Goal: Obtain resource: Download file/media

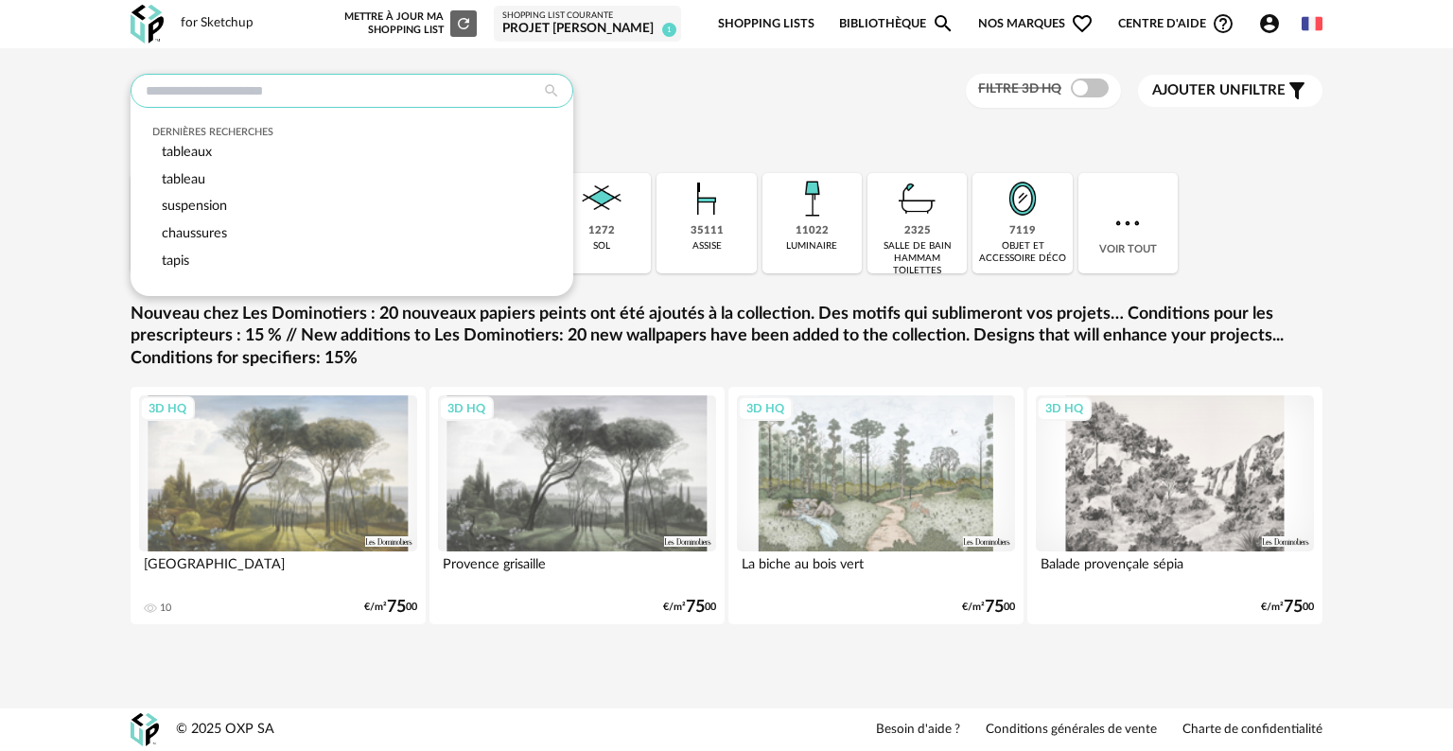
click at [424, 92] on input "text" at bounding box center [352, 91] width 443 height 34
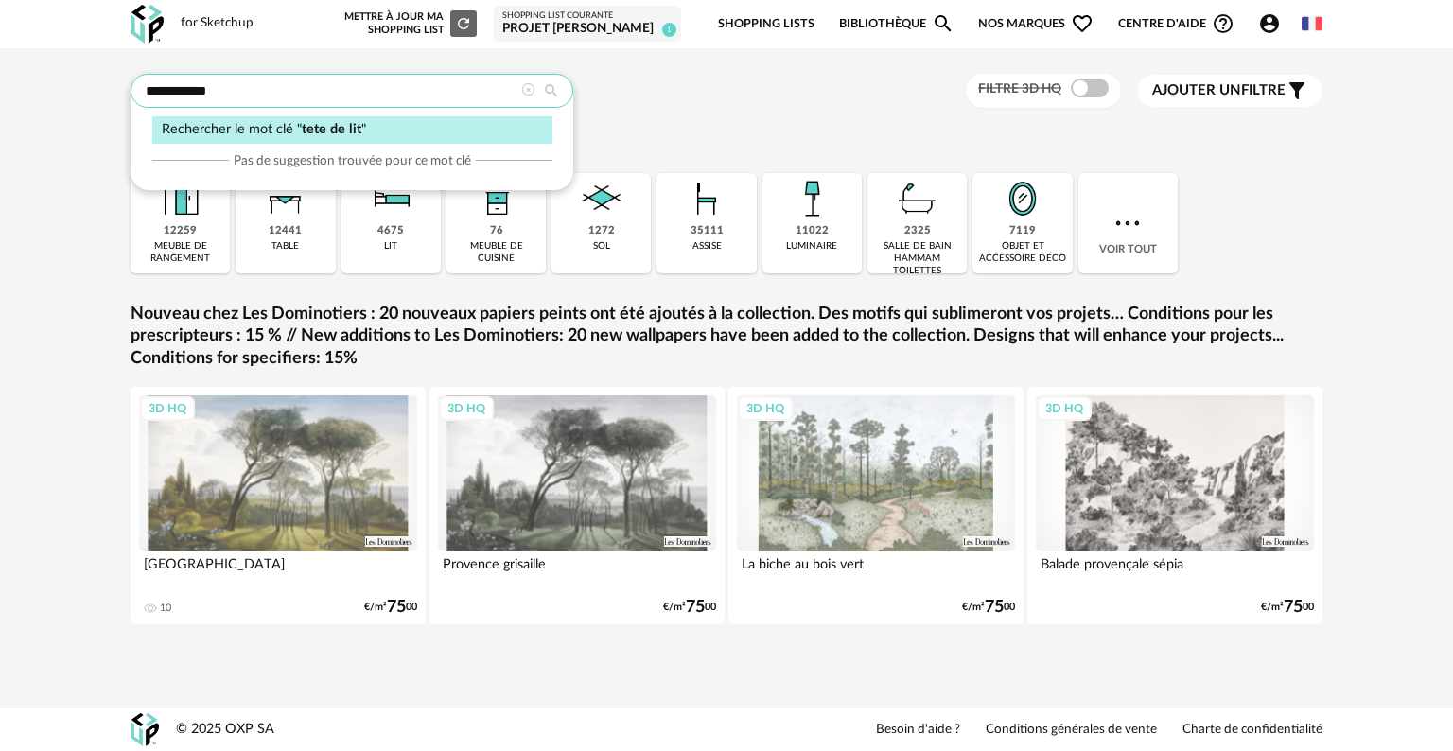
type input "**********"
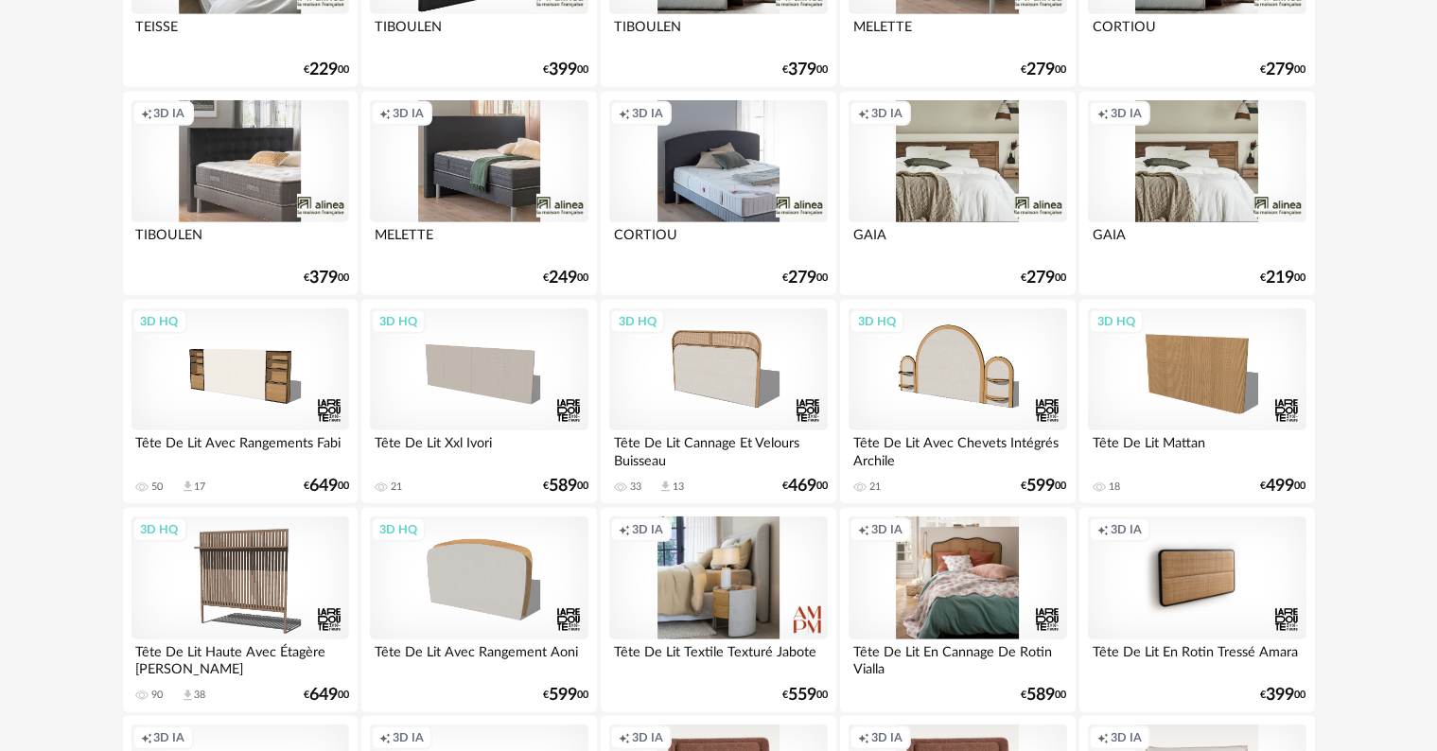
scroll to position [1230, 0]
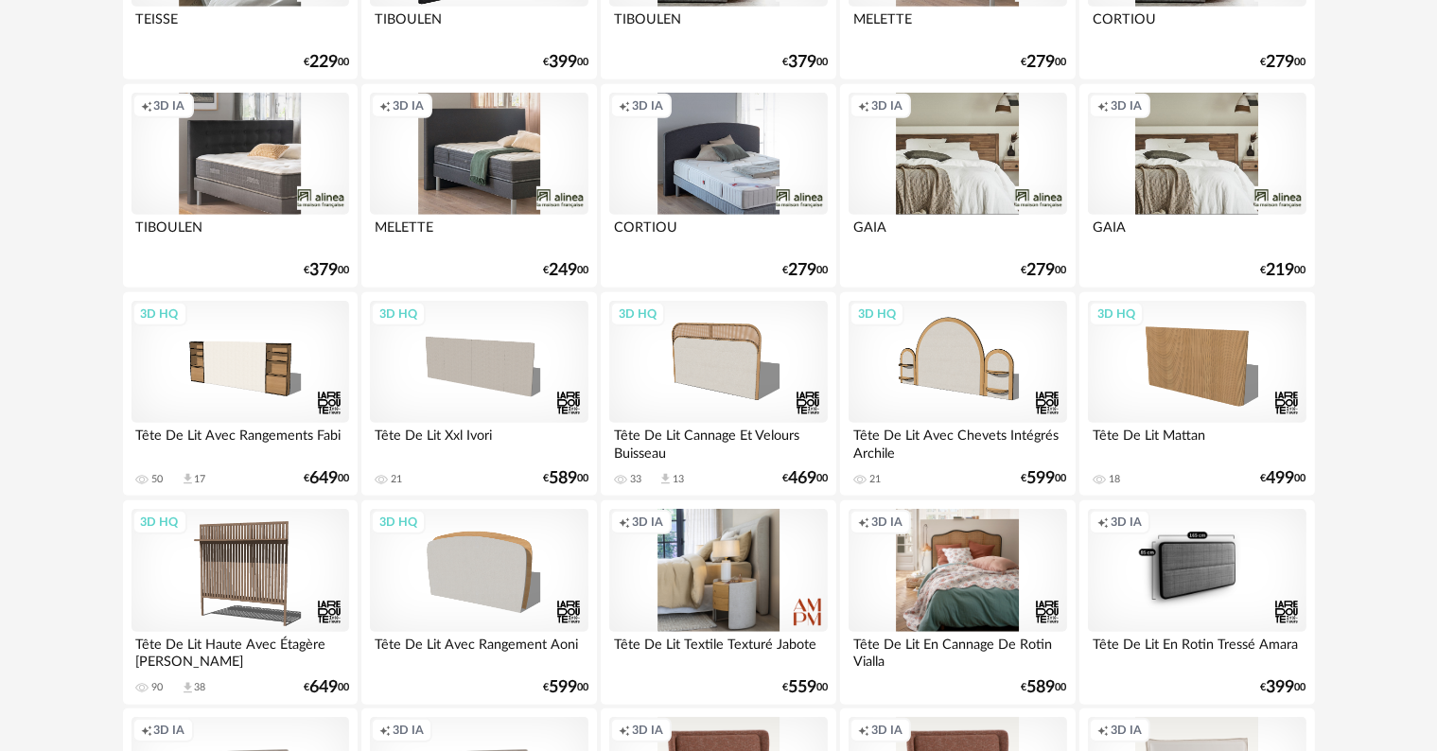
click at [1196, 572] on div "Creation icon 3D IA" at bounding box center [1197, 570] width 218 height 123
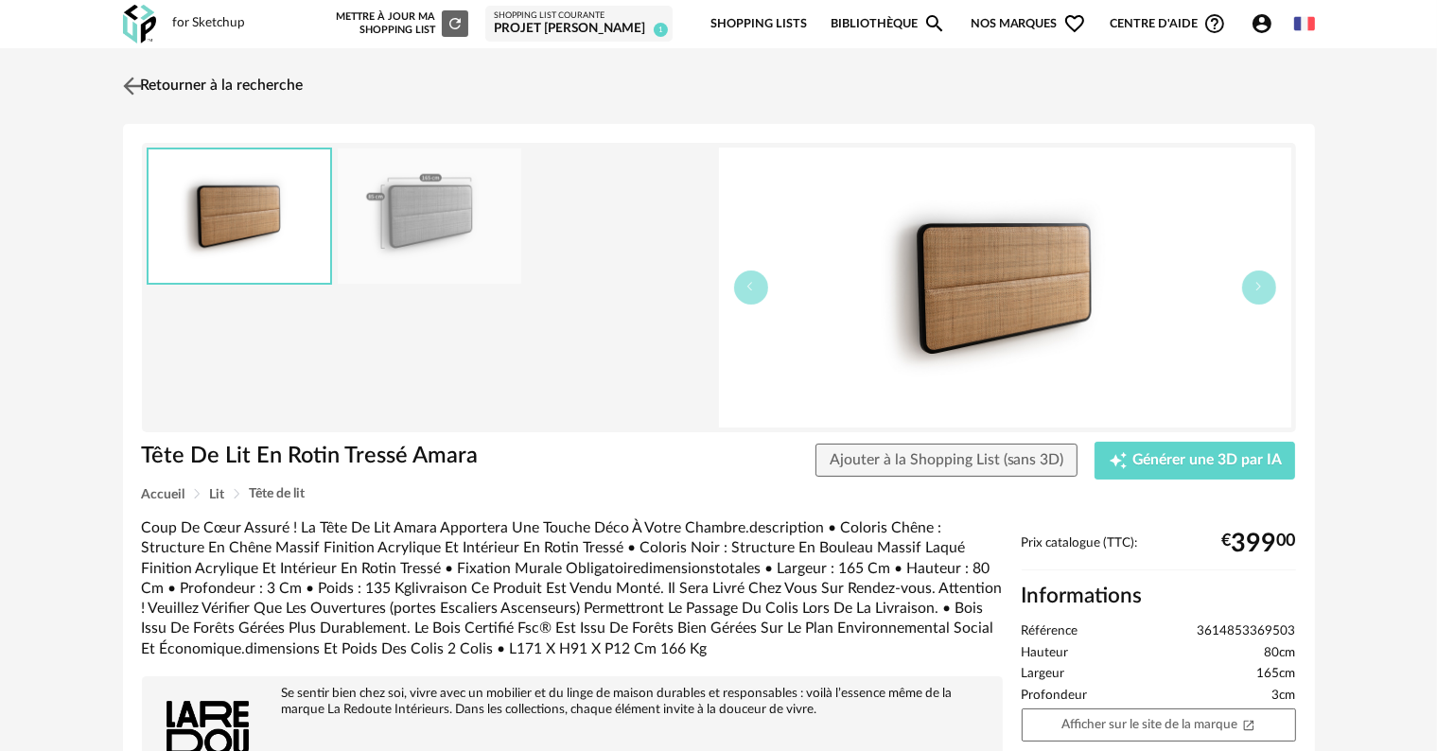
click at [131, 84] on img at bounding box center [131, 85] width 27 height 27
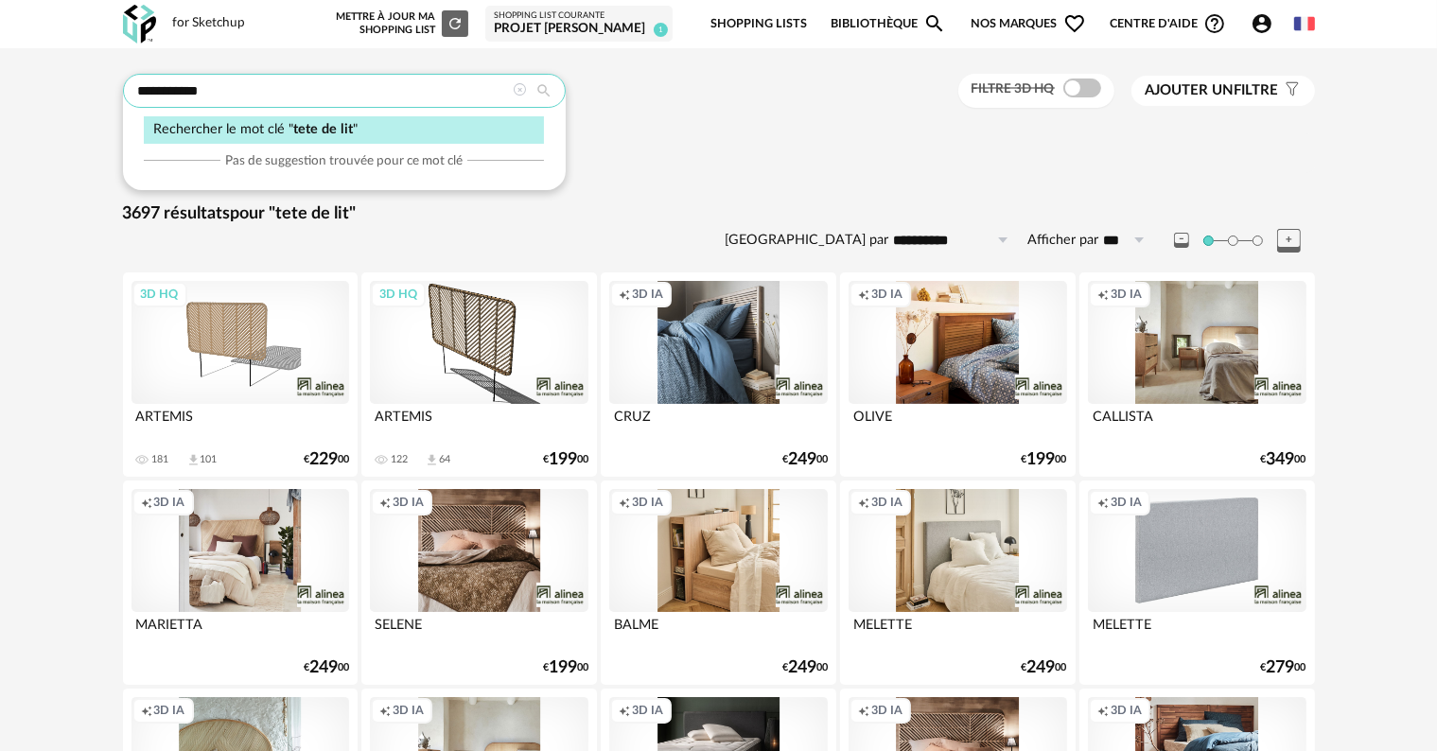
click at [182, 83] on input "**********" at bounding box center [344, 91] width 443 height 34
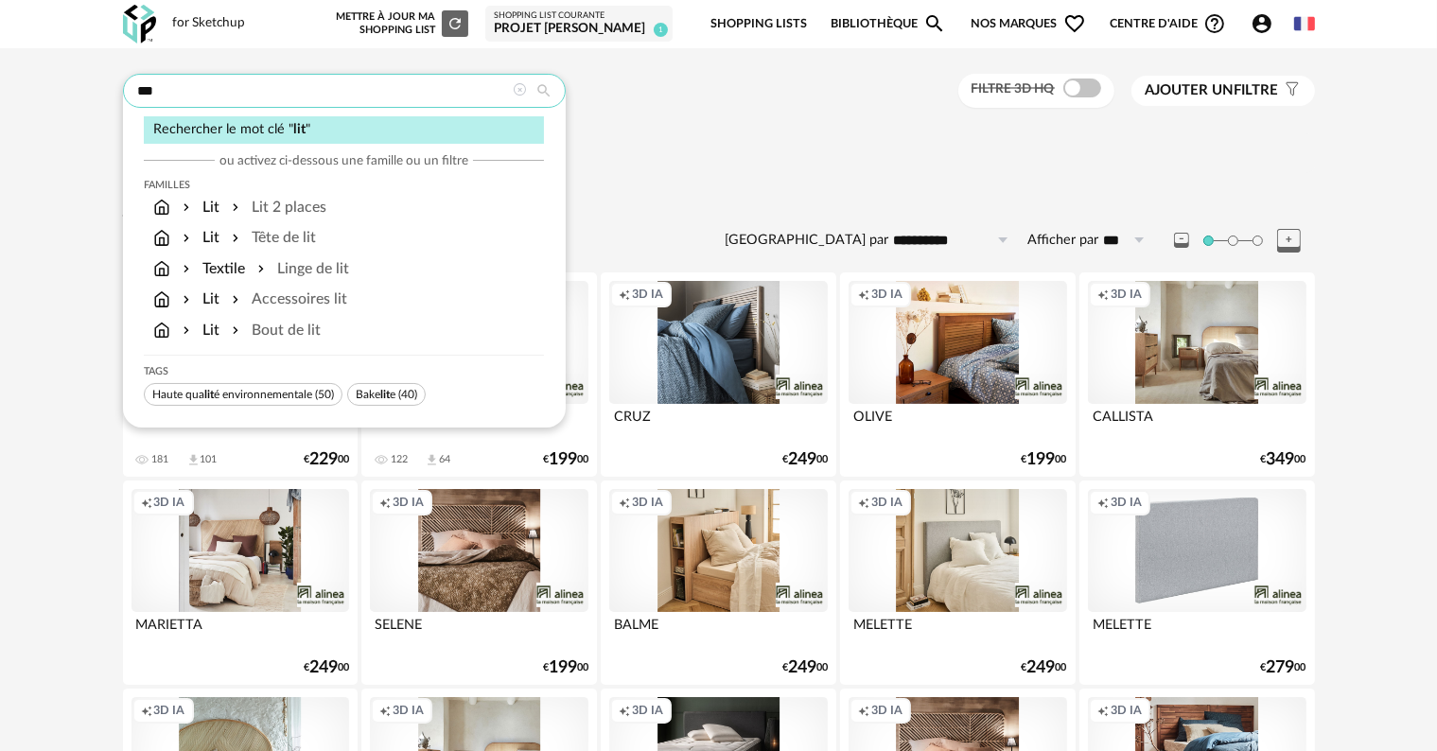
type input "***"
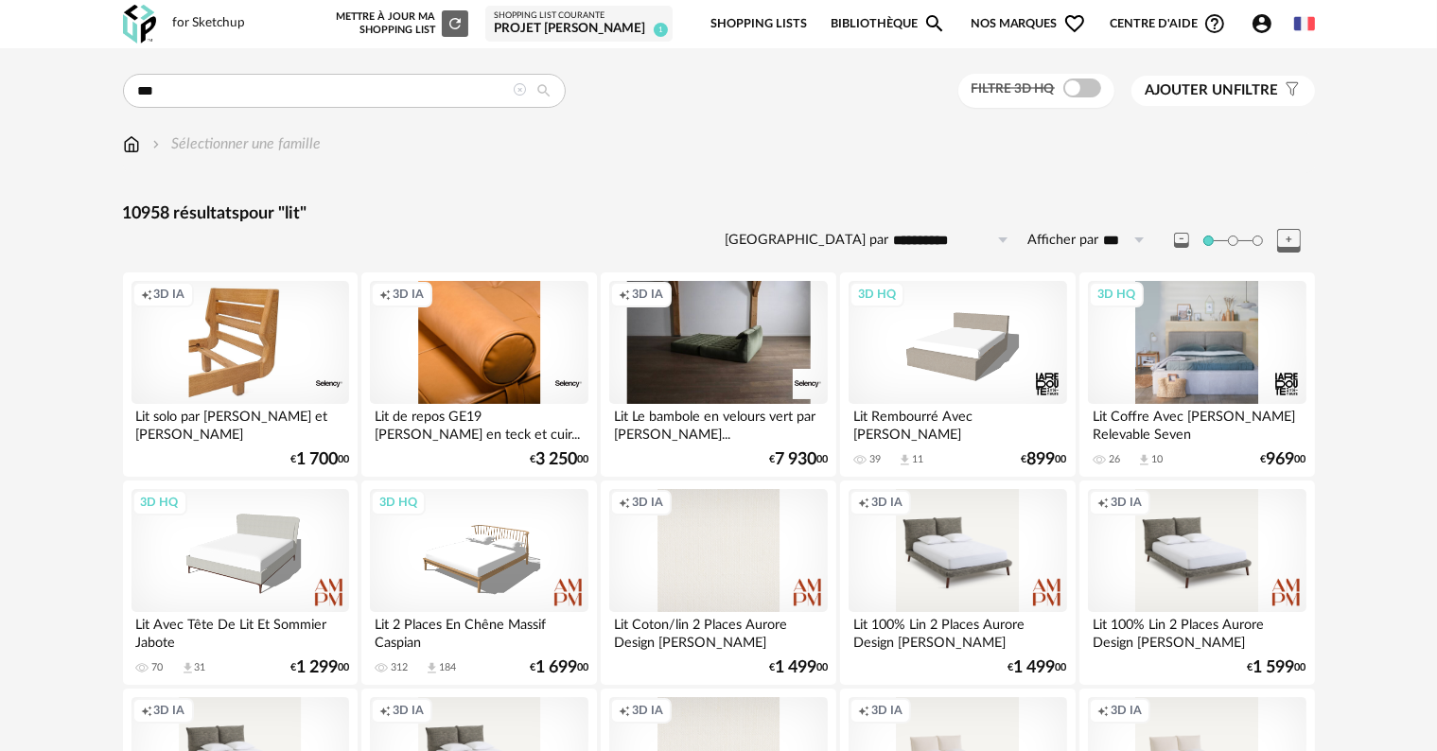
click at [1212, 359] on div "3D HQ" at bounding box center [1197, 342] width 218 height 123
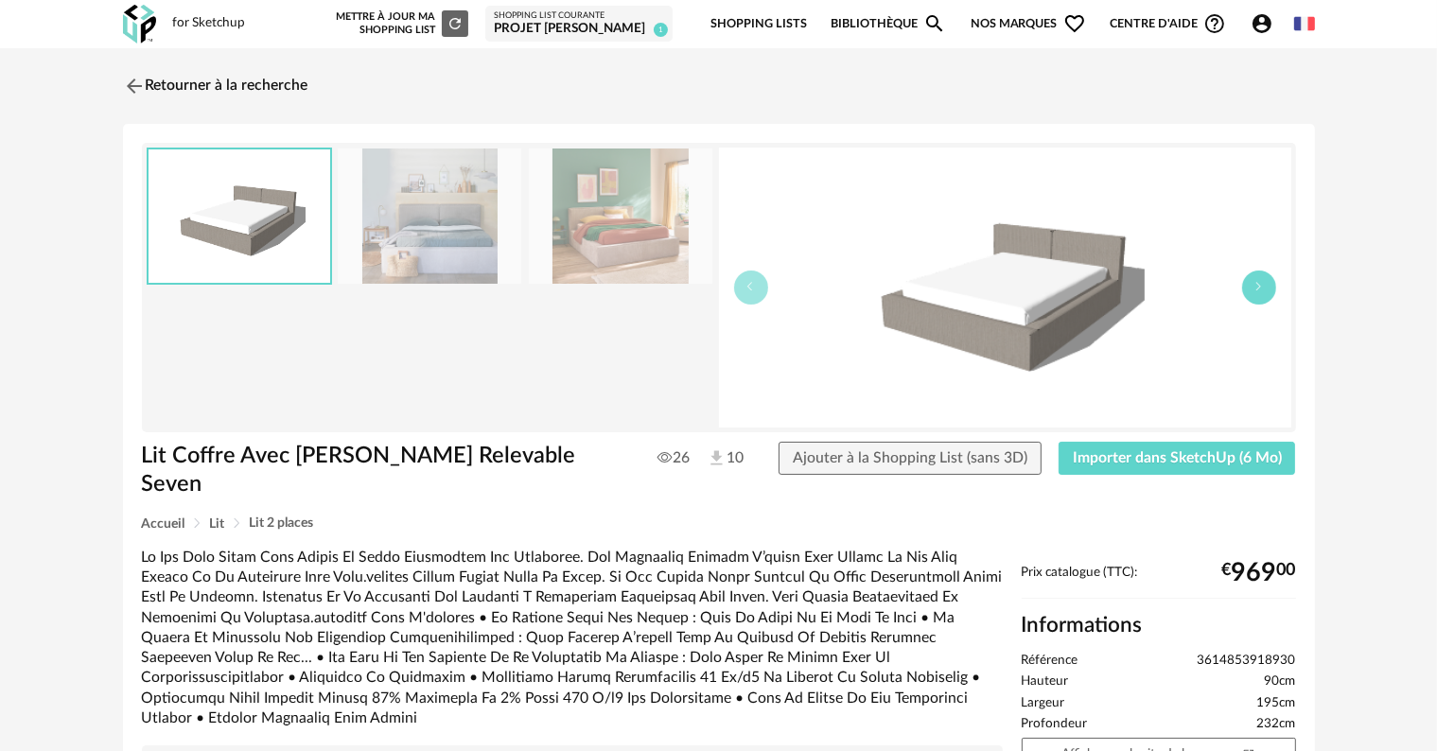
click at [1265, 292] on button "button" at bounding box center [1259, 288] width 34 height 34
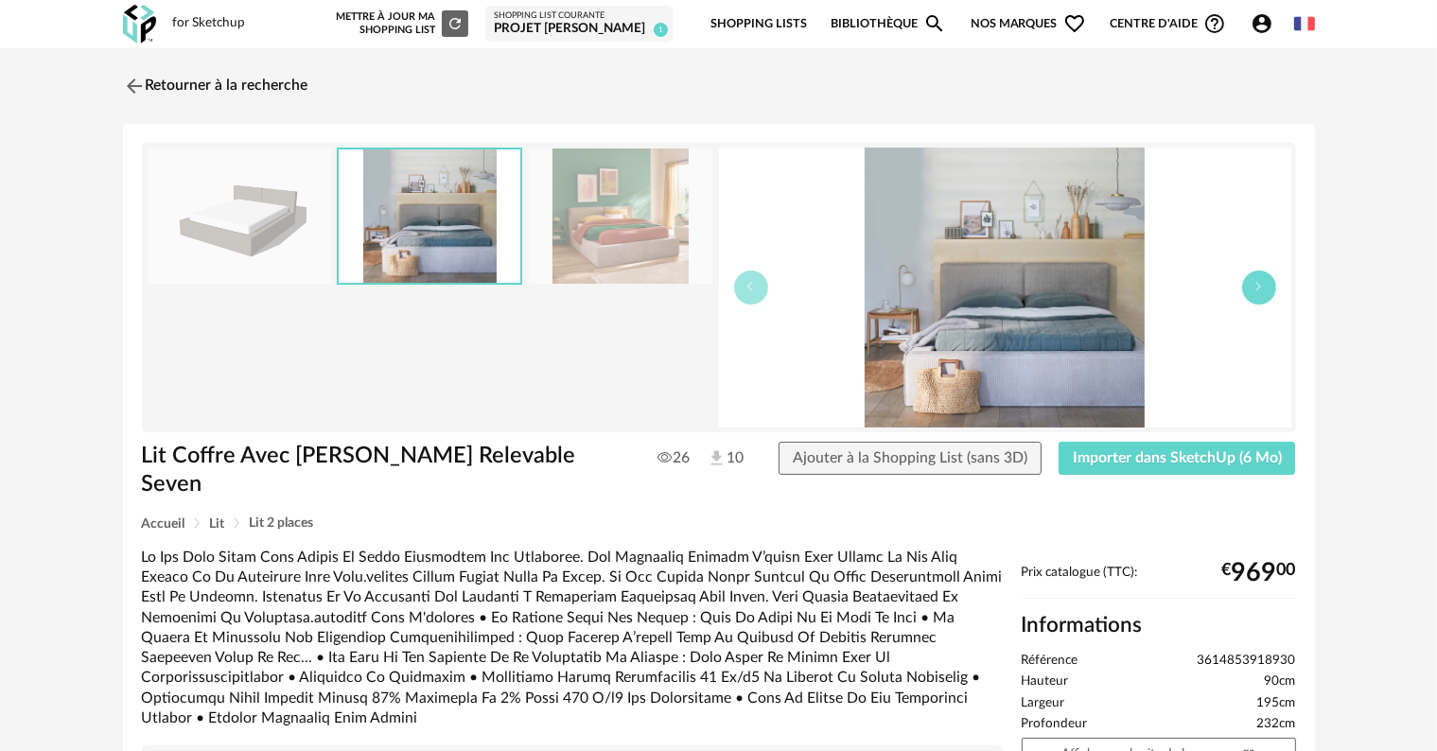
click at [1265, 292] on button "button" at bounding box center [1259, 288] width 34 height 34
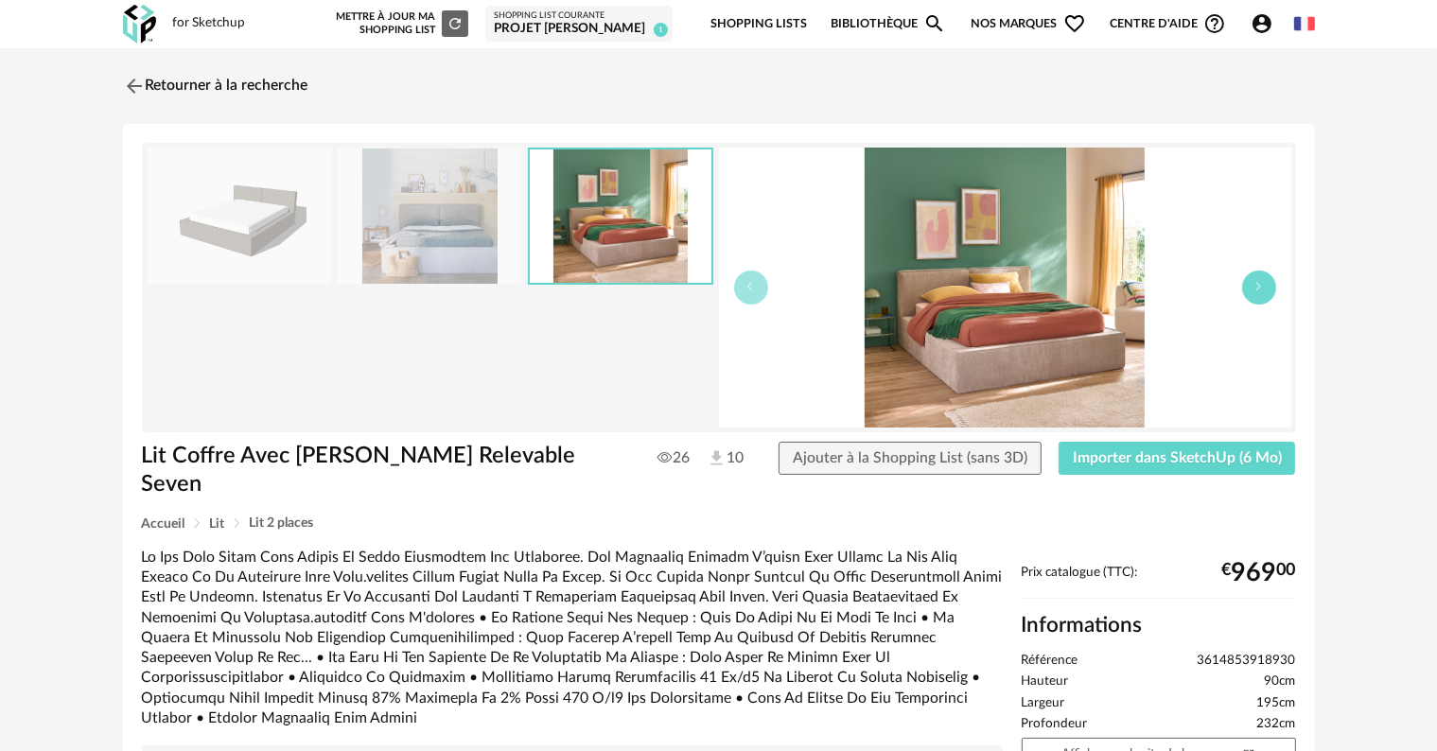
click at [1265, 292] on button "button" at bounding box center [1259, 288] width 34 height 34
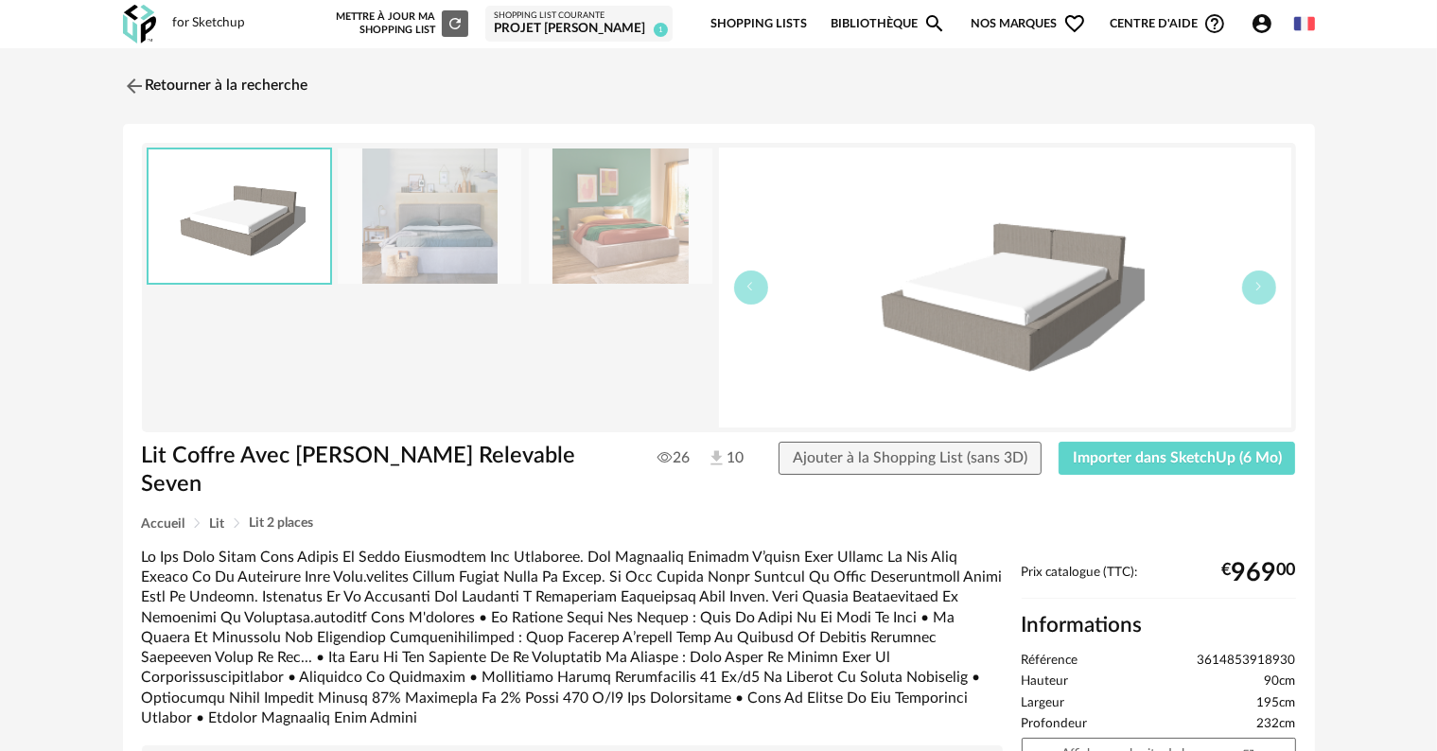
click at [1252, 303] on button "button" at bounding box center [1259, 288] width 34 height 34
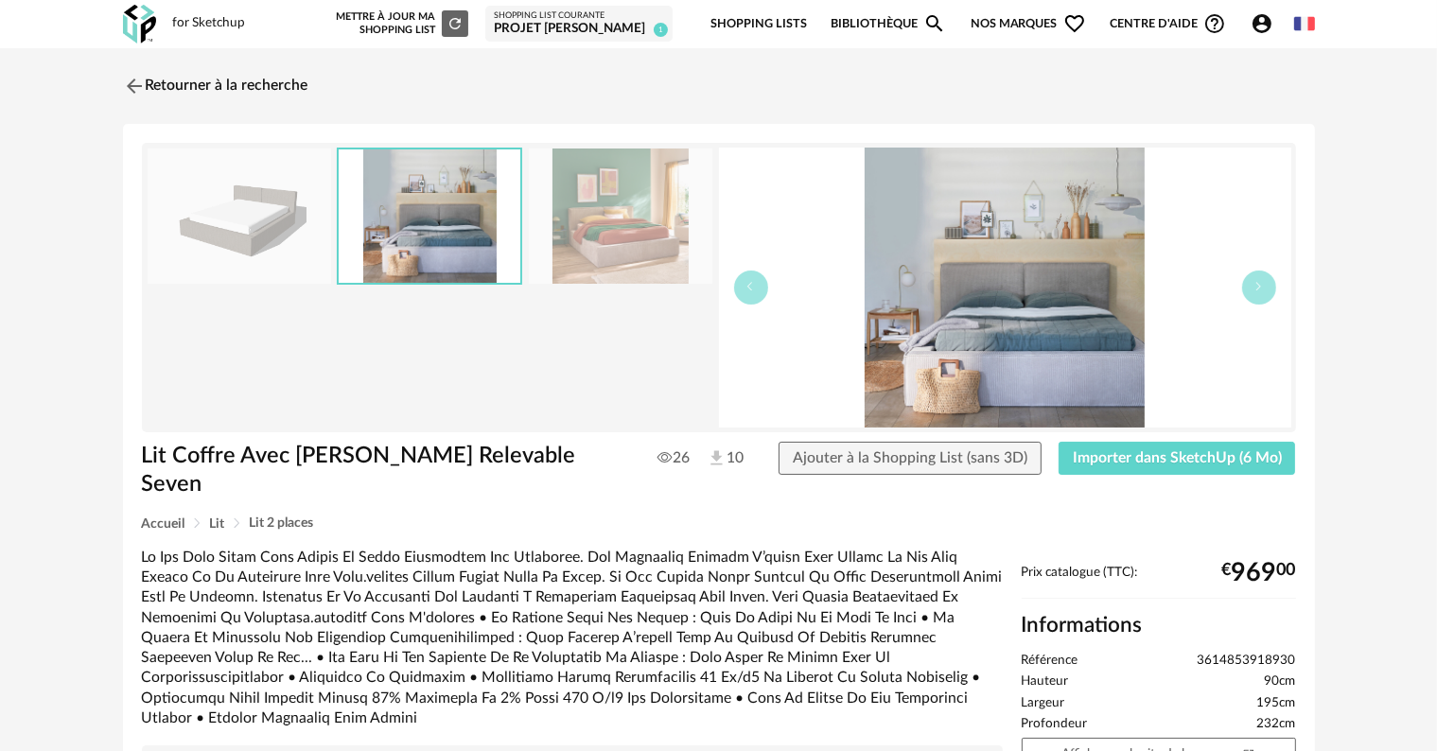
click at [1007, 327] on img at bounding box center [1005, 288] width 572 height 280
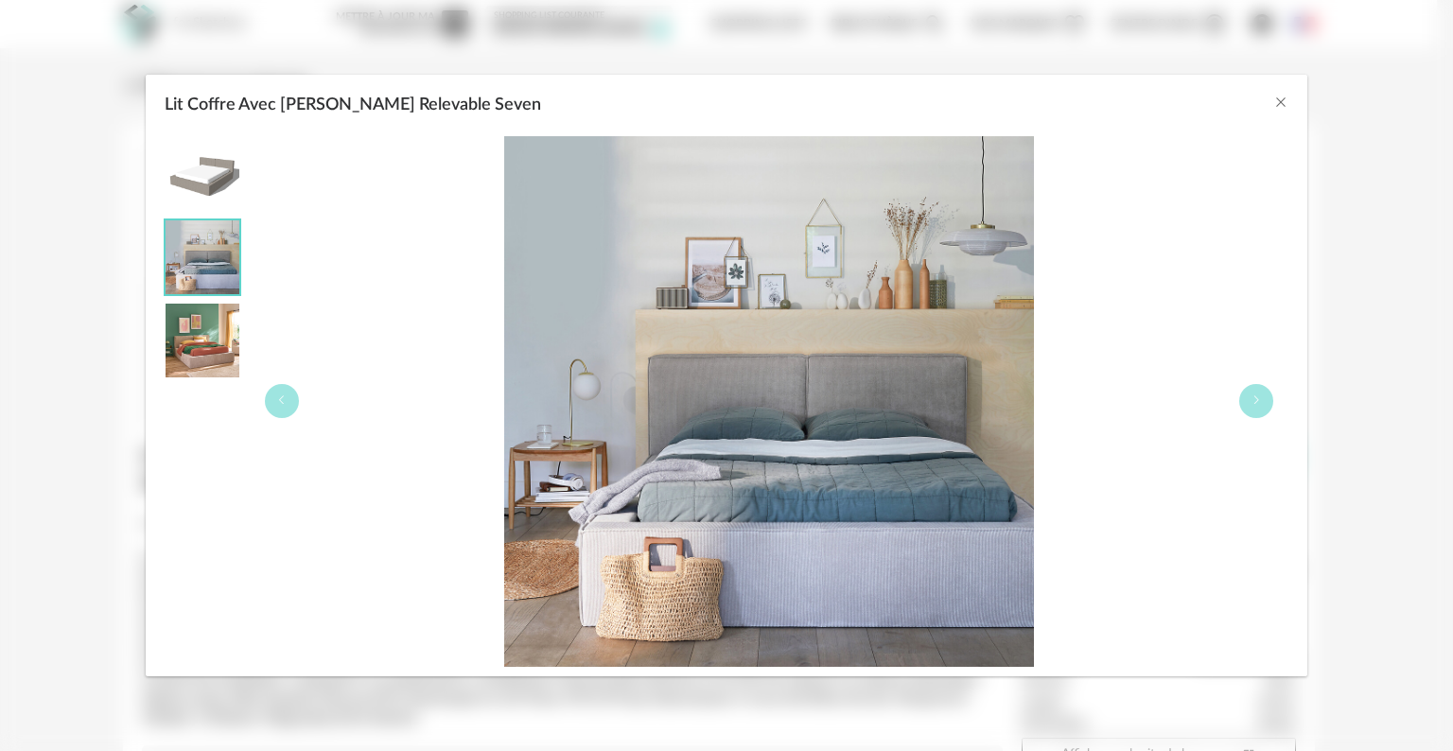
click at [1007, 327] on img "Lit Coffre Avec Sommier Relevable Seven" at bounding box center [769, 401] width 531 height 531
click at [876, 428] on img "Lit Coffre Avec Sommier Relevable Seven" at bounding box center [769, 401] width 531 height 531
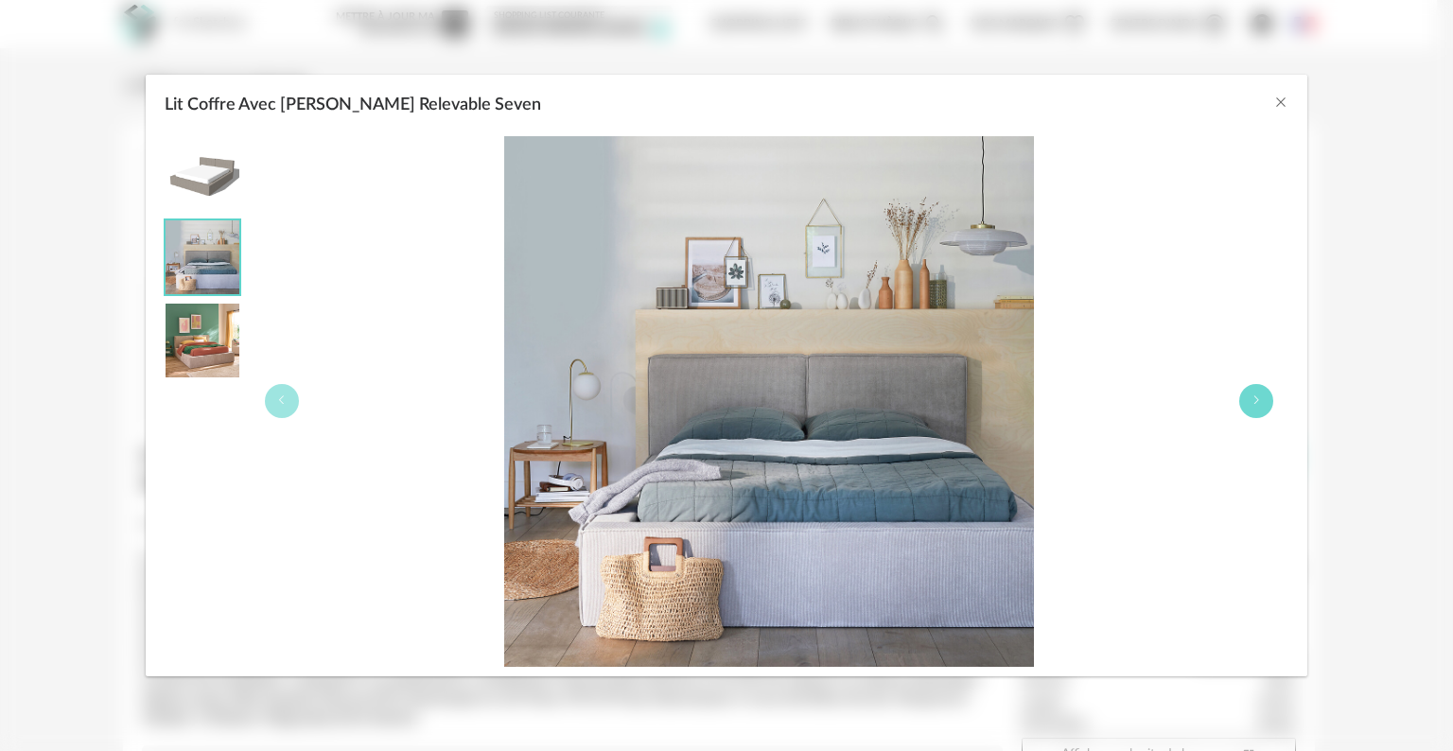
click at [1259, 409] on button "Lit Coffre Avec Sommier Relevable Seven" at bounding box center [1256, 401] width 34 height 34
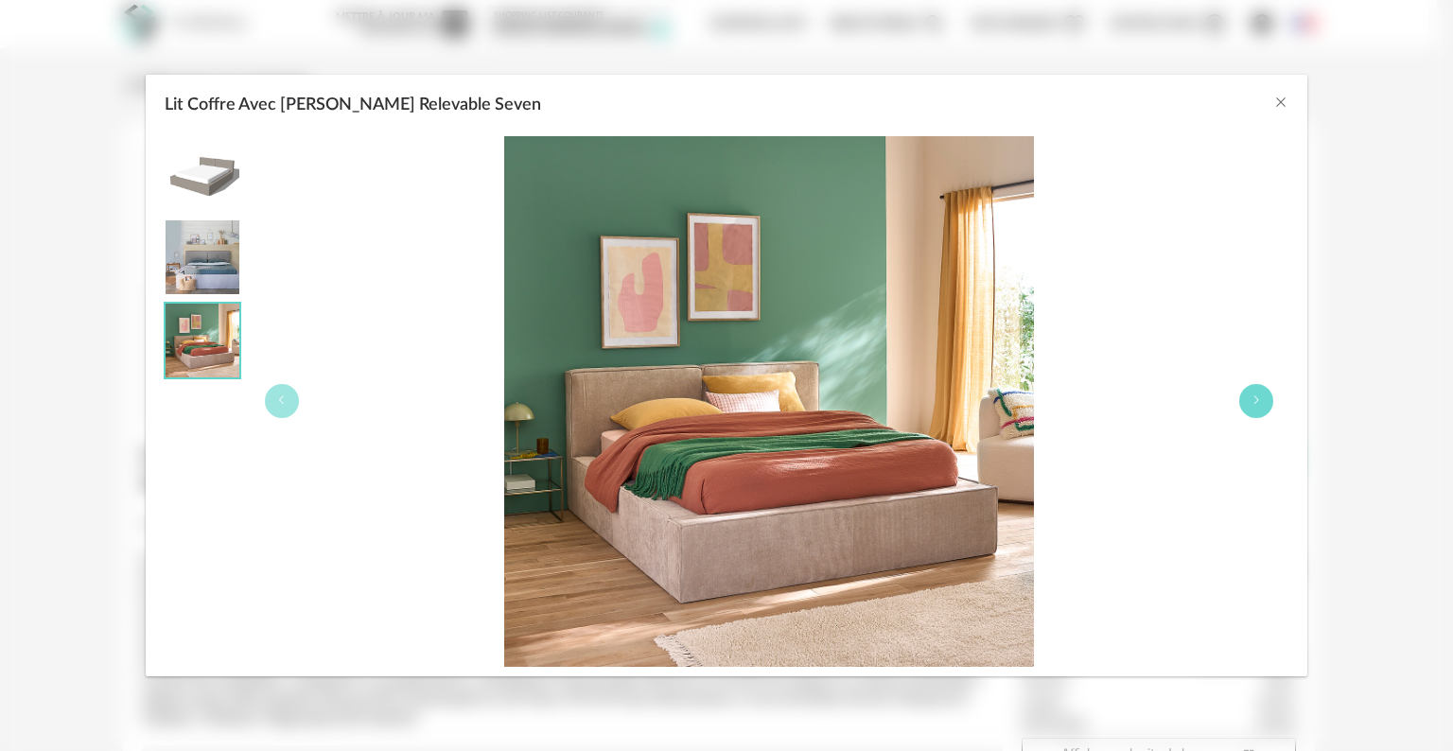
click at [1259, 409] on button "Lit Coffre Avec Sommier Relevable Seven" at bounding box center [1256, 401] width 34 height 34
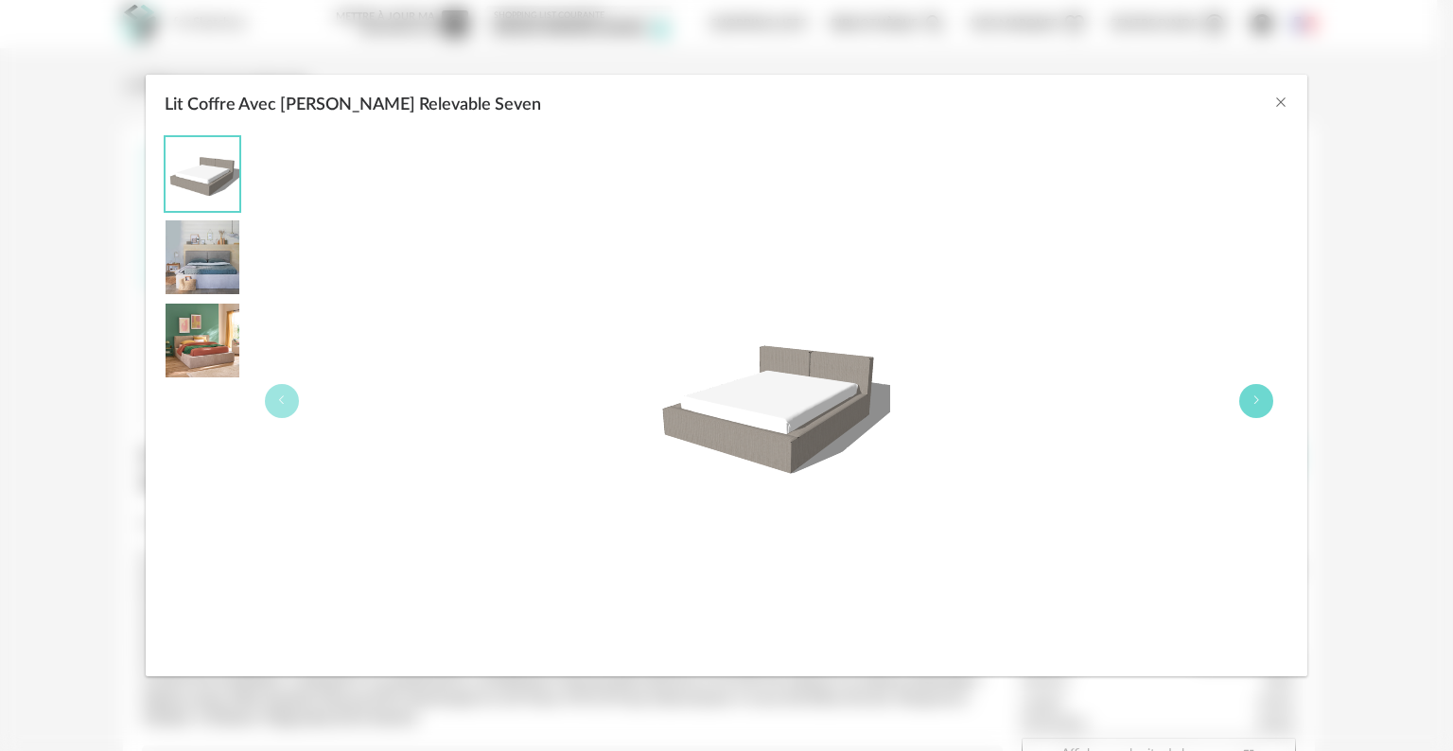
click at [1249, 405] on button "Lit Coffre Avec Sommier Relevable Seven" at bounding box center [1256, 401] width 34 height 34
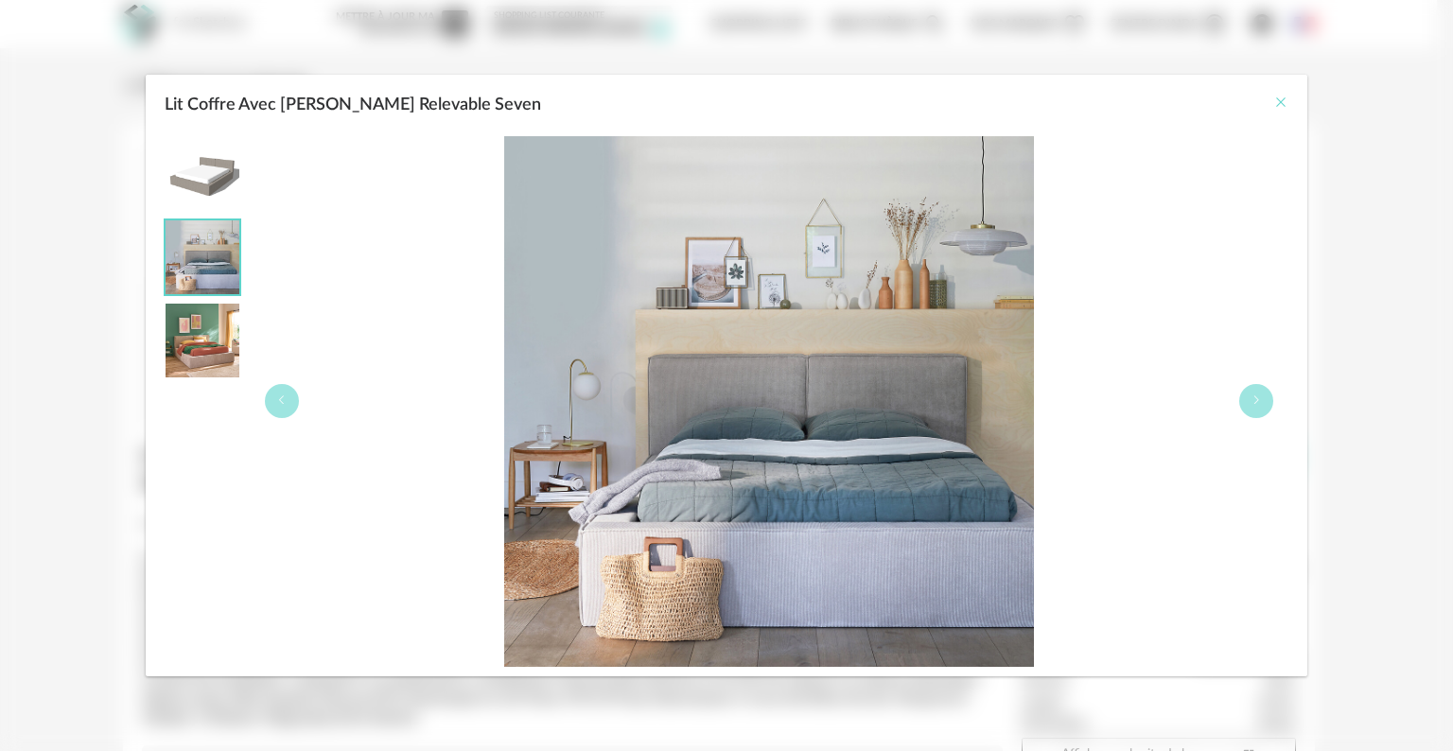
click at [1276, 104] on icon "Close" at bounding box center [1280, 102] width 15 height 15
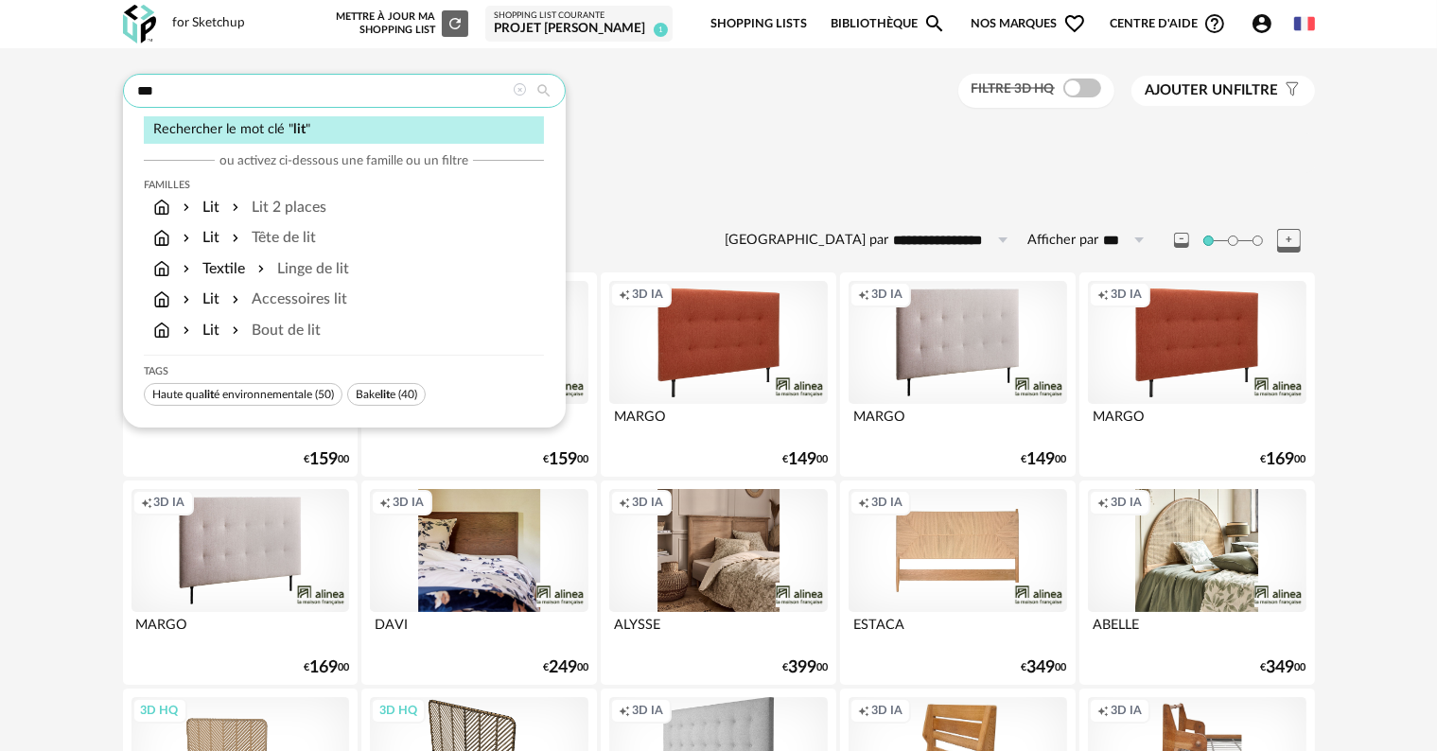
click at [372, 100] on input "***" at bounding box center [344, 91] width 443 height 34
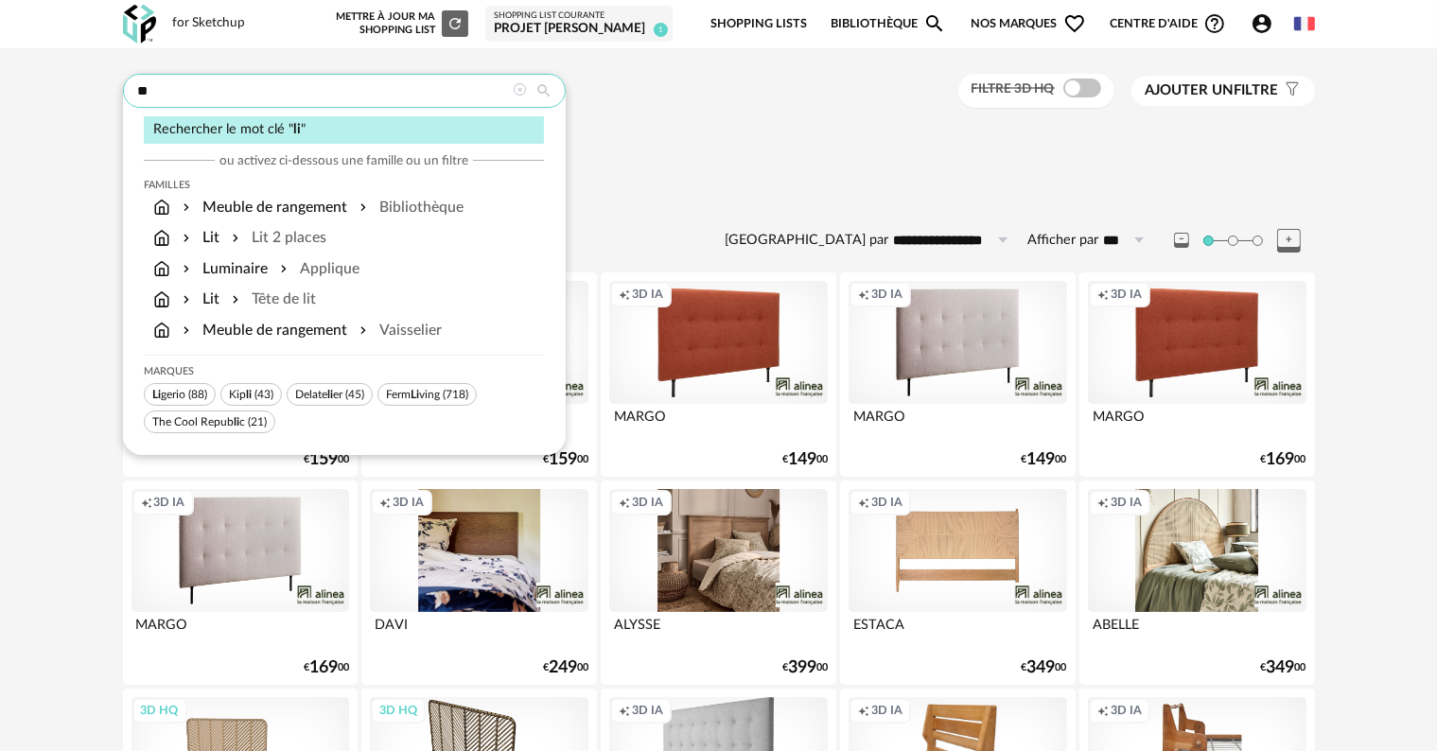
type input "*"
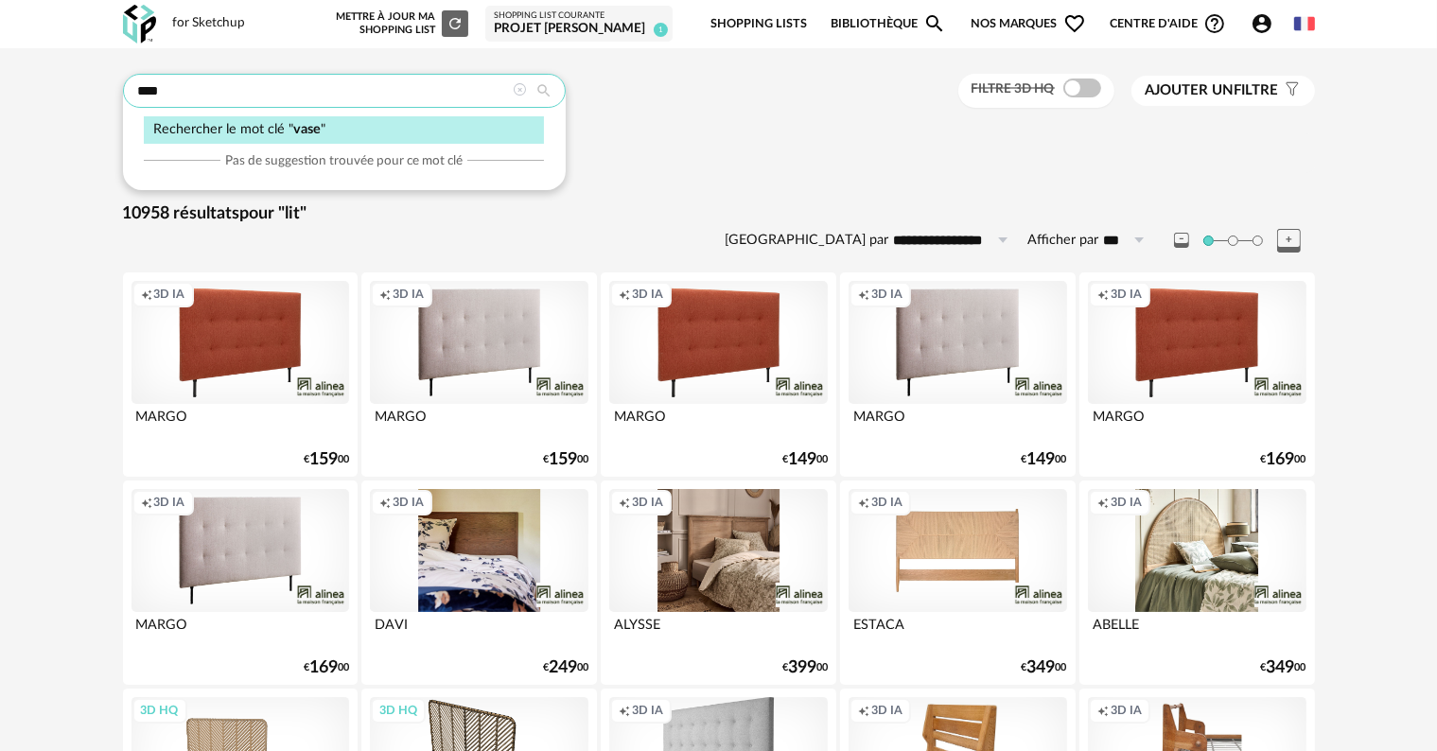
type input "****"
type input "**********"
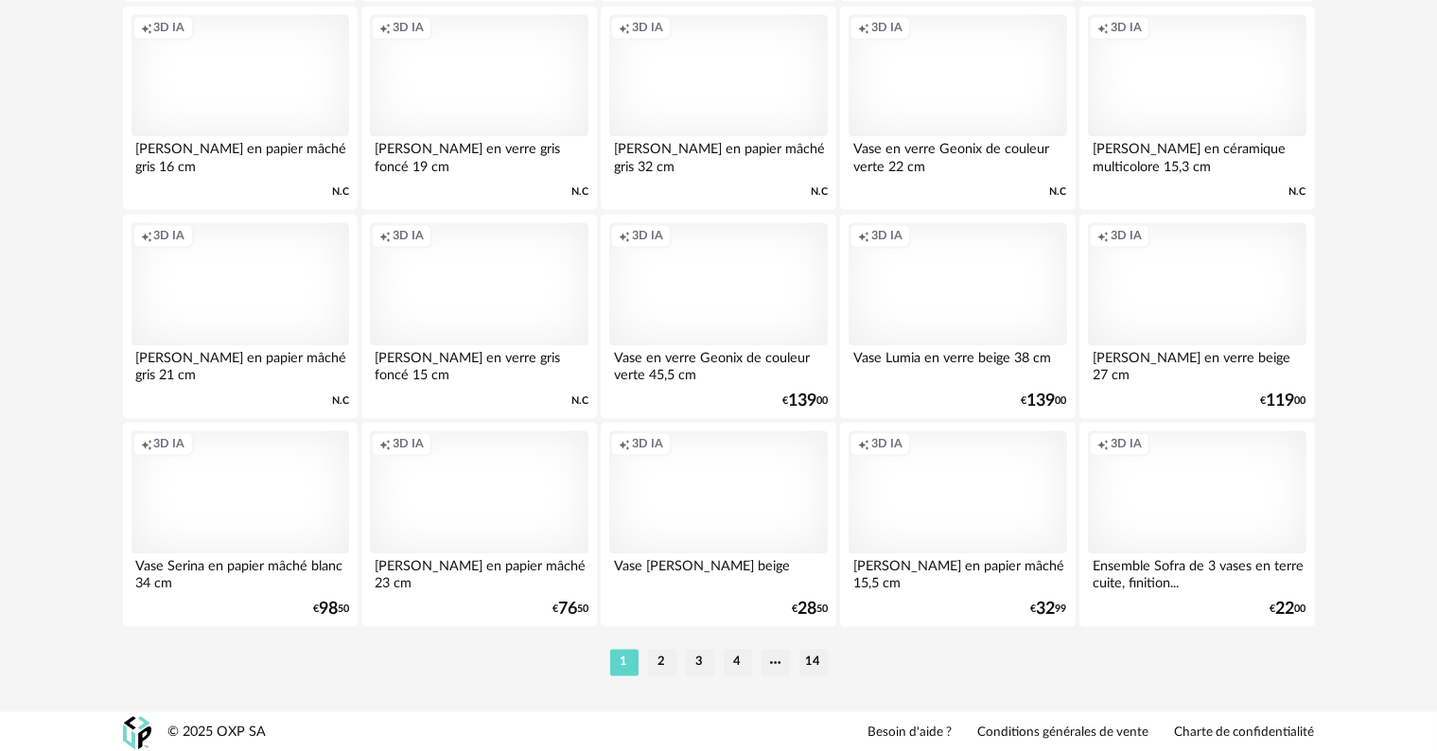
scroll to position [3808, 0]
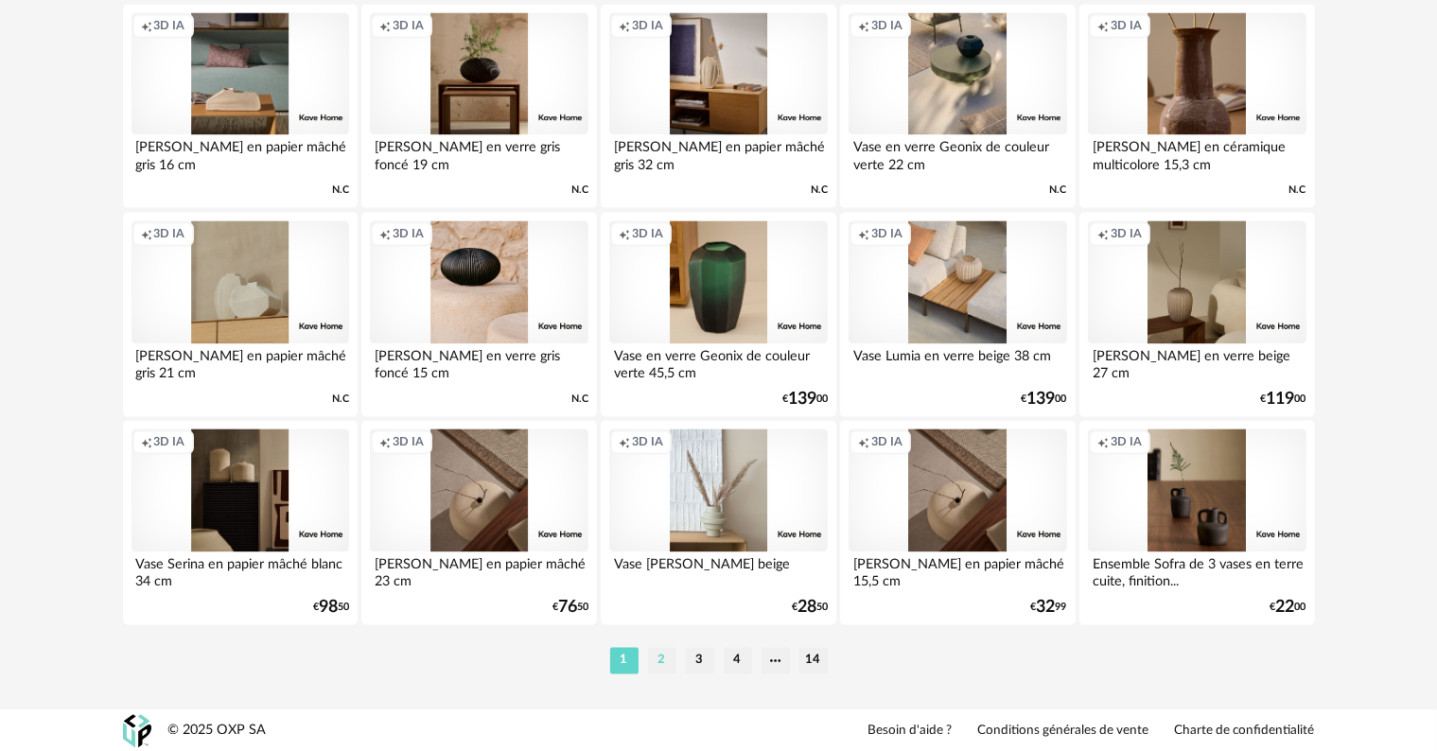
click at [658, 664] on li "2" at bounding box center [662, 660] width 28 height 26
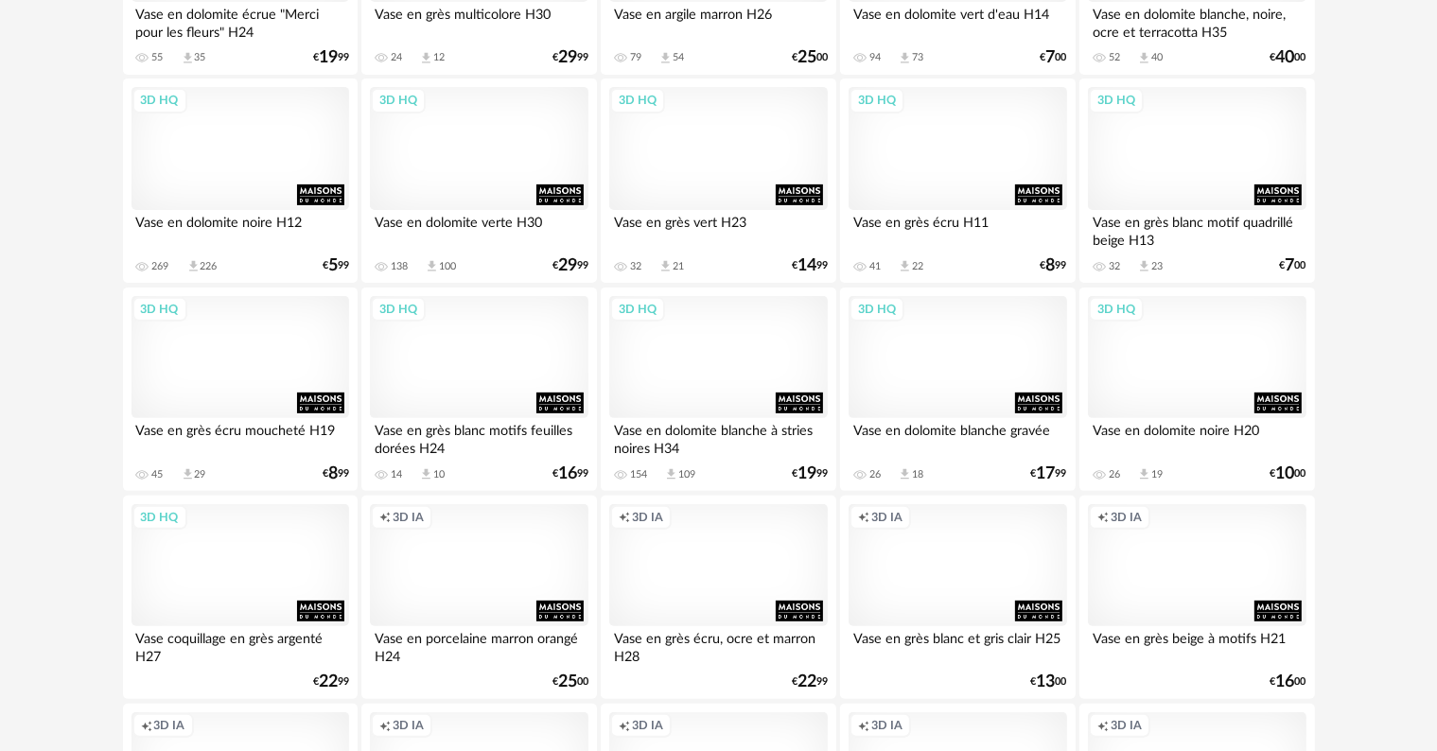
scroll to position [592, 0]
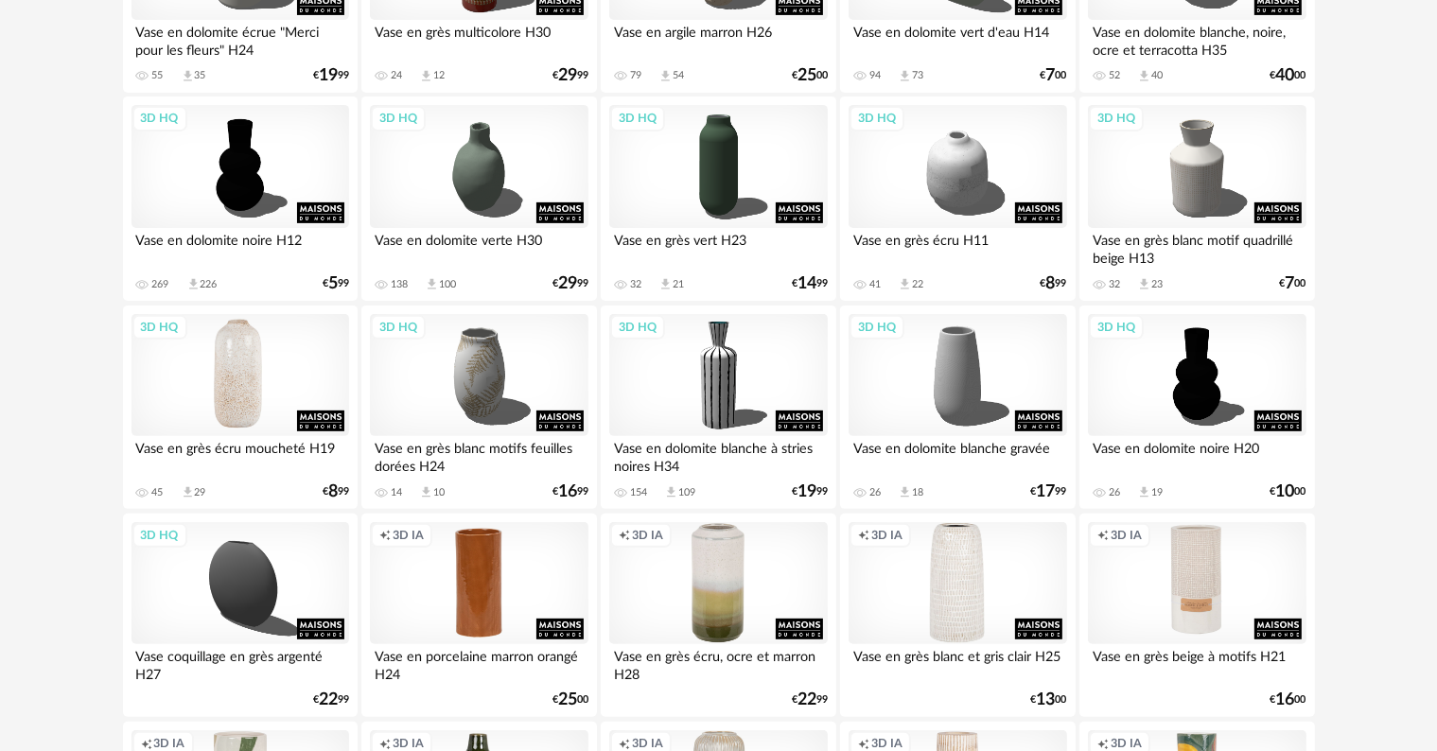
click at [207, 346] on div "3D HQ" at bounding box center [240, 375] width 218 height 123
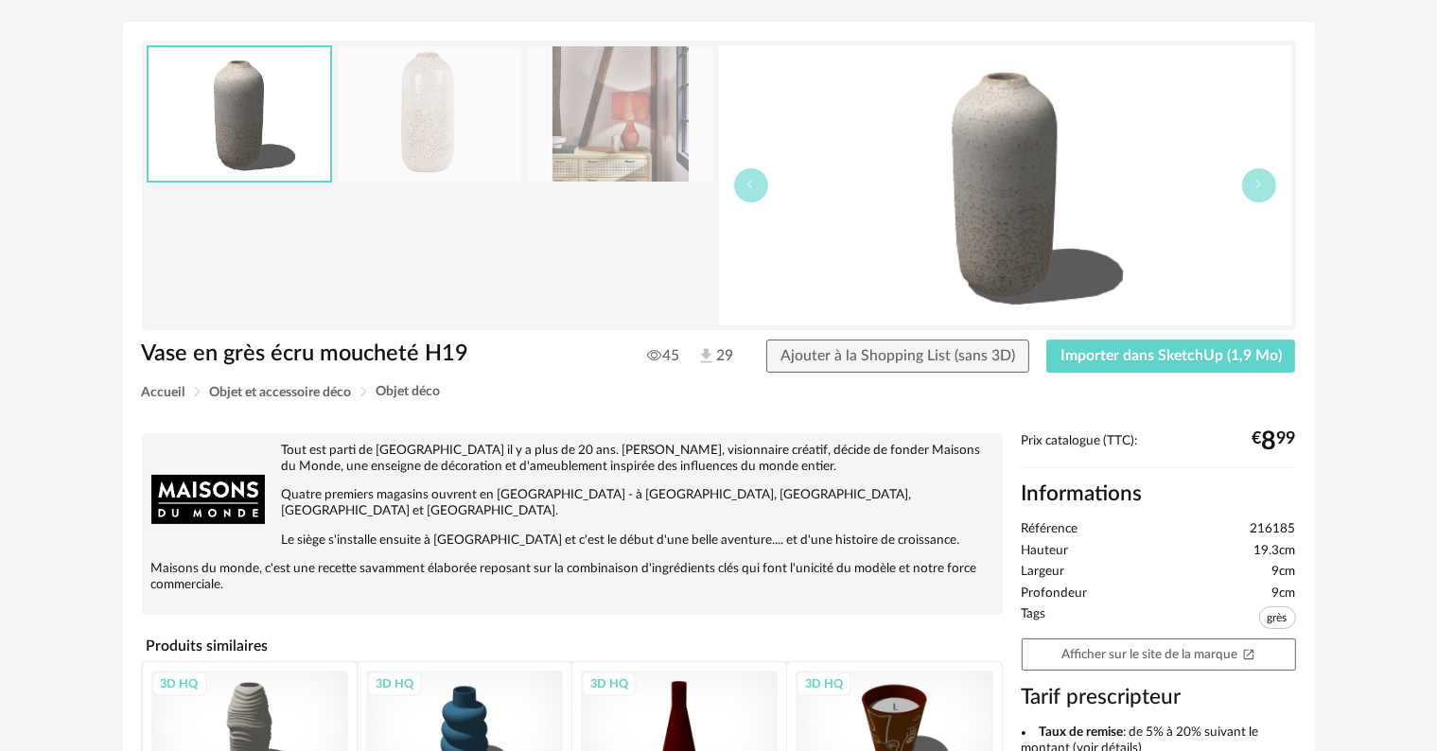
scroll to position [95, 0]
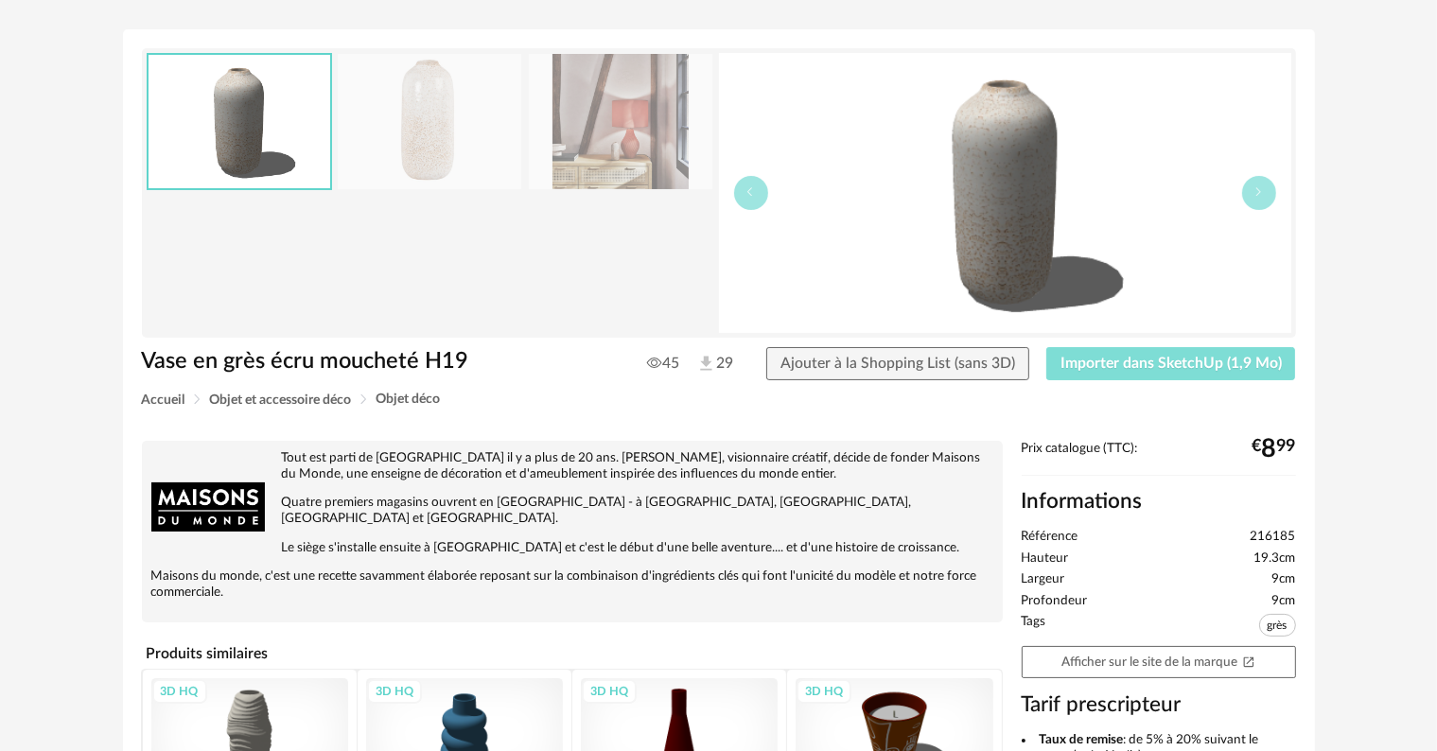
click at [1214, 369] on span "Importer dans SketchUp (1,9 Mo)" at bounding box center [1170, 363] width 221 height 15
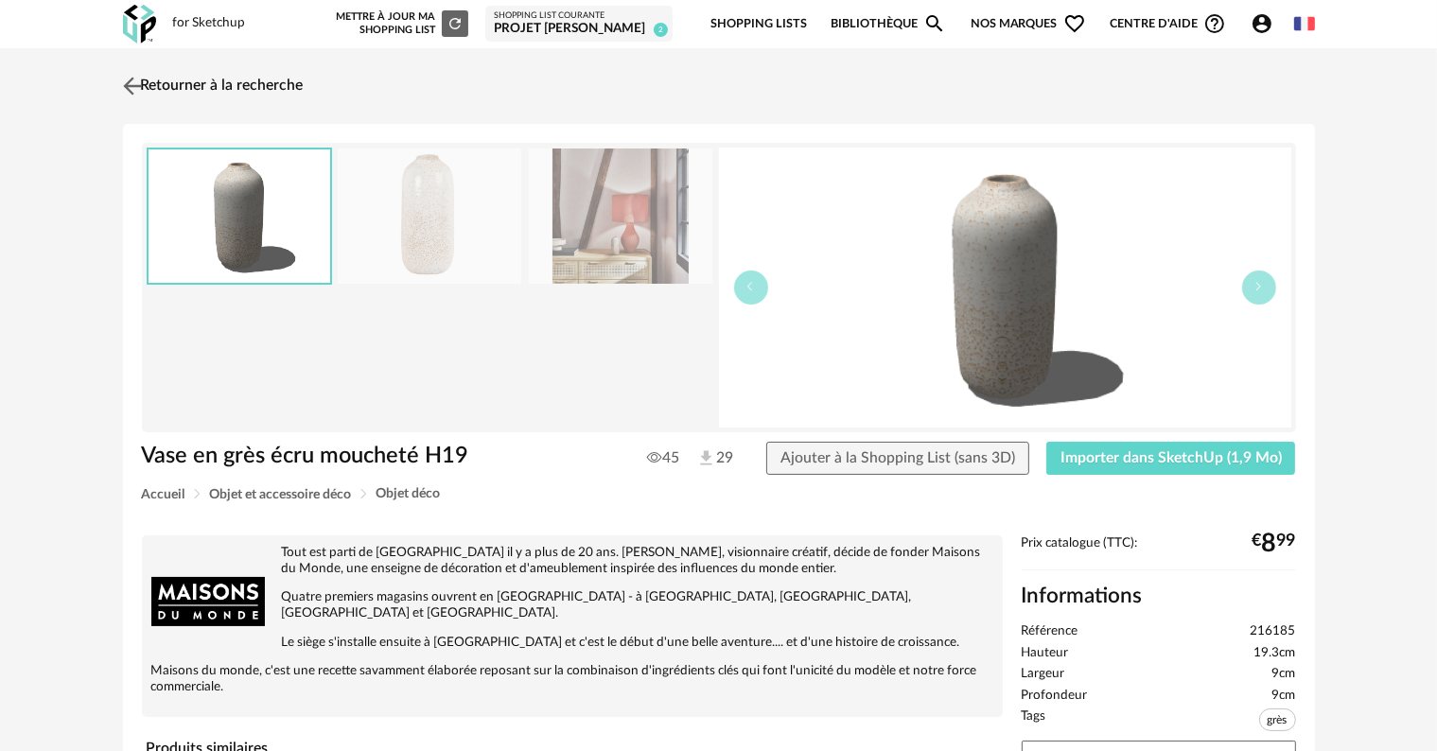
click at [164, 83] on link "Retourner à la recherche" at bounding box center [210, 86] width 185 height 42
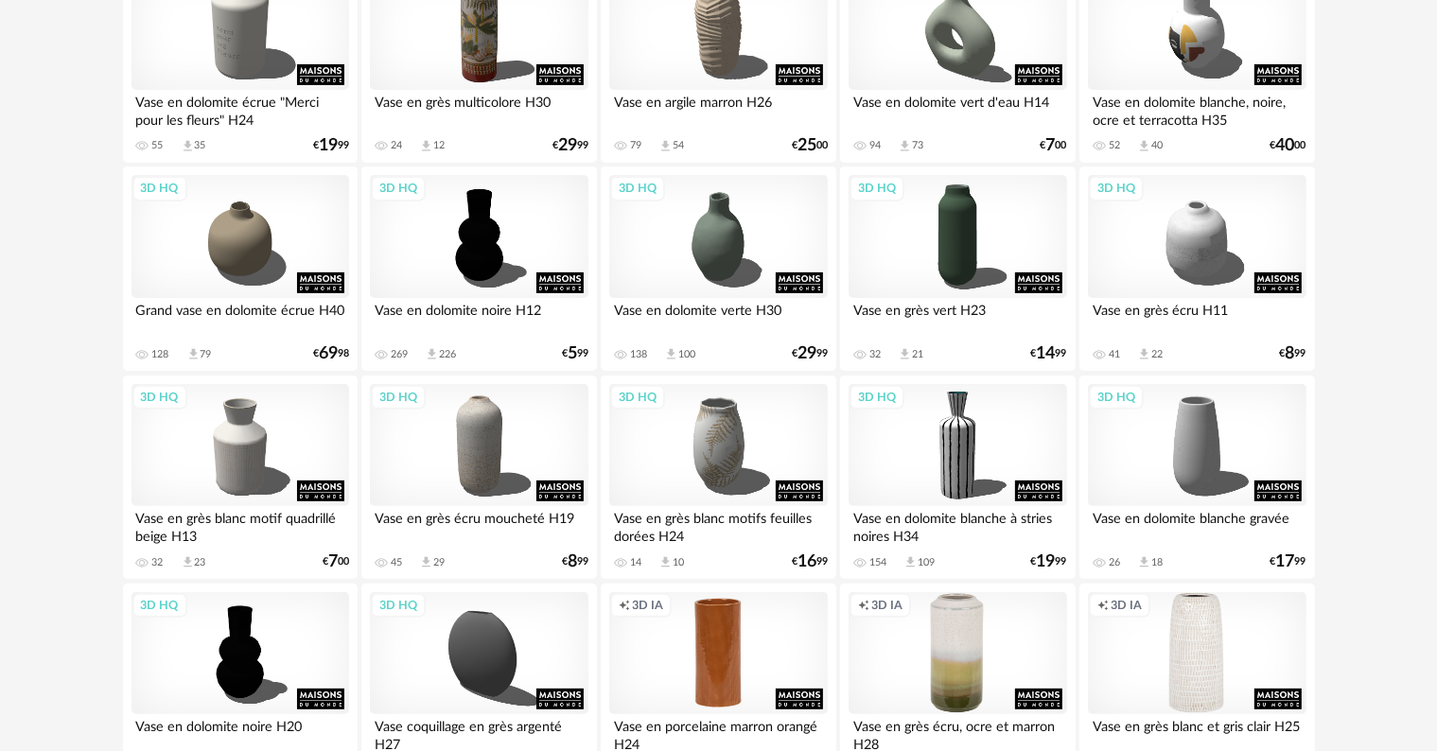
scroll to position [513, 0]
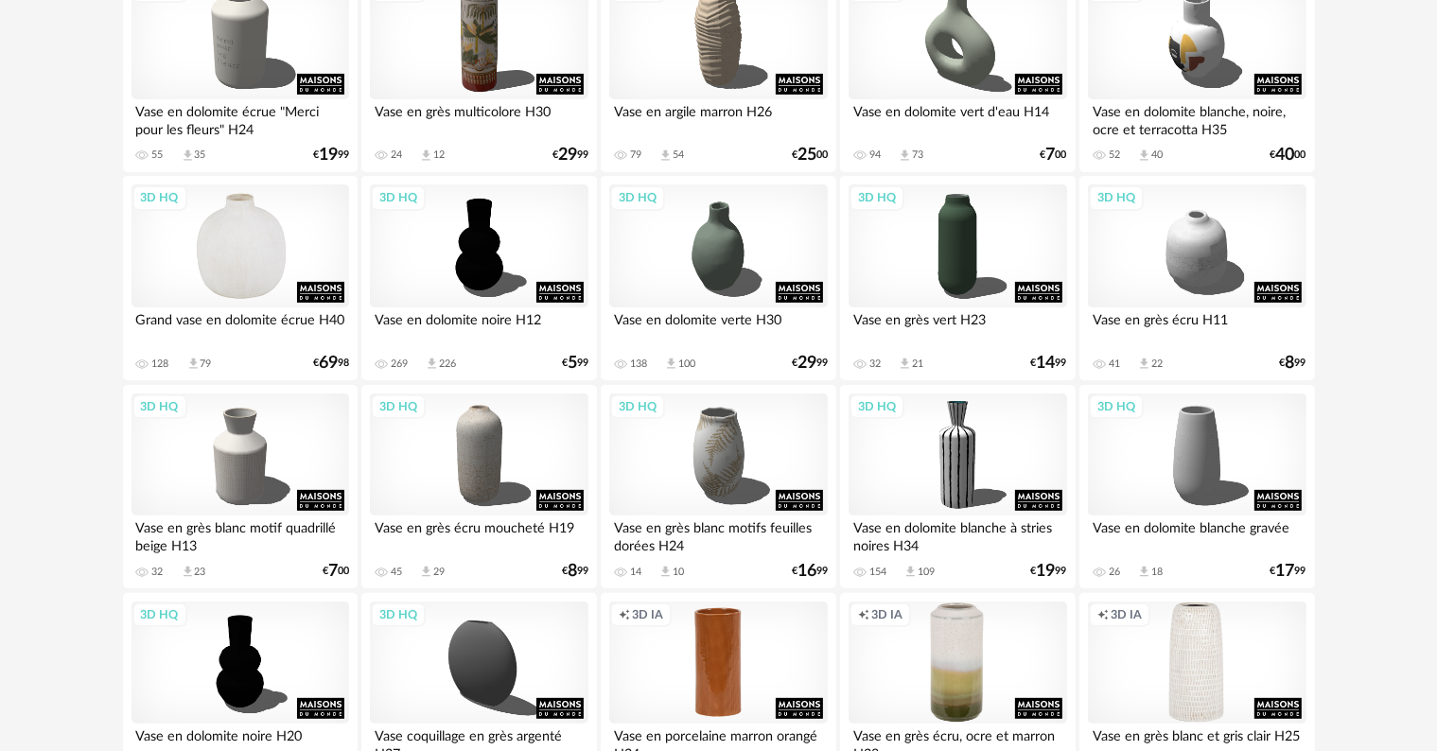
click at [267, 263] on div "3D HQ" at bounding box center [240, 245] width 218 height 123
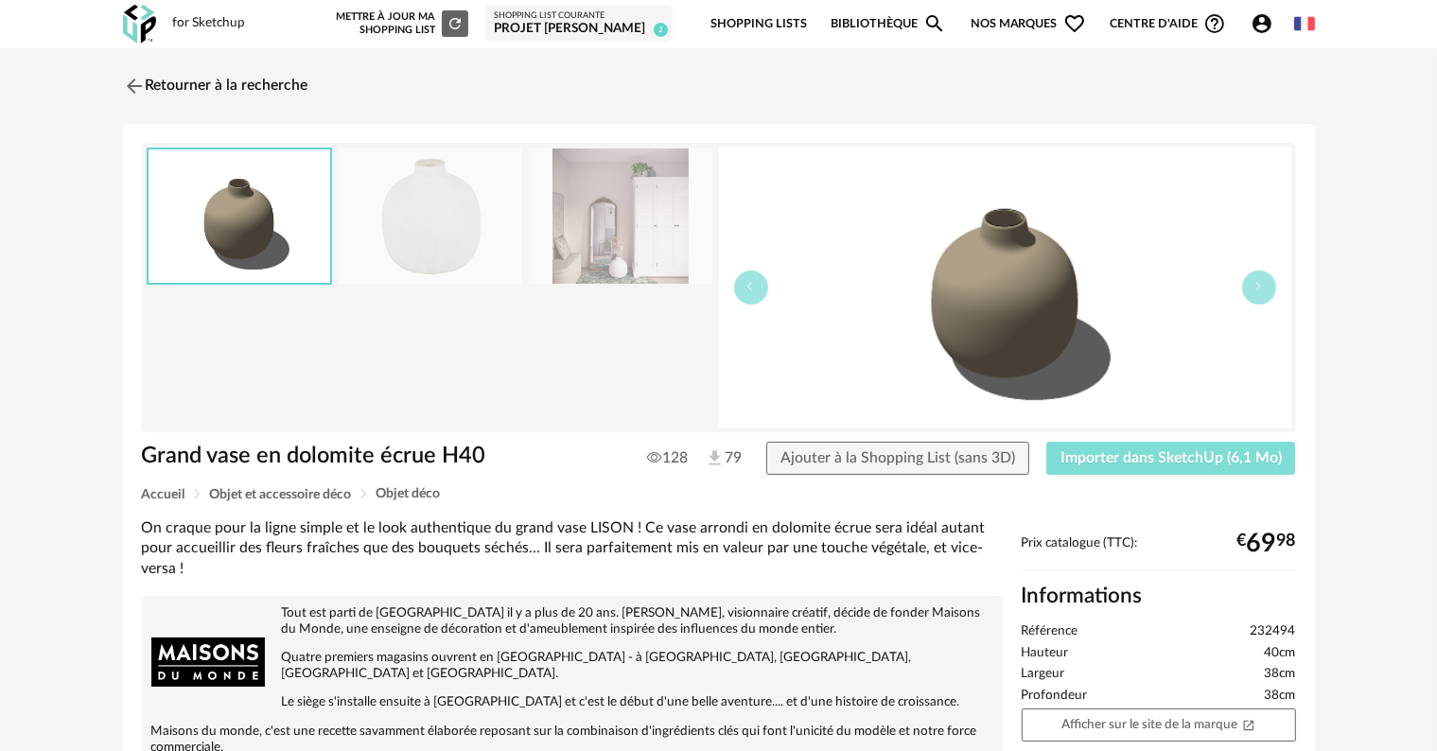
click at [1202, 459] on span "Importer dans SketchUp (6,1 Mo)" at bounding box center [1170, 457] width 221 height 15
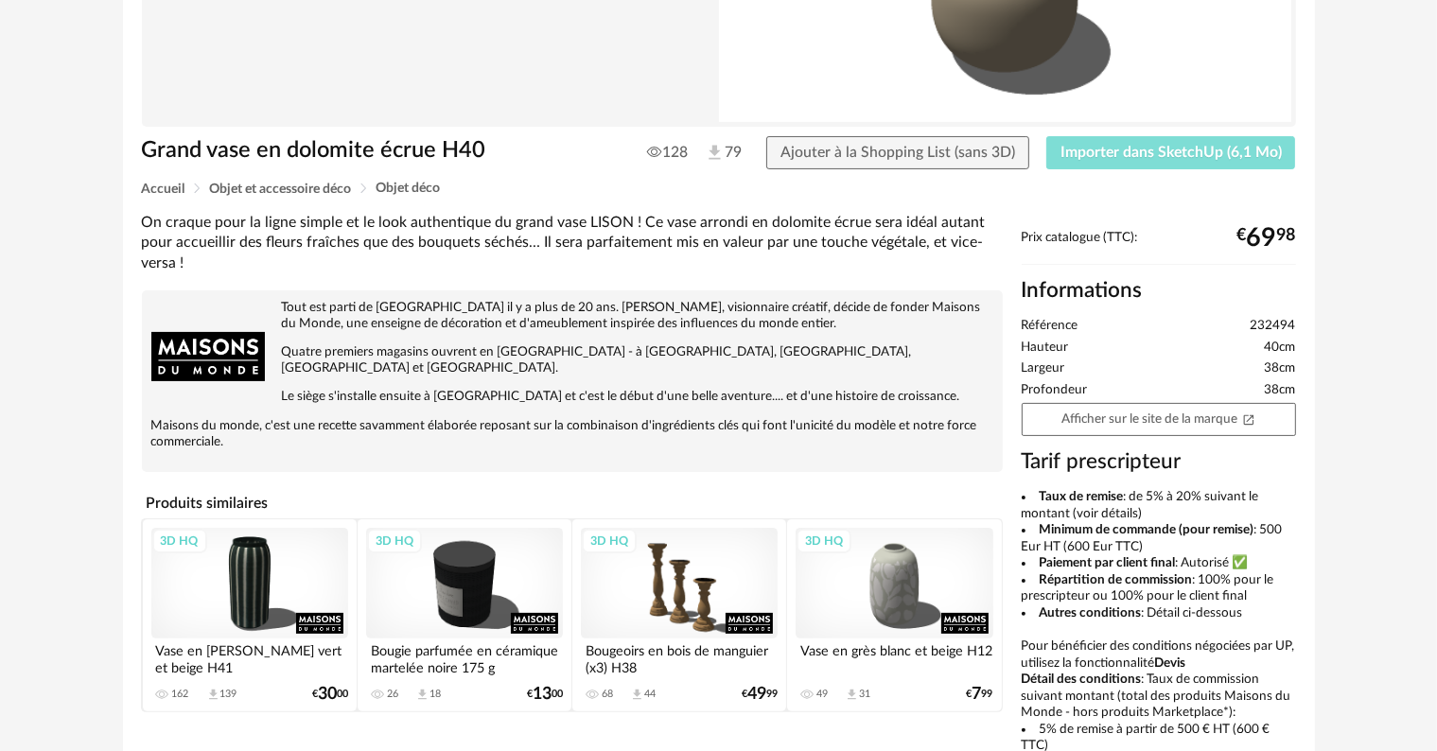
scroll to position [473, 0]
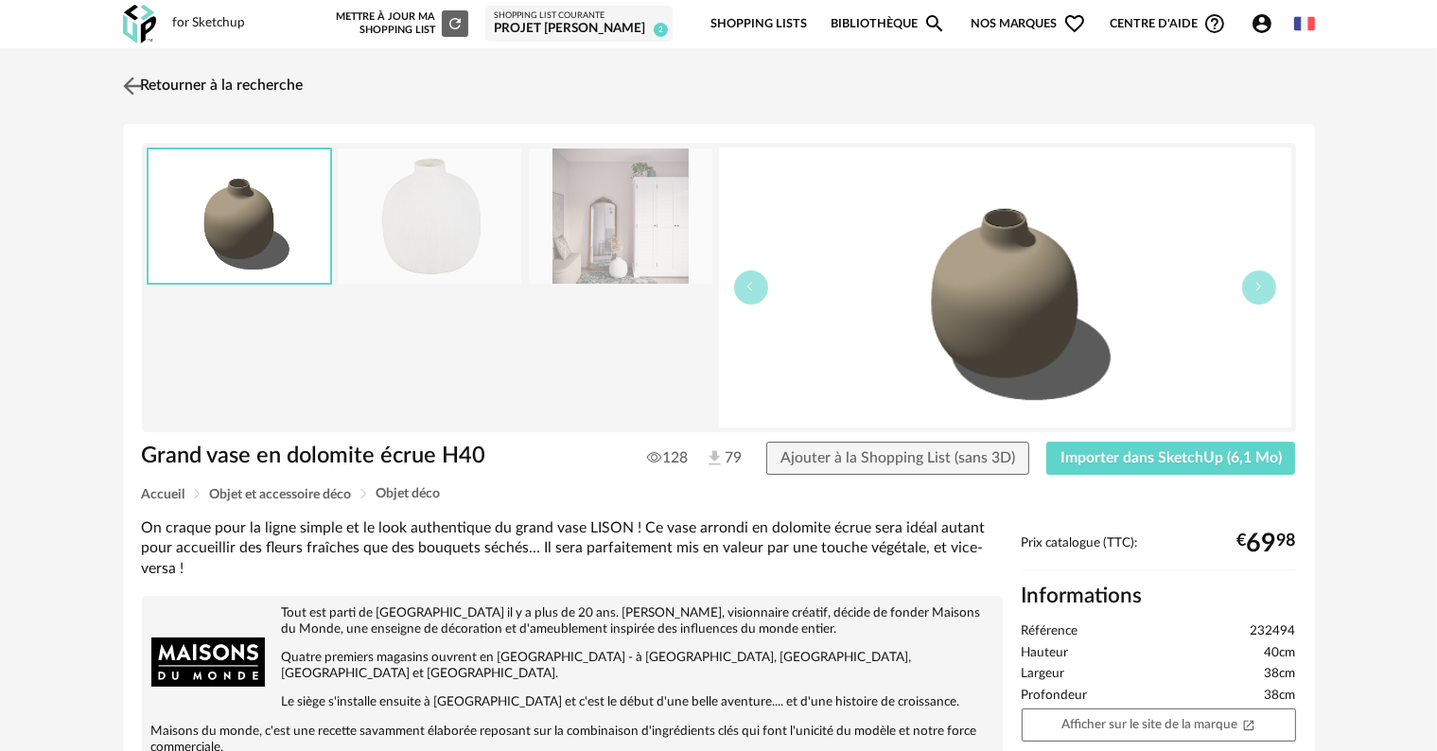
click at [202, 84] on link "Retourner à la recherche" at bounding box center [210, 86] width 185 height 42
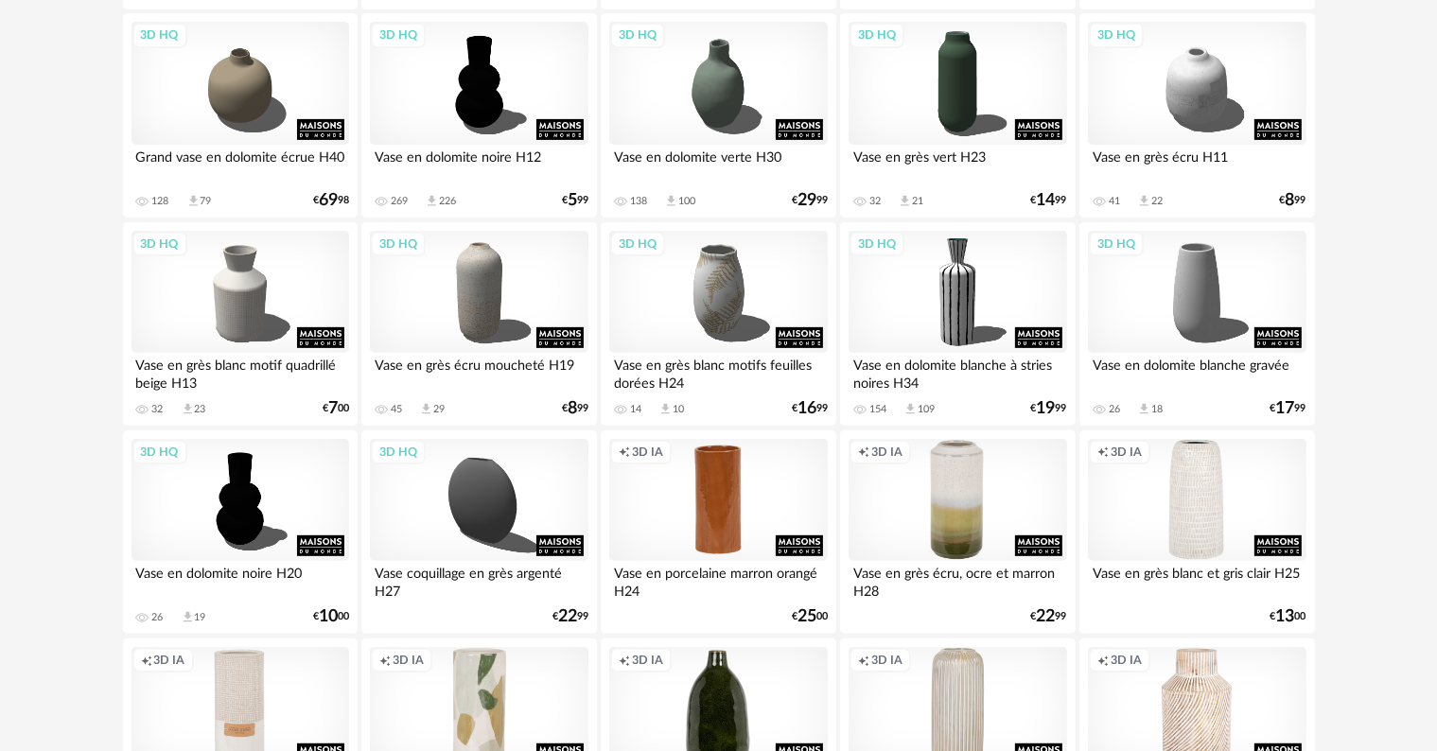
scroll to position [588, 0]
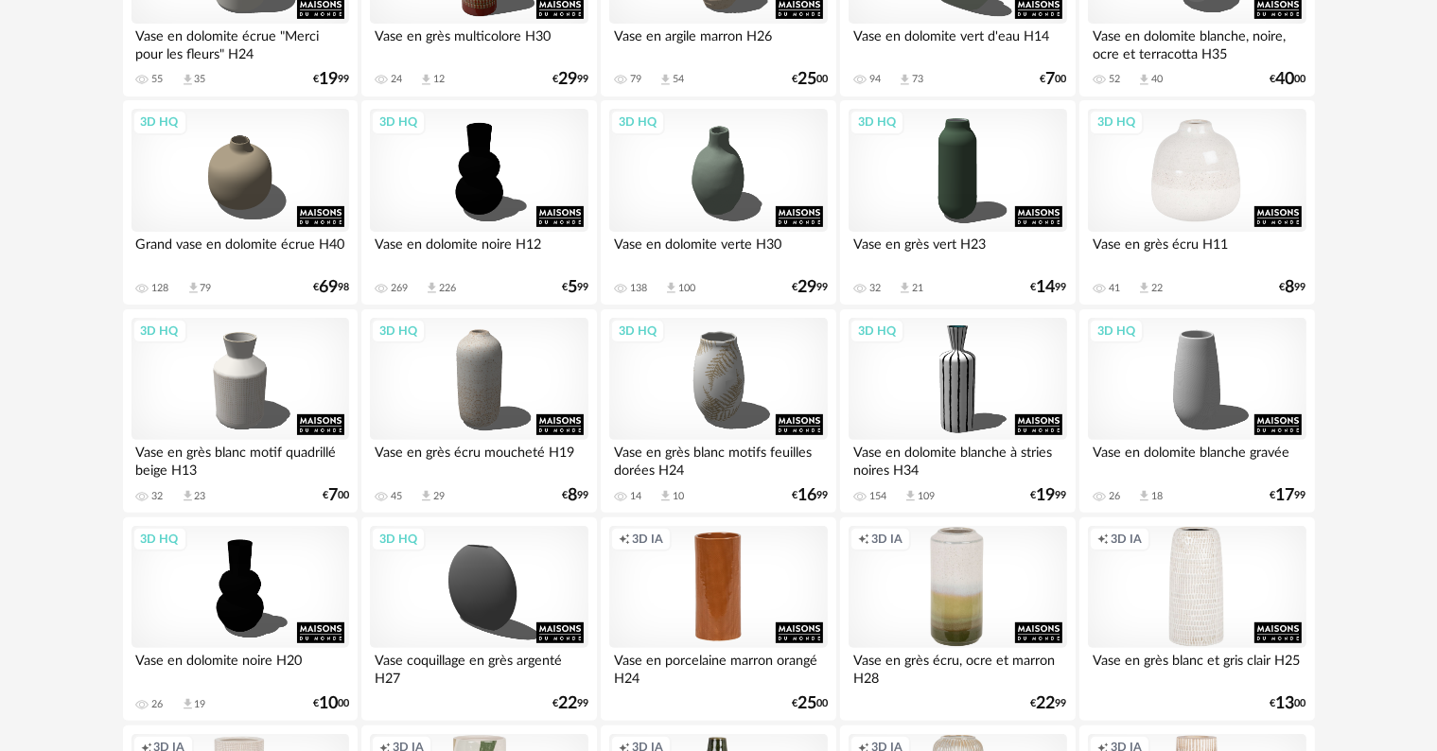
click at [1207, 183] on div "3D HQ" at bounding box center [1197, 170] width 218 height 123
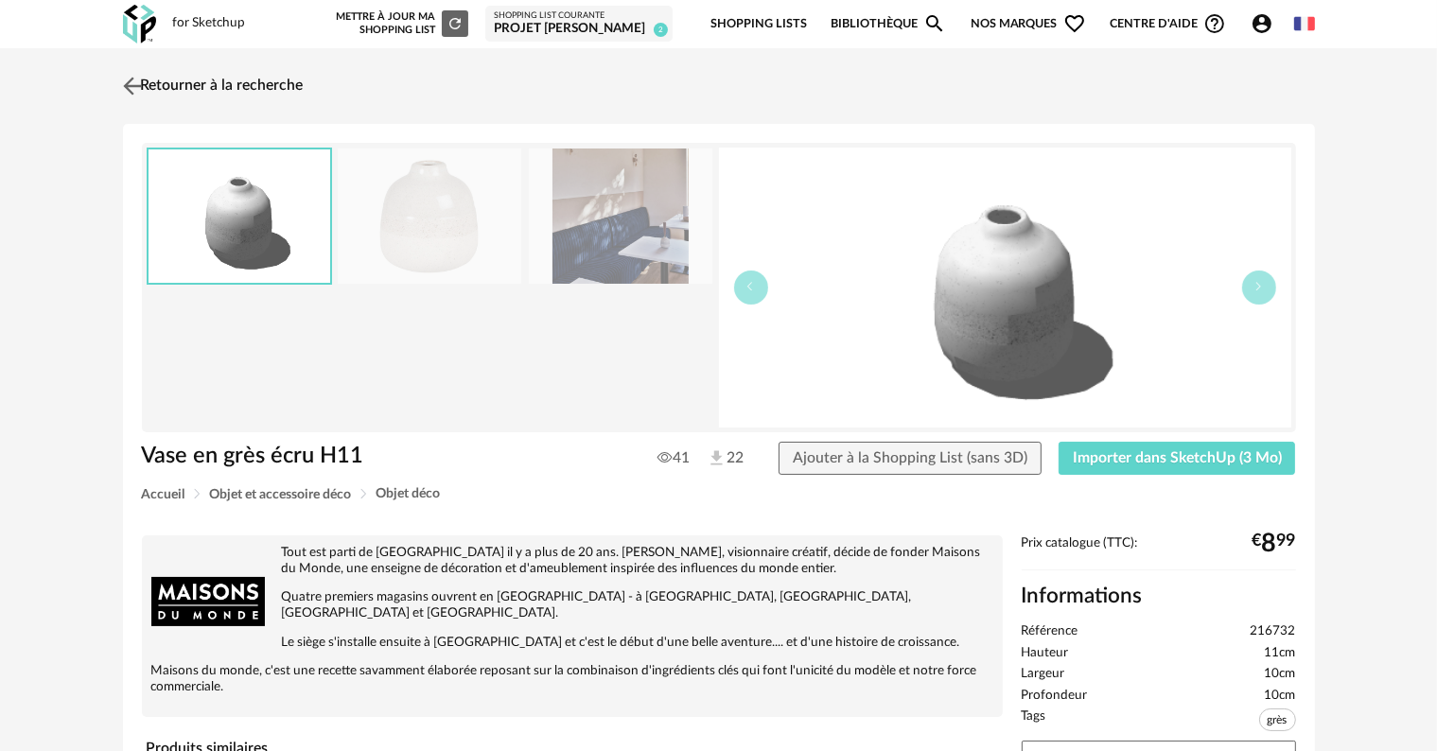
click at [268, 87] on link "Retourner à la recherche" at bounding box center [210, 86] width 185 height 42
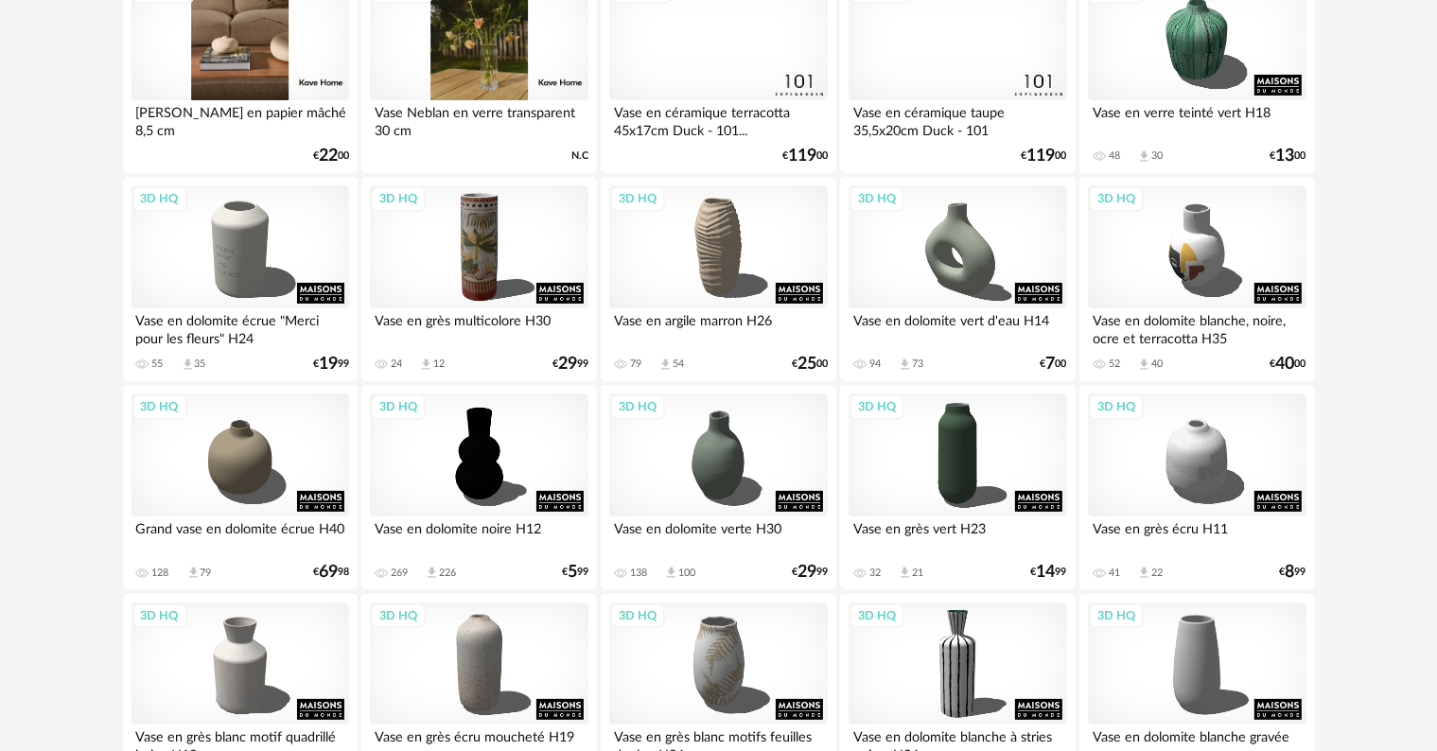
scroll to position [297, 0]
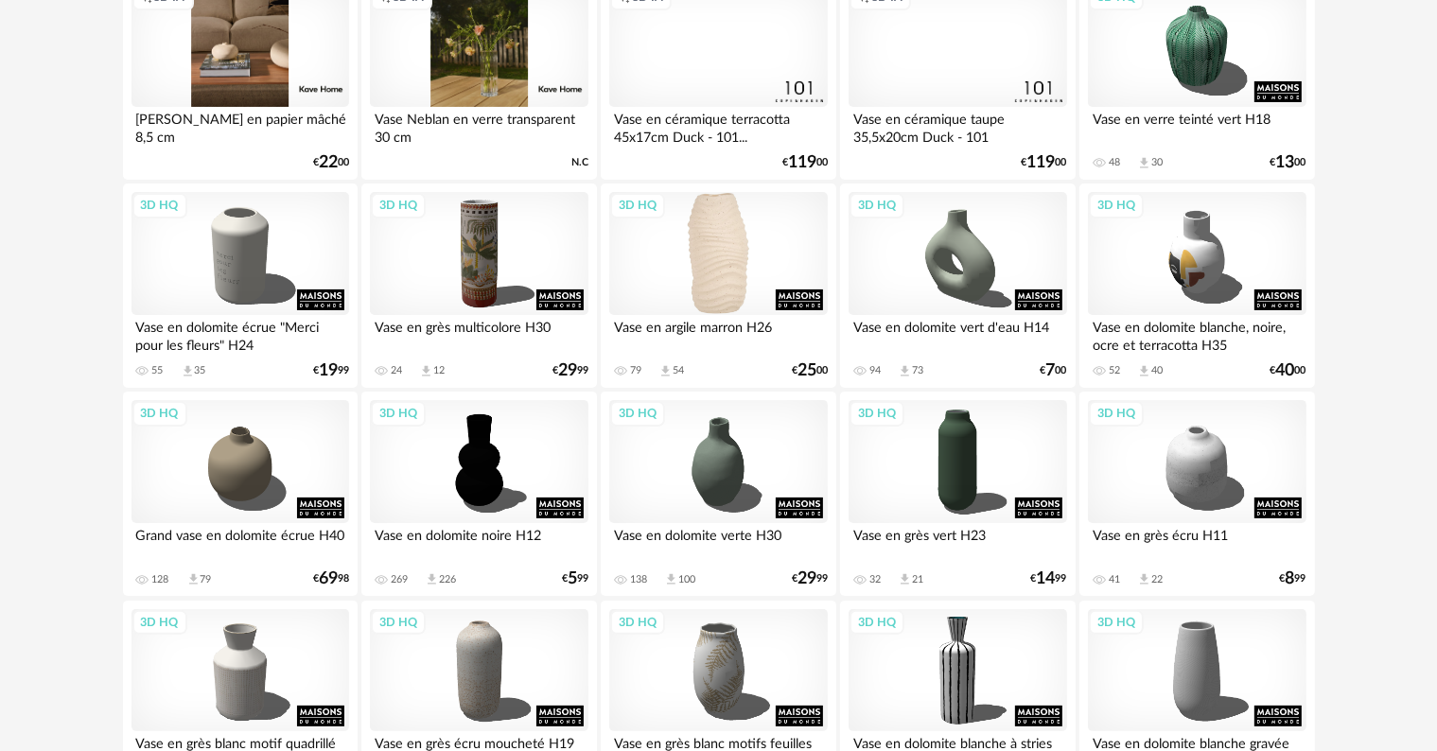
click at [719, 260] on div "3D HQ" at bounding box center [718, 253] width 218 height 123
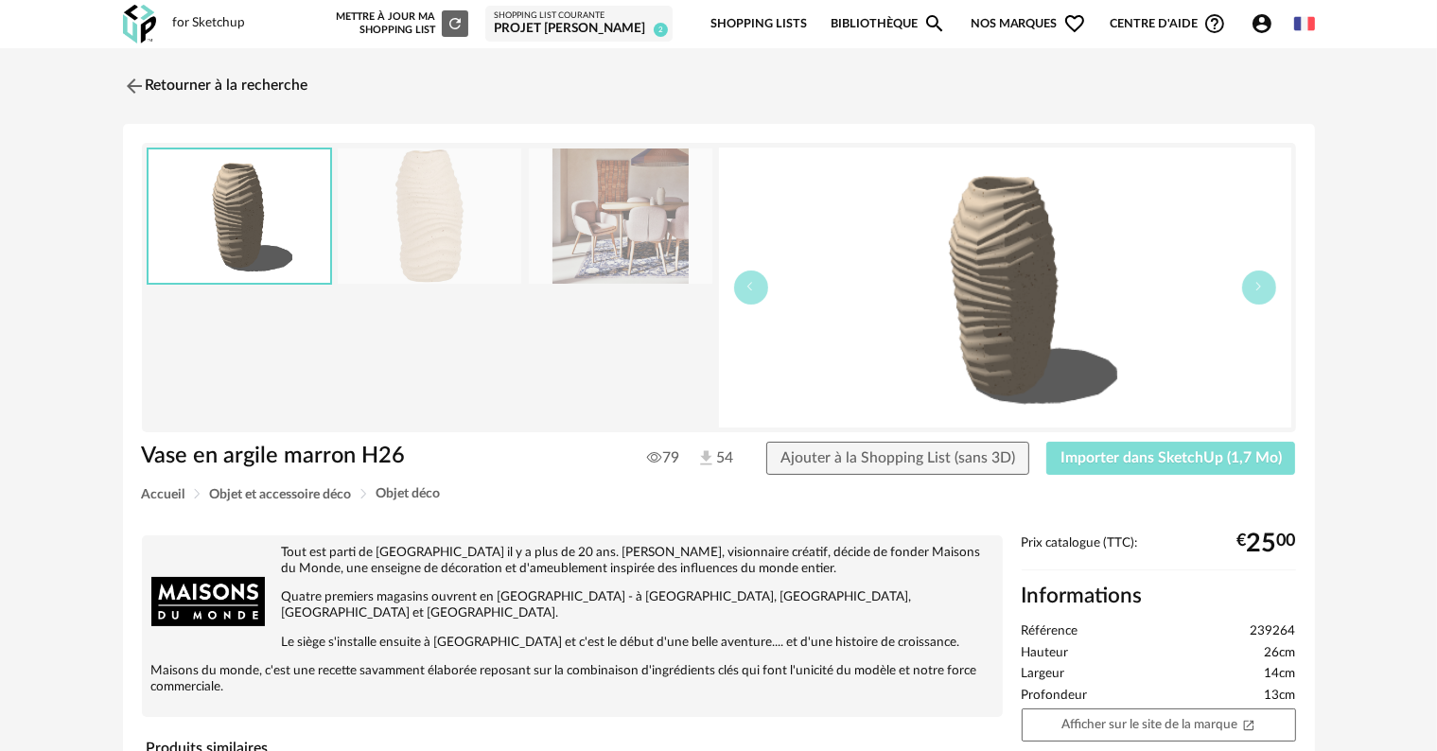
click at [1219, 454] on span "Importer dans SketchUp (1,7 Mo)" at bounding box center [1170, 457] width 221 height 15
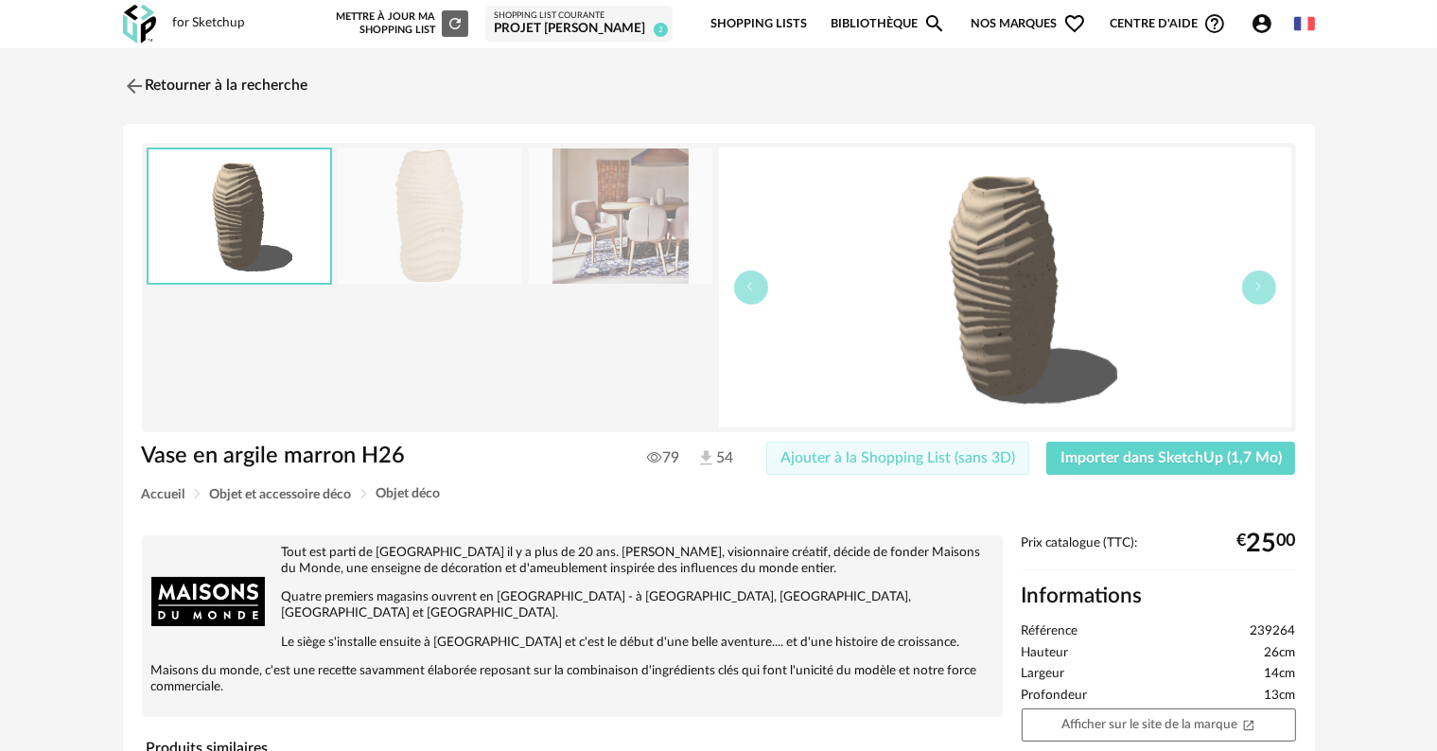
click at [896, 468] on button "Ajouter à la Shopping List (sans 3D)" at bounding box center [897, 459] width 263 height 34
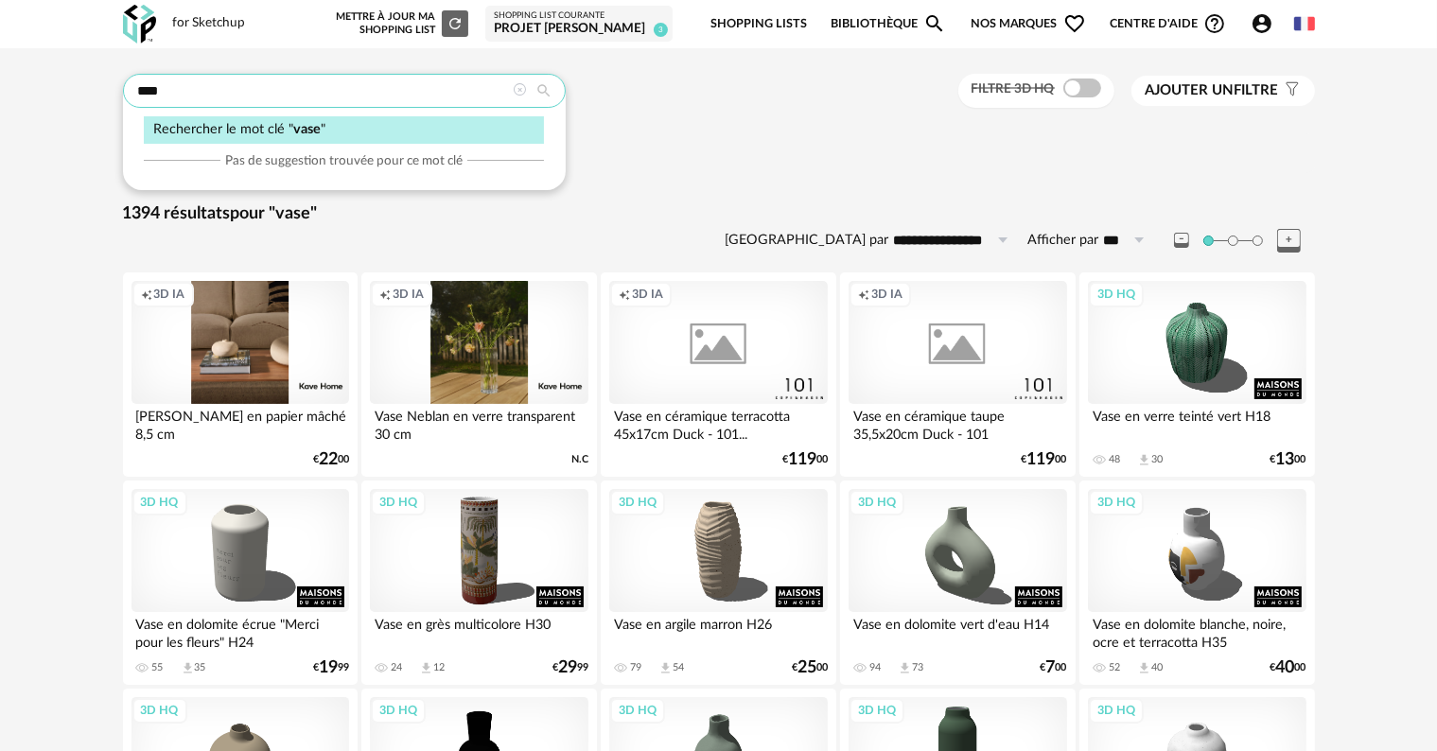
click at [325, 90] on input "****" at bounding box center [344, 91] width 443 height 34
type input "**********"
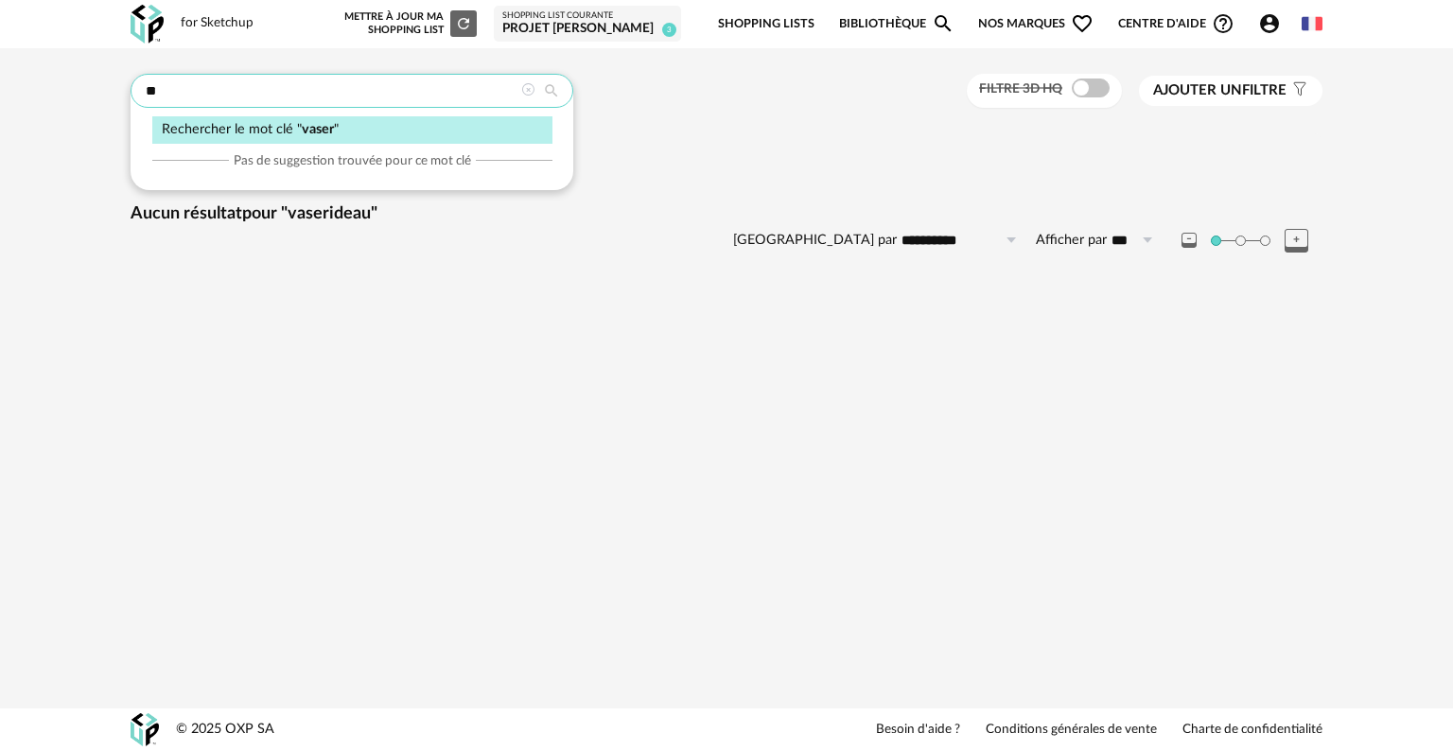
type input "*"
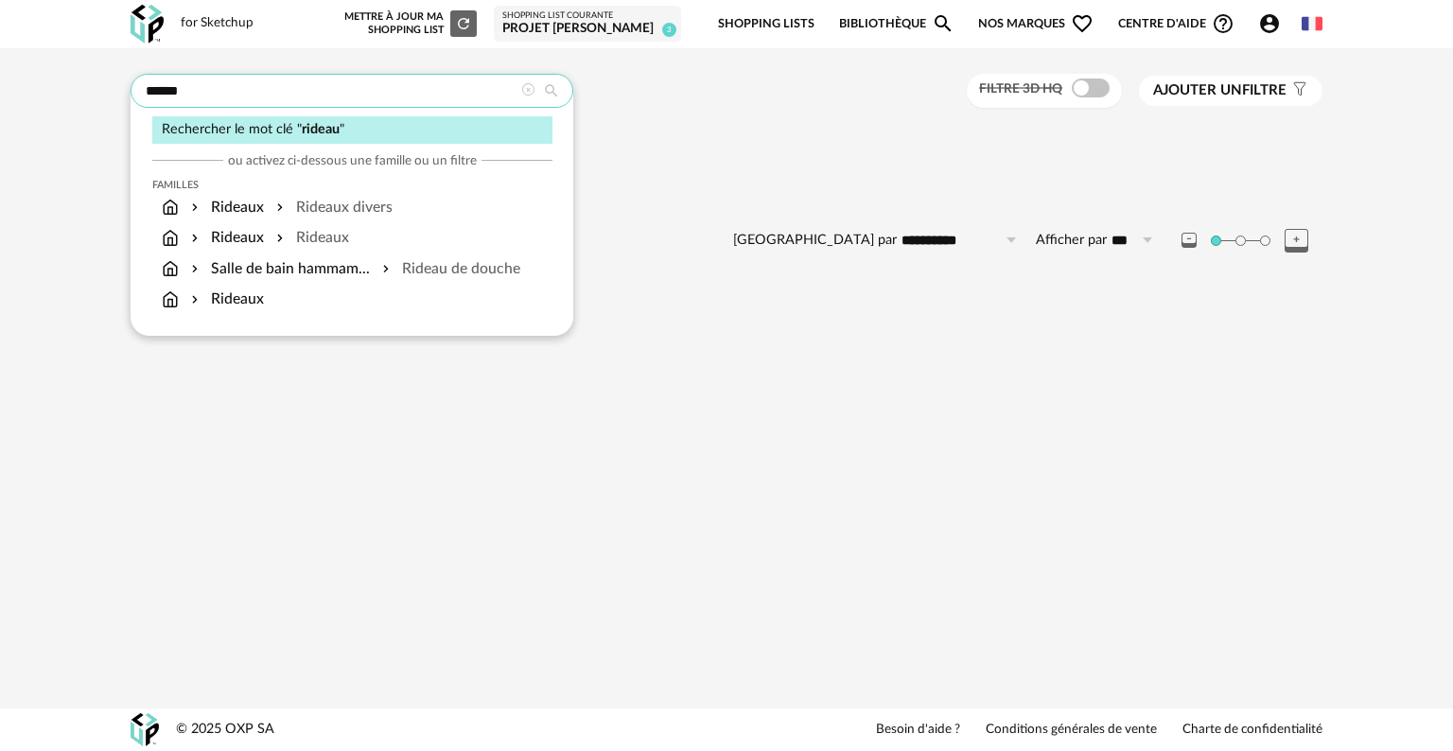
type input "******"
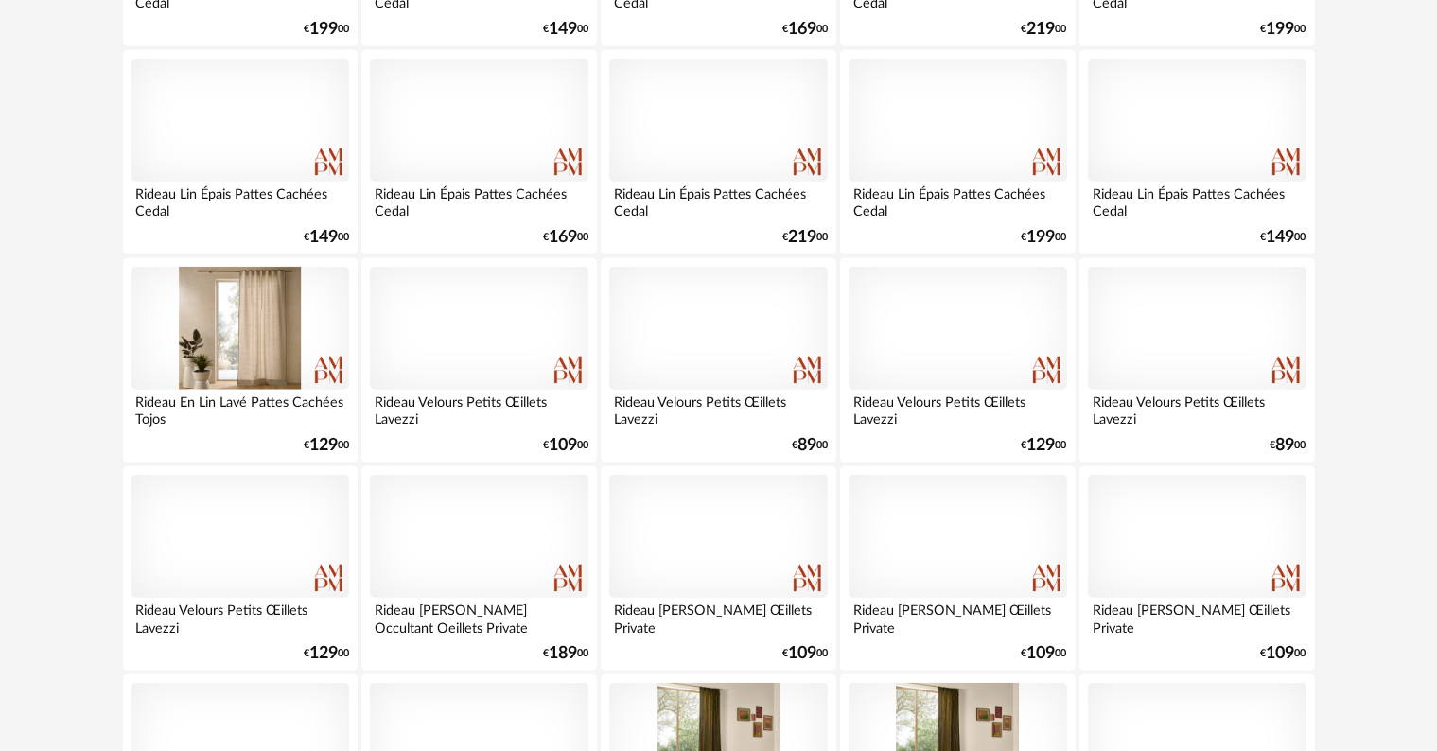
scroll to position [1892, 0]
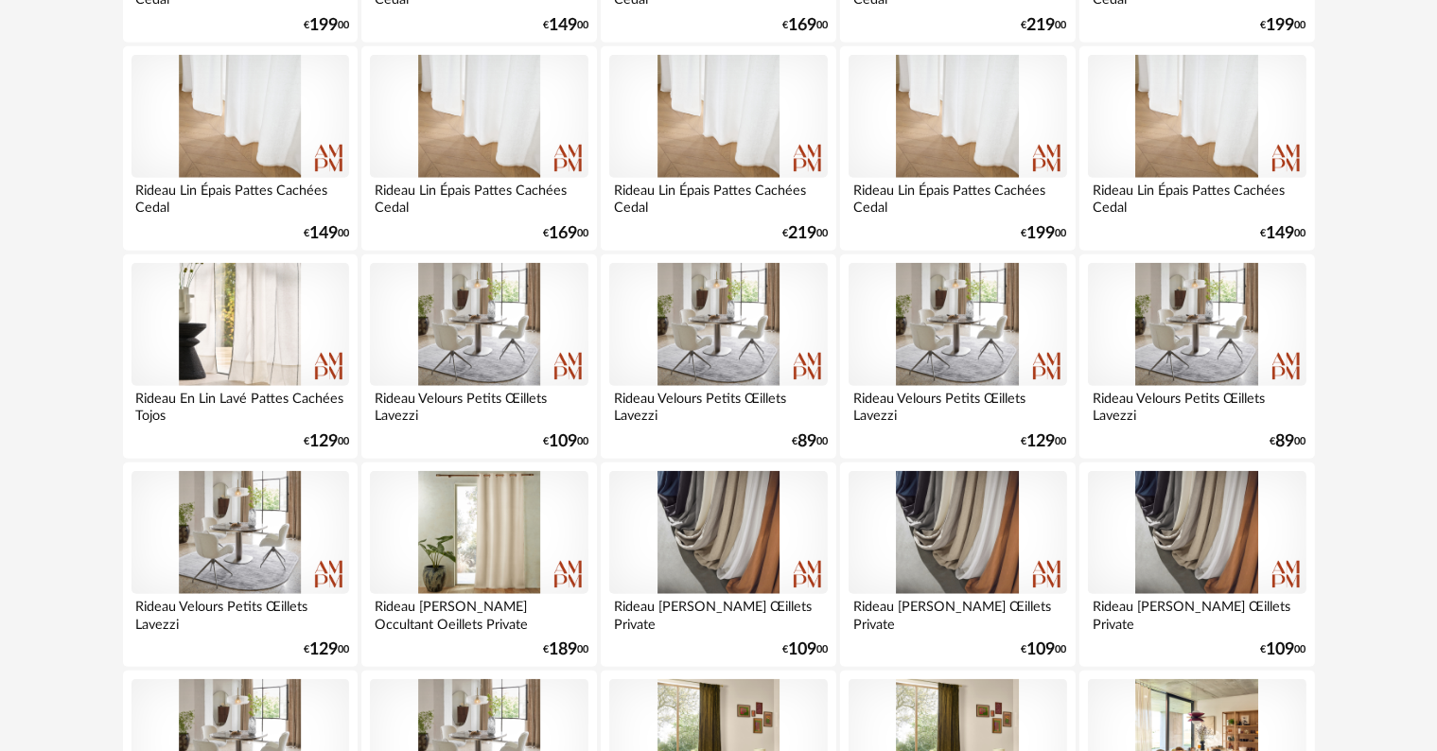
click at [281, 326] on div at bounding box center [240, 324] width 218 height 123
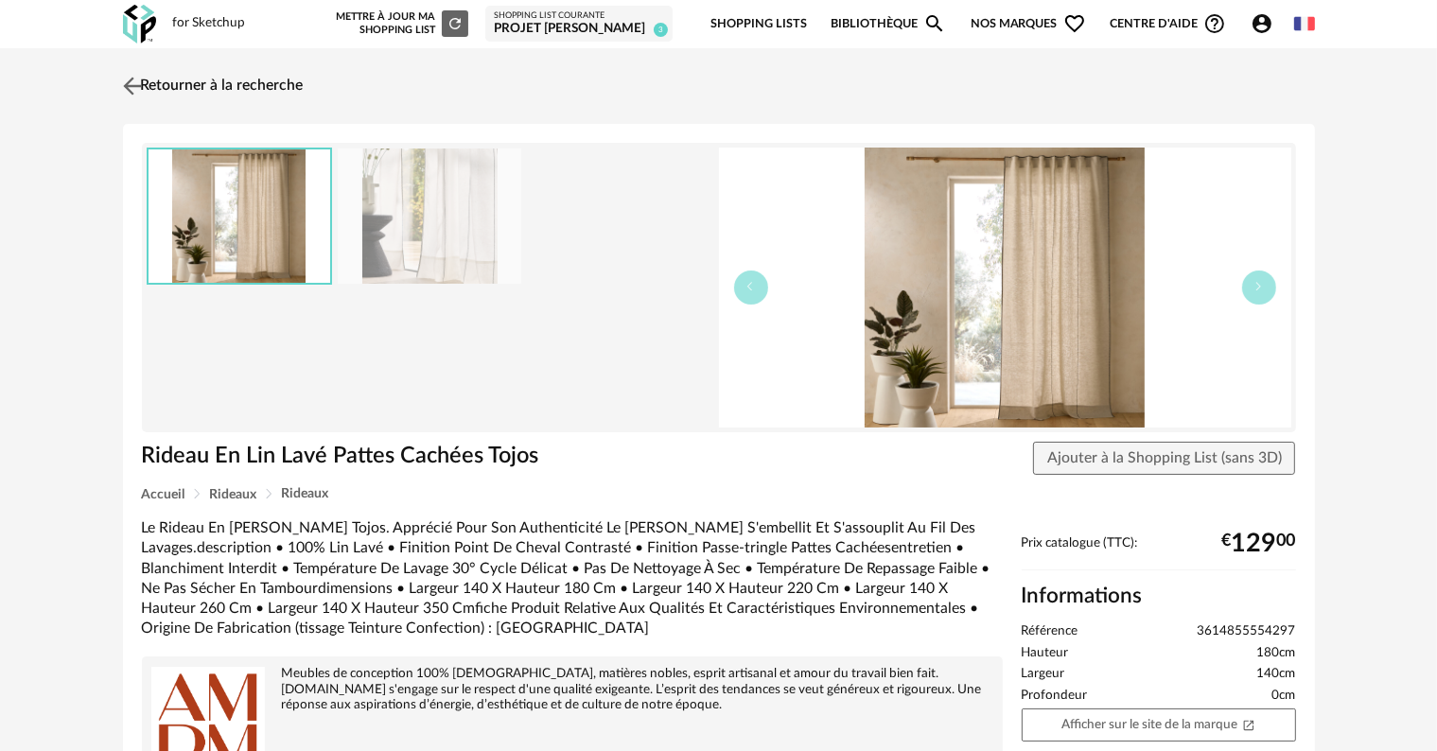
click at [177, 84] on link "Retourner à la recherche" at bounding box center [210, 86] width 185 height 42
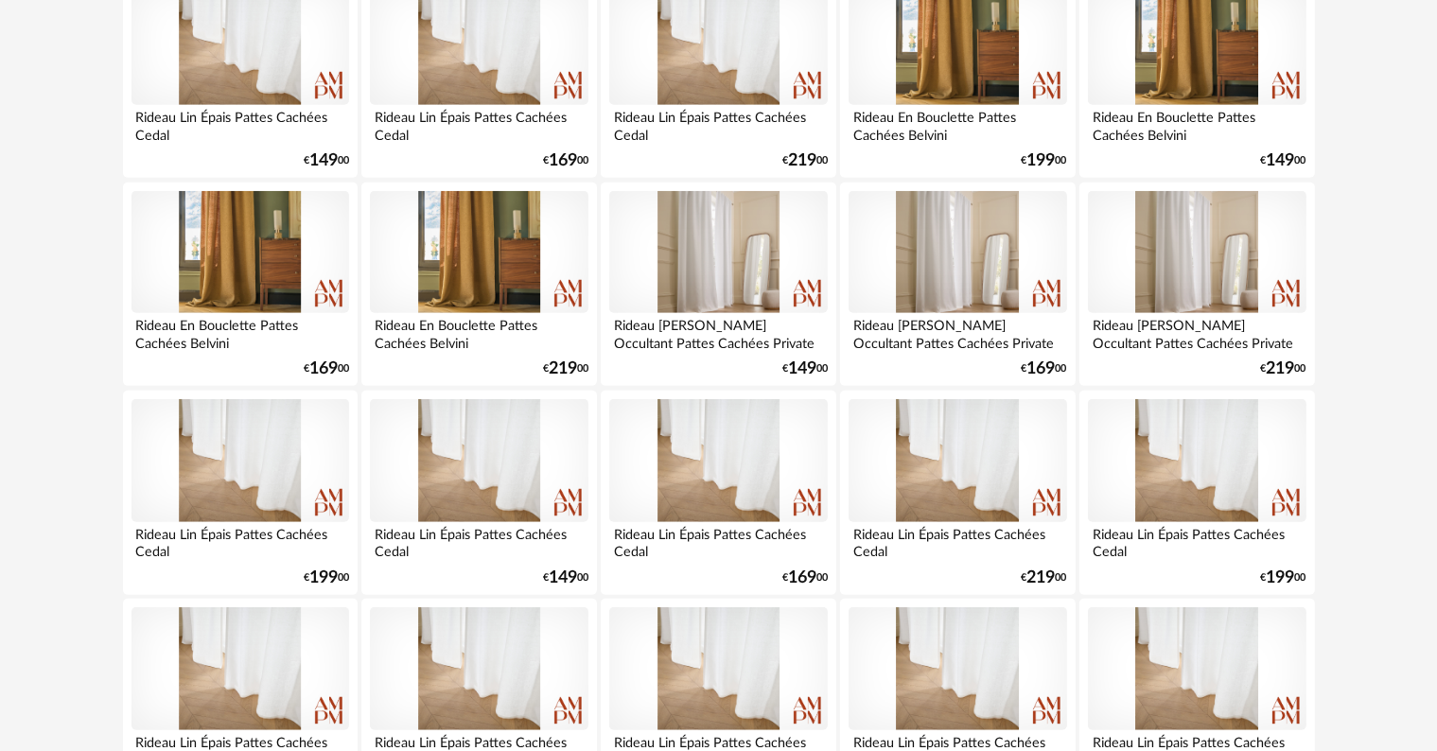
scroll to position [1324, 0]
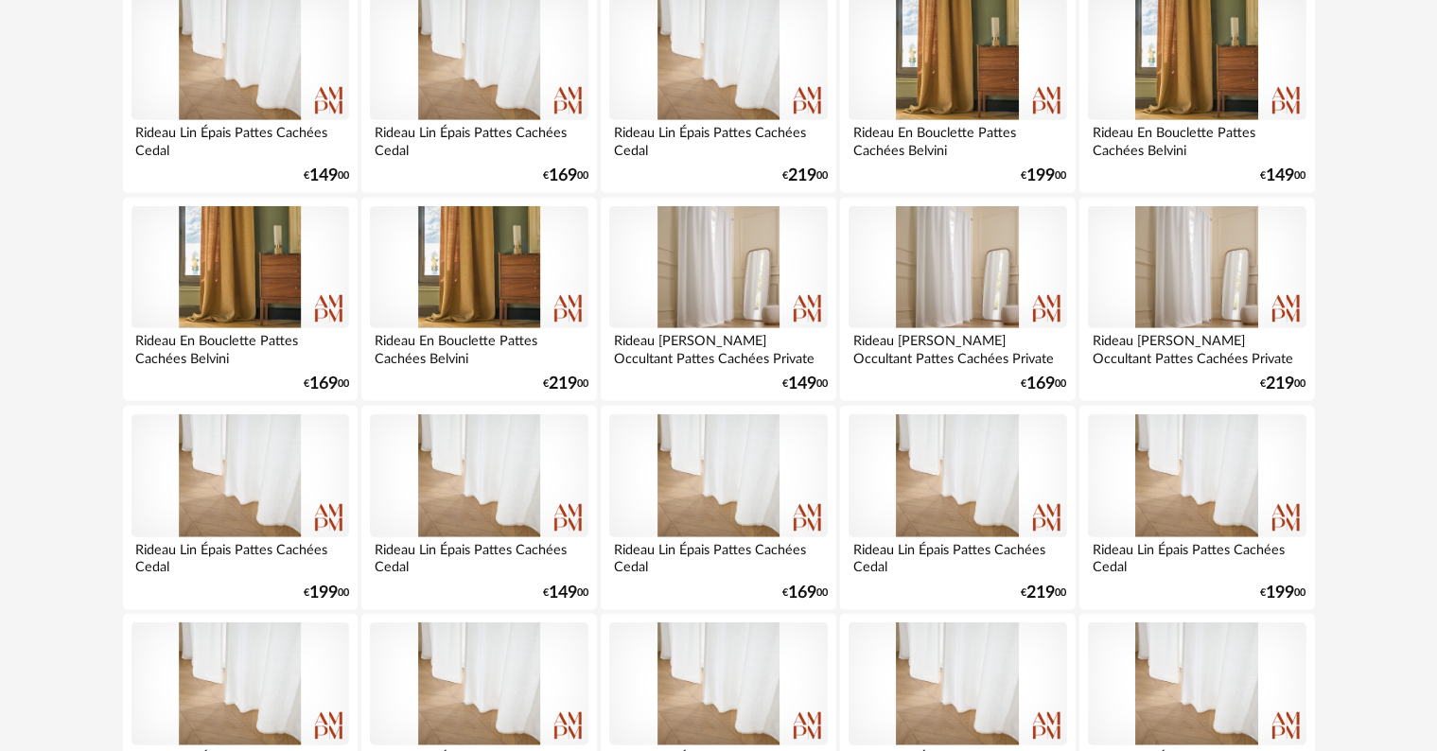
click at [719, 280] on div at bounding box center [718, 267] width 218 height 123
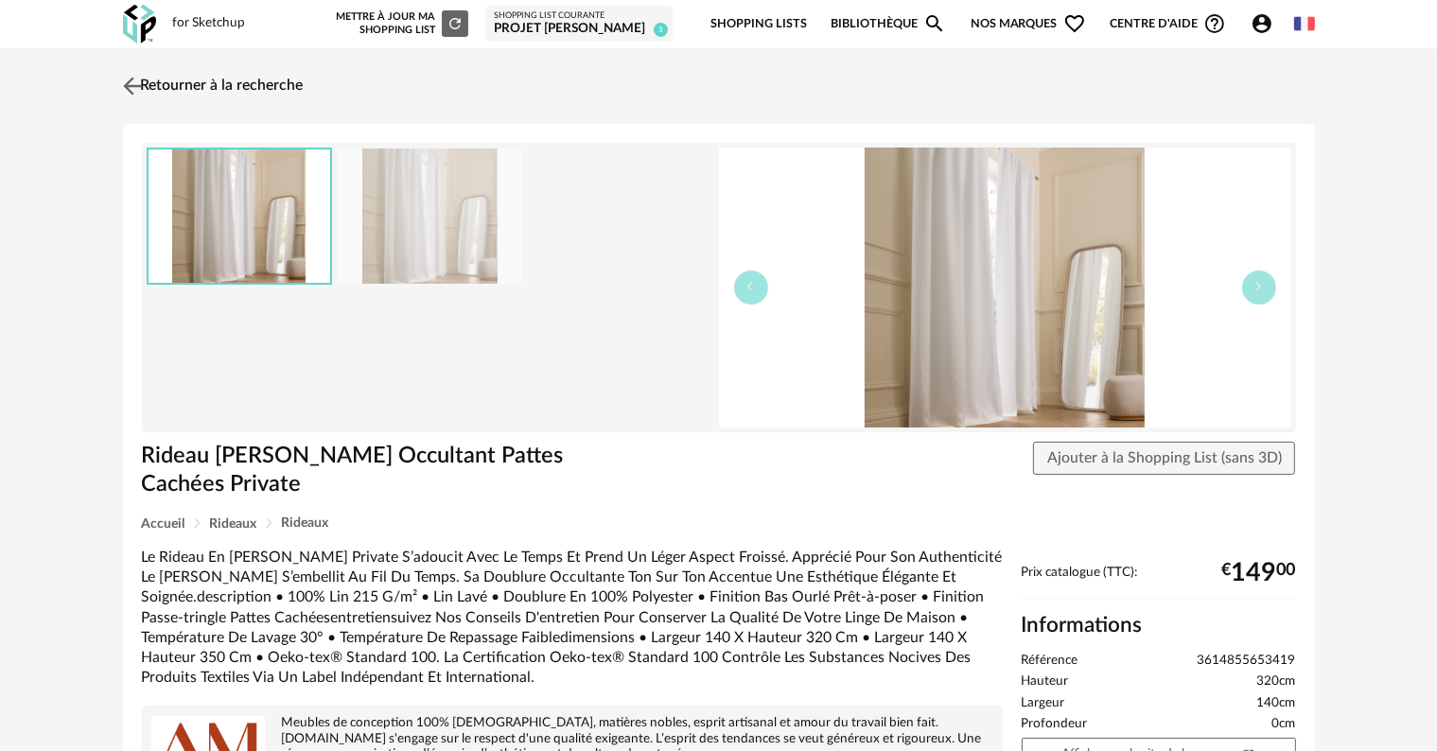
click at [148, 87] on link "Retourner à la recherche" at bounding box center [210, 86] width 185 height 42
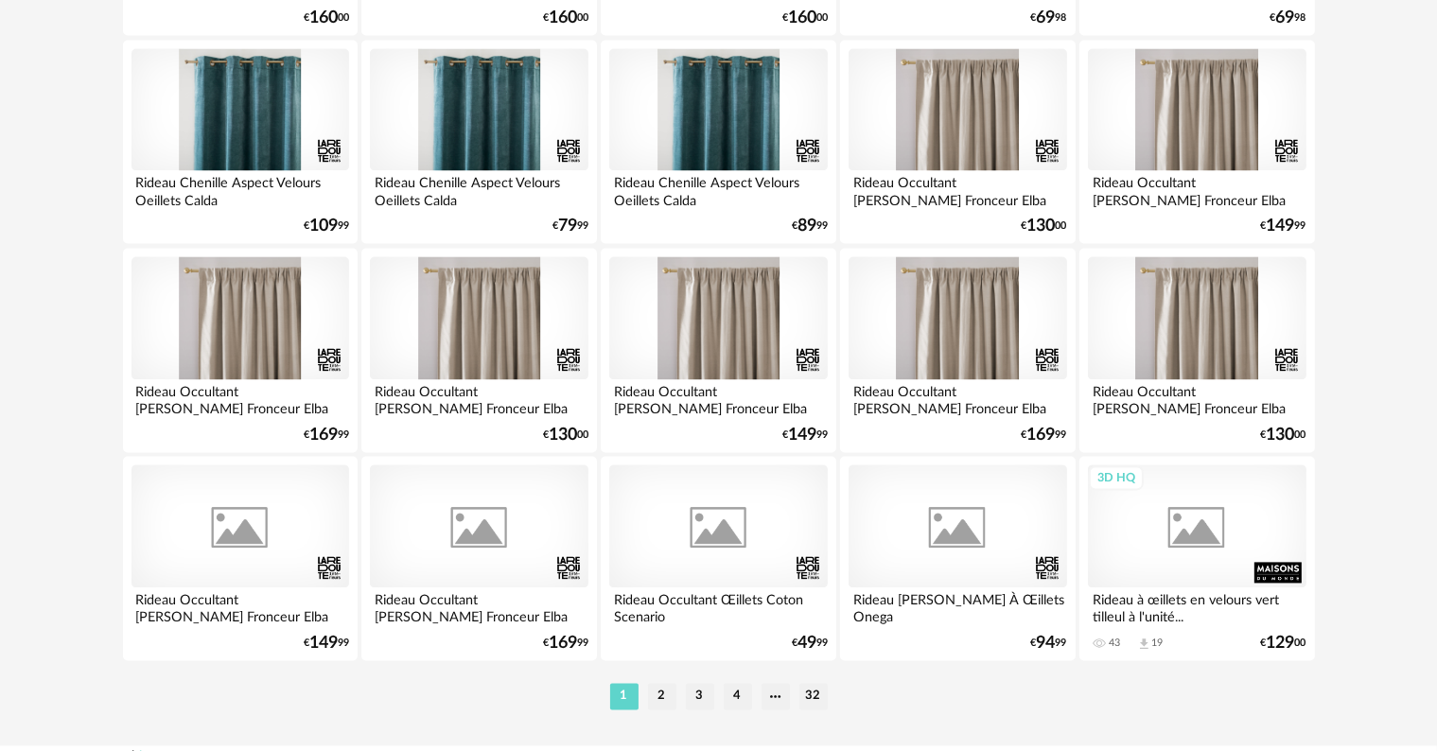
scroll to position [3808, 0]
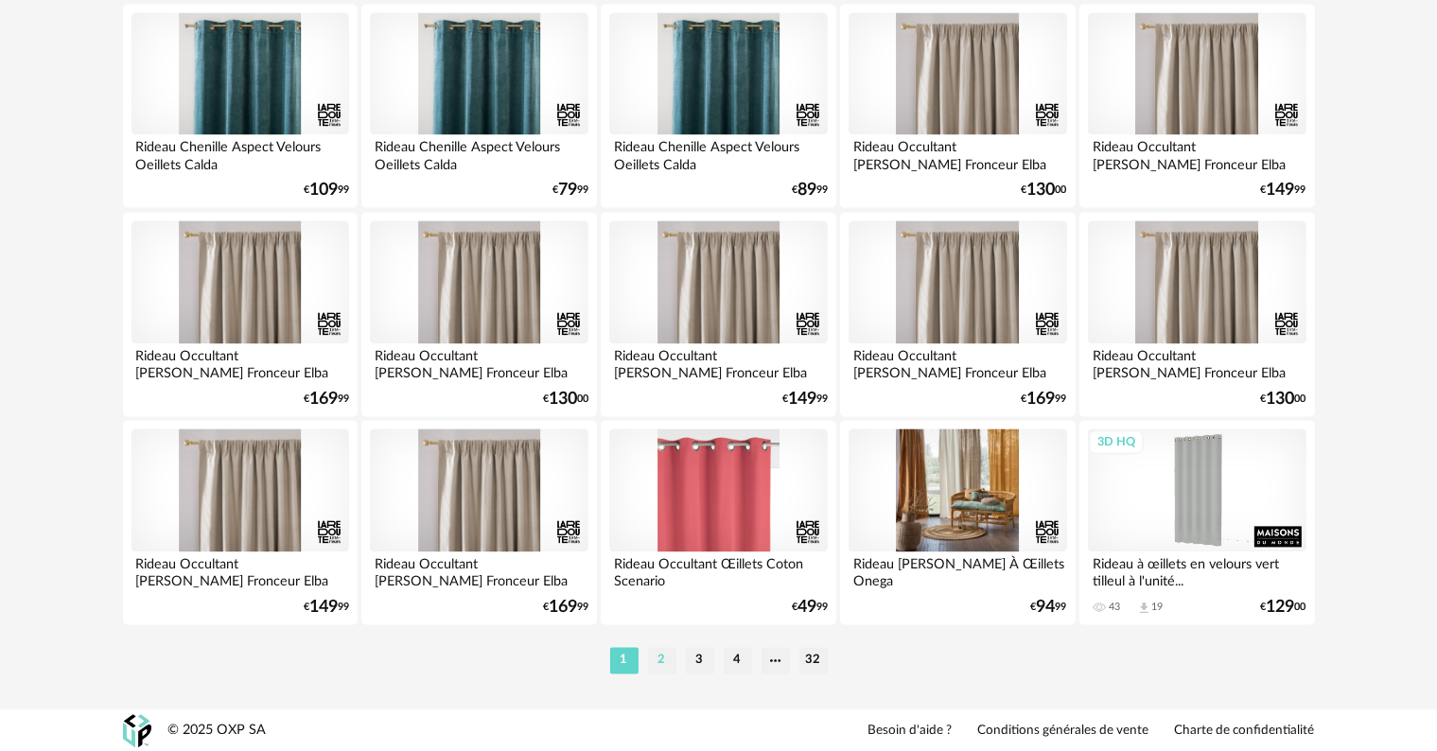
click at [662, 660] on li "2" at bounding box center [662, 660] width 28 height 26
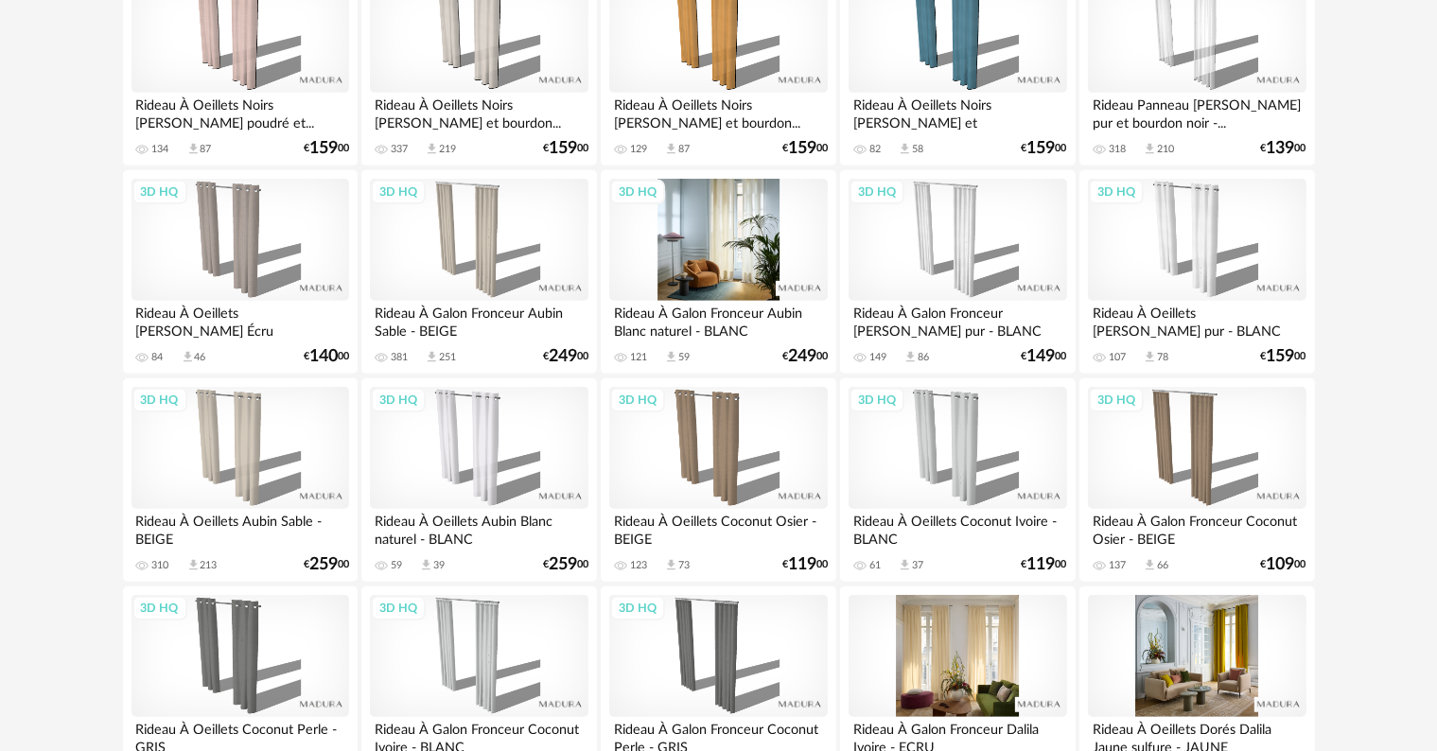
scroll to position [946, 0]
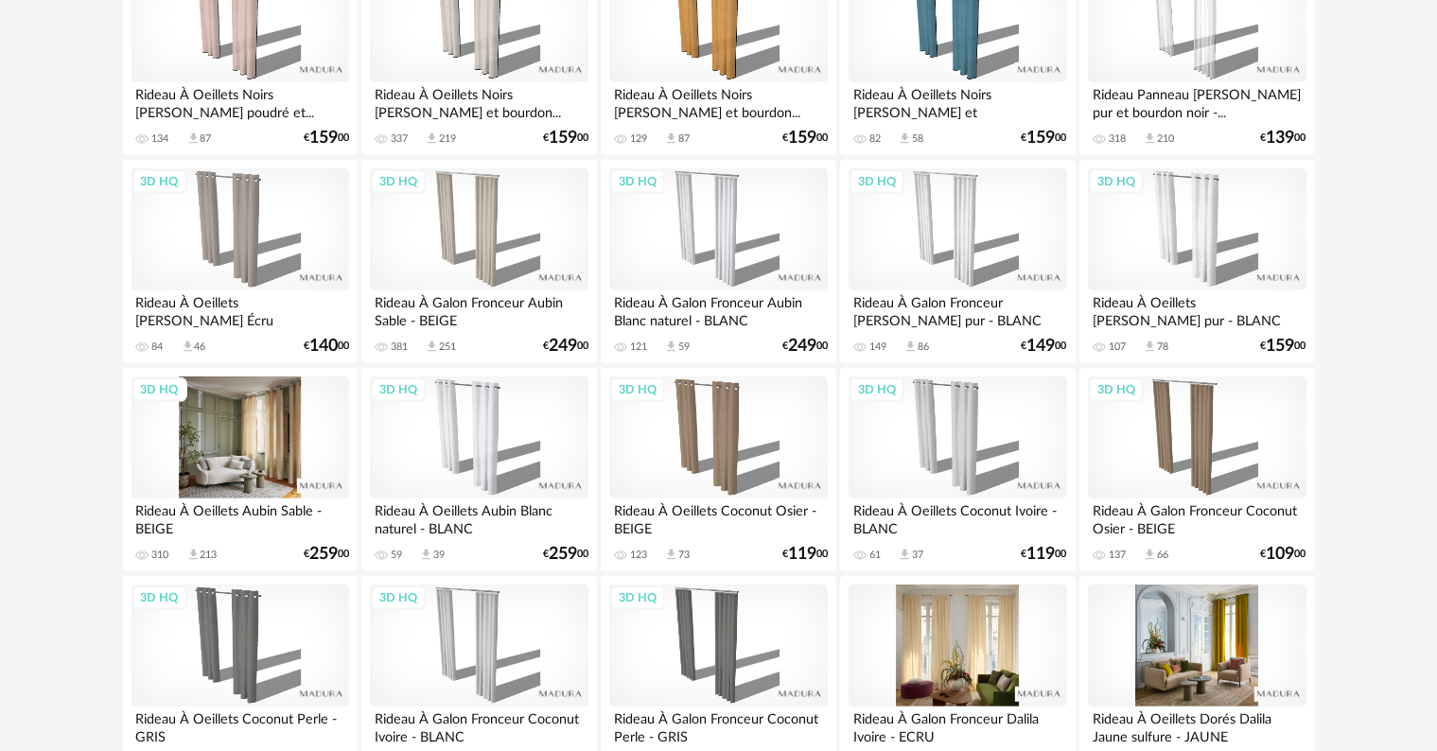
click at [253, 449] on div "3D HQ" at bounding box center [240, 437] width 218 height 123
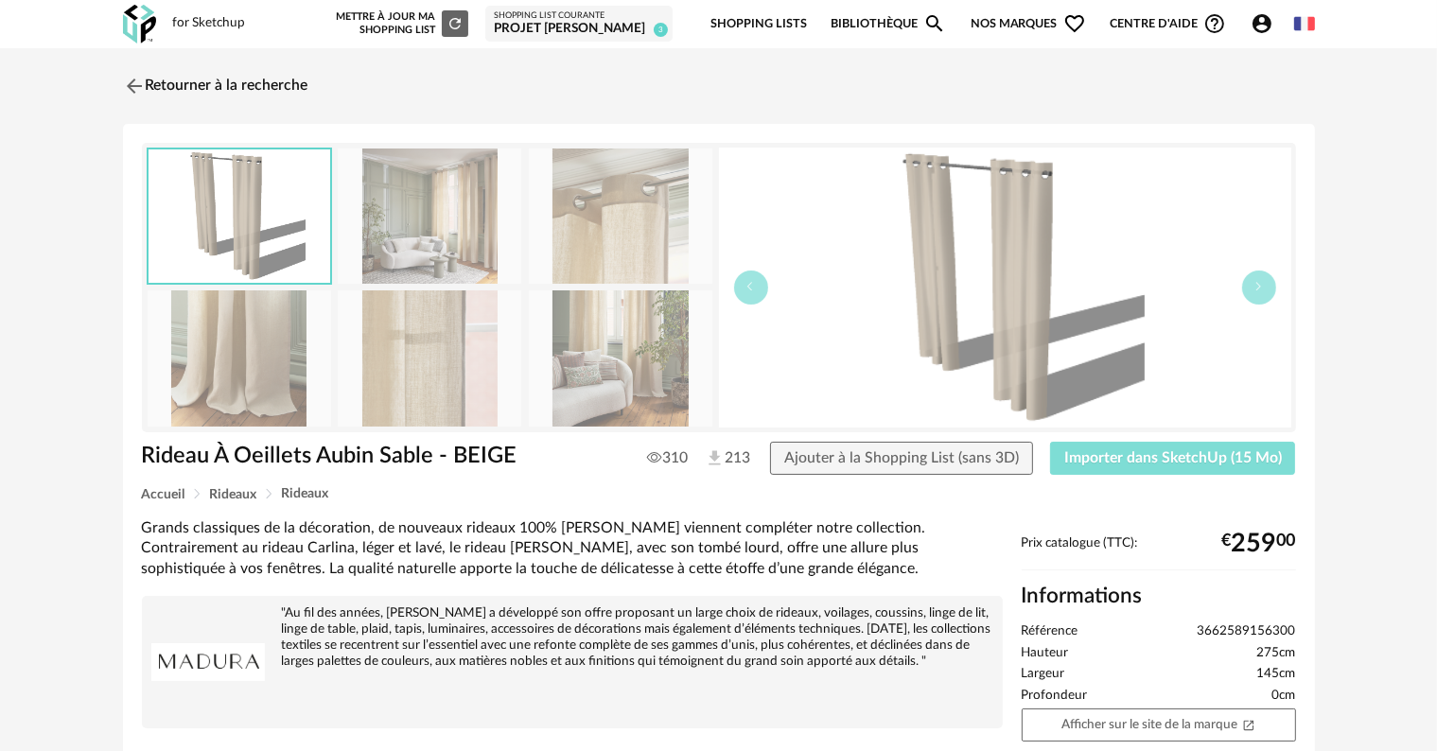
click at [1161, 464] on span "Importer dans SketchUp (15 Mo)" at bounding box center [1173, 457] width 218 height 15
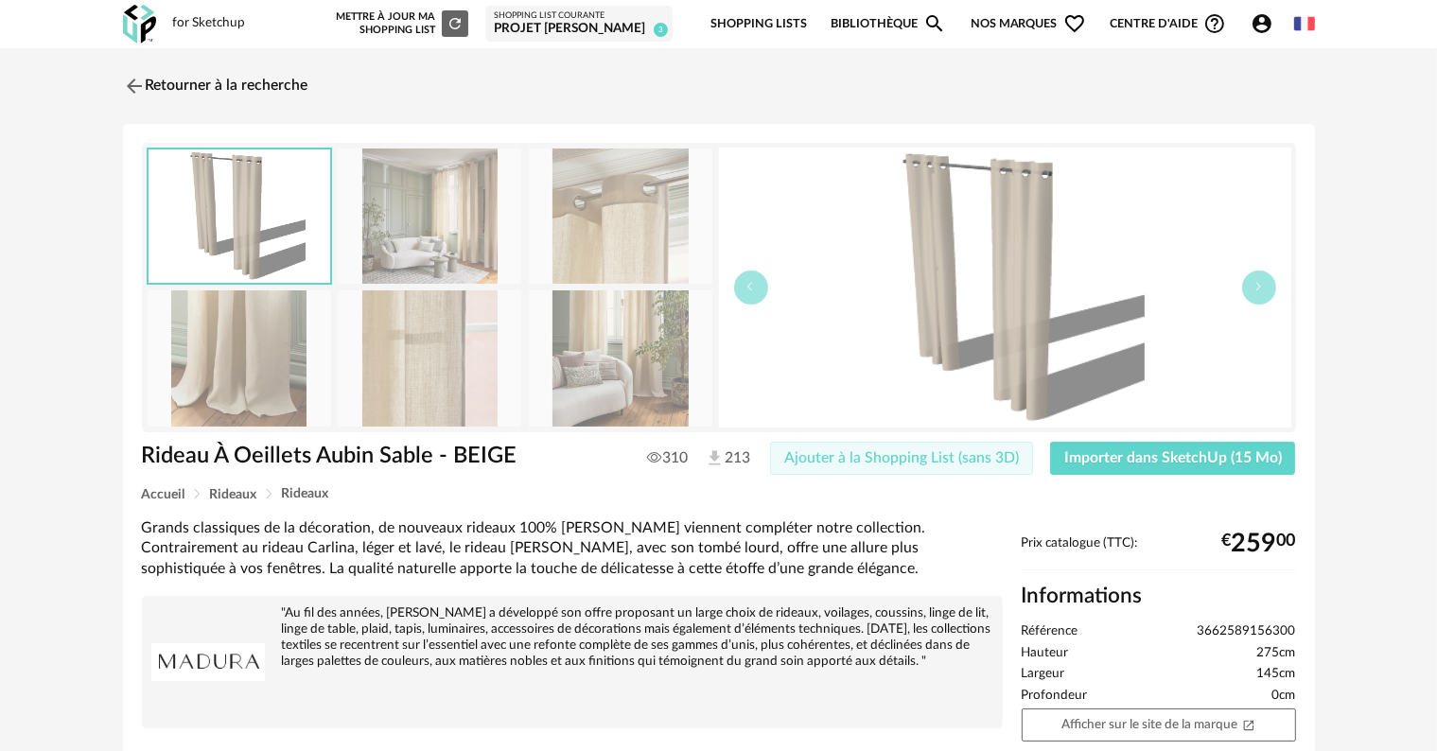
click at [973, 465] on button "Ajouter à la Shopping List (sans 3D)" at bounding box center [901, 459] width 263 height 34
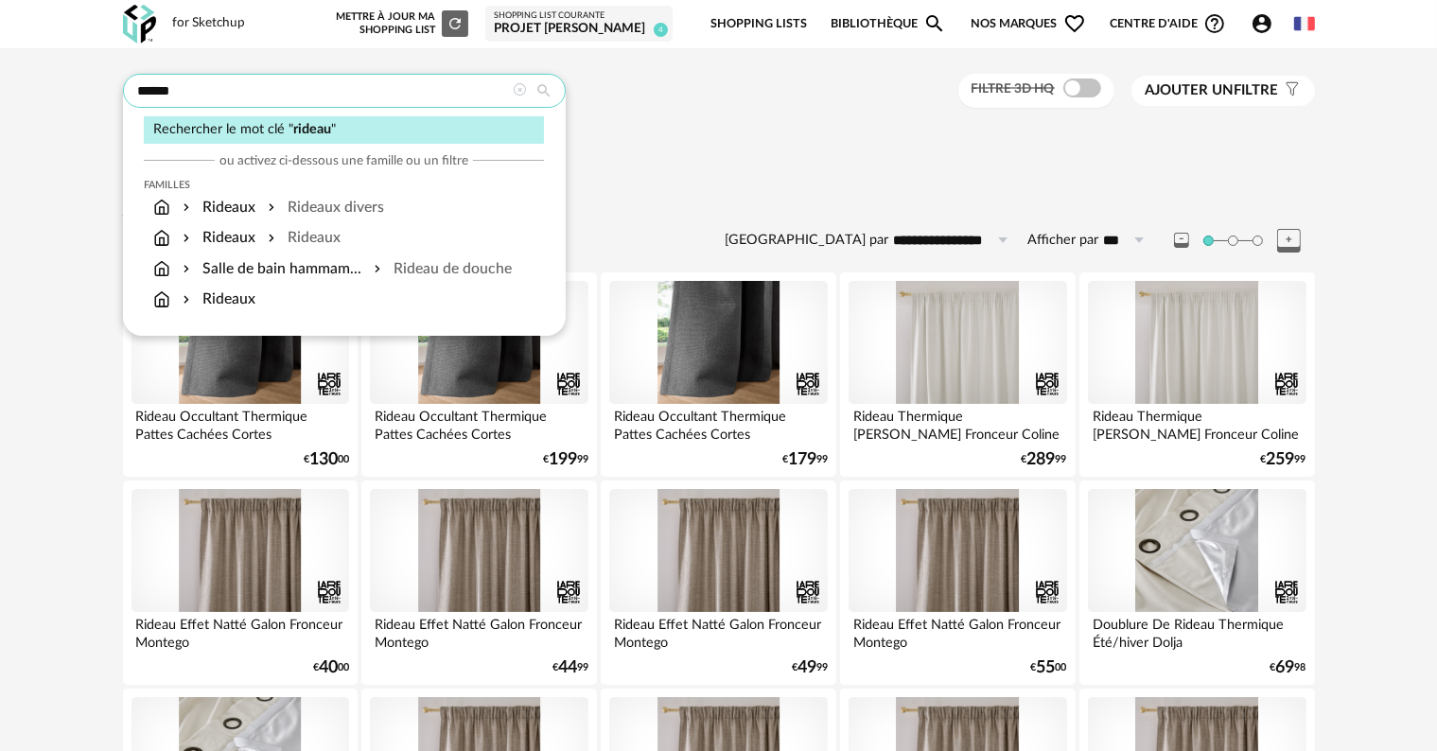
click at [450, 91] on input "******" at bounding box center [344, 91] width 443 height 34
type input "*"
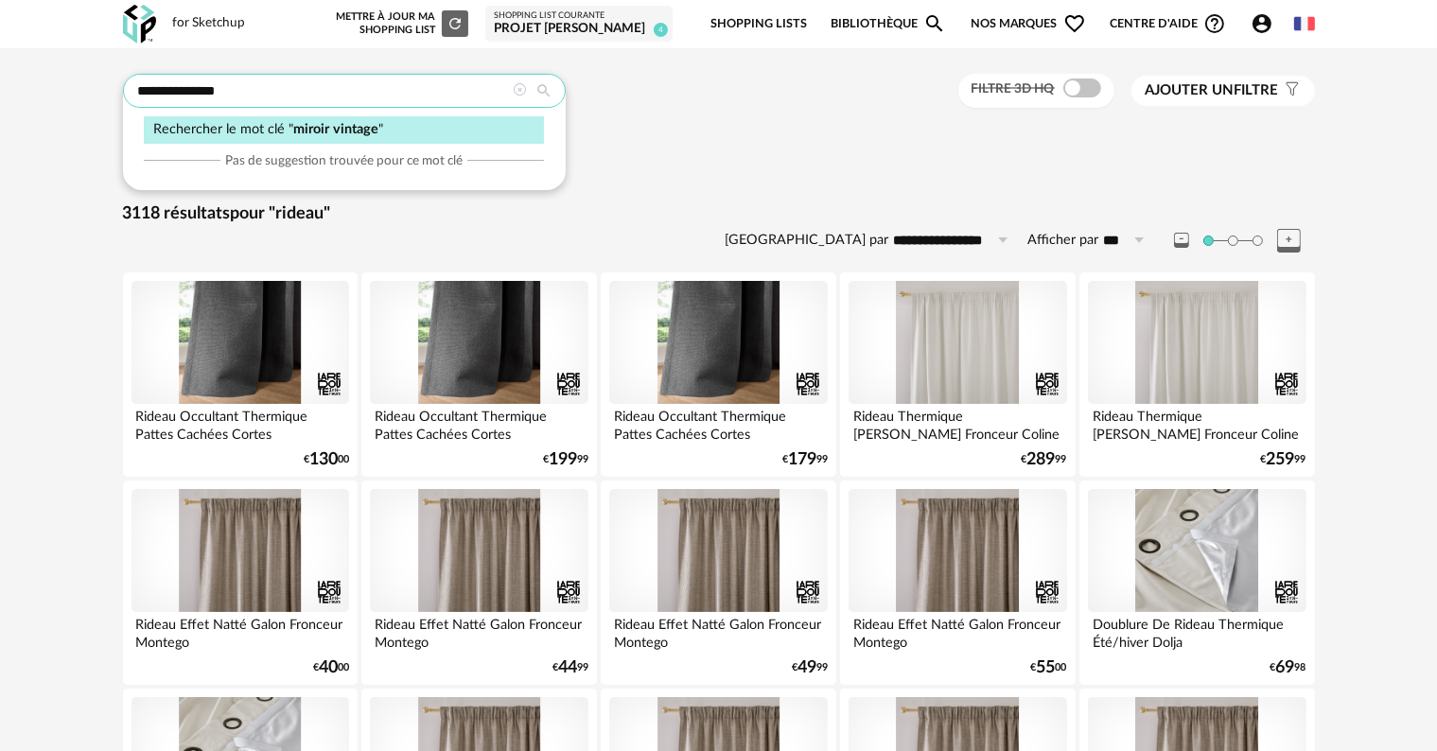
type input "**********"
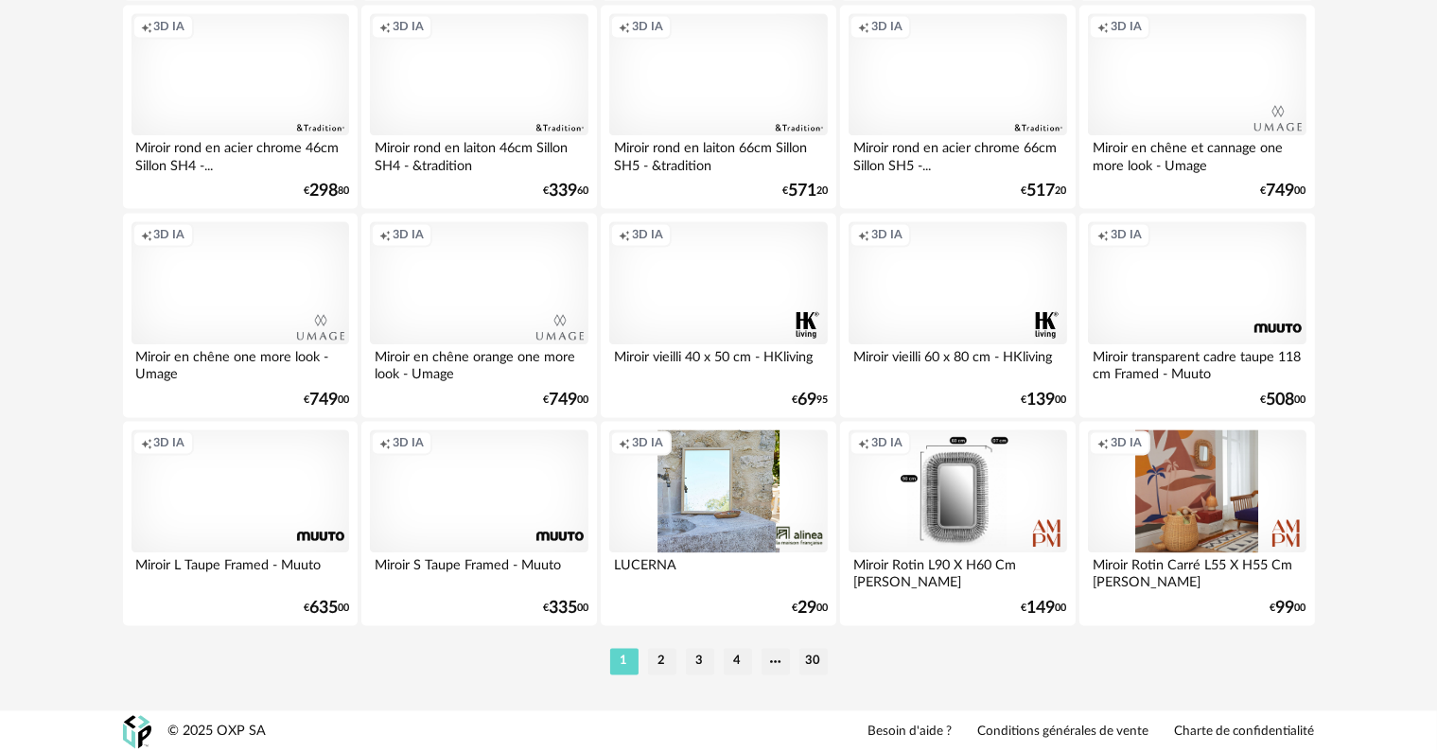
scroll to position [3808, 0]
click at [658, 664] on li "2" at bounding box center [662, 660] width 28 height 26
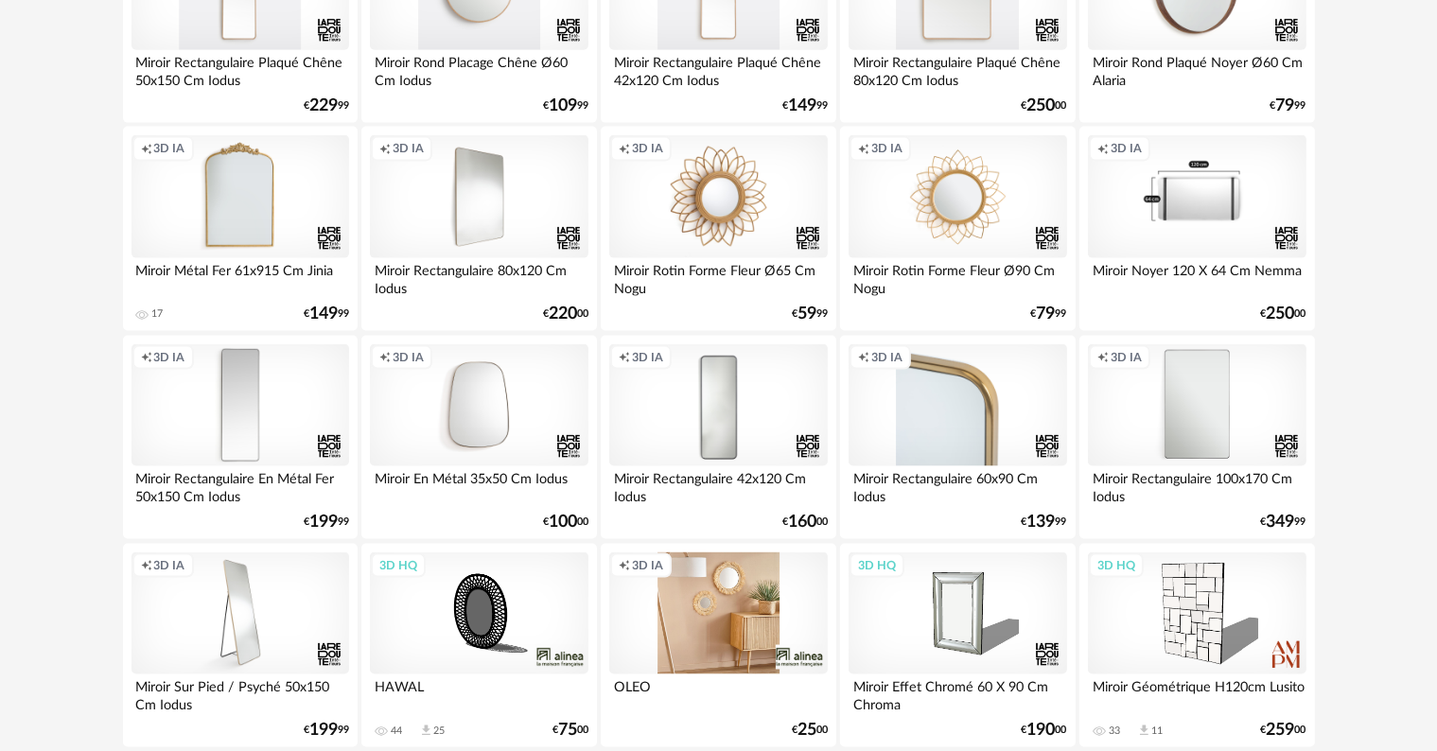
scroll to position [2648, 0]
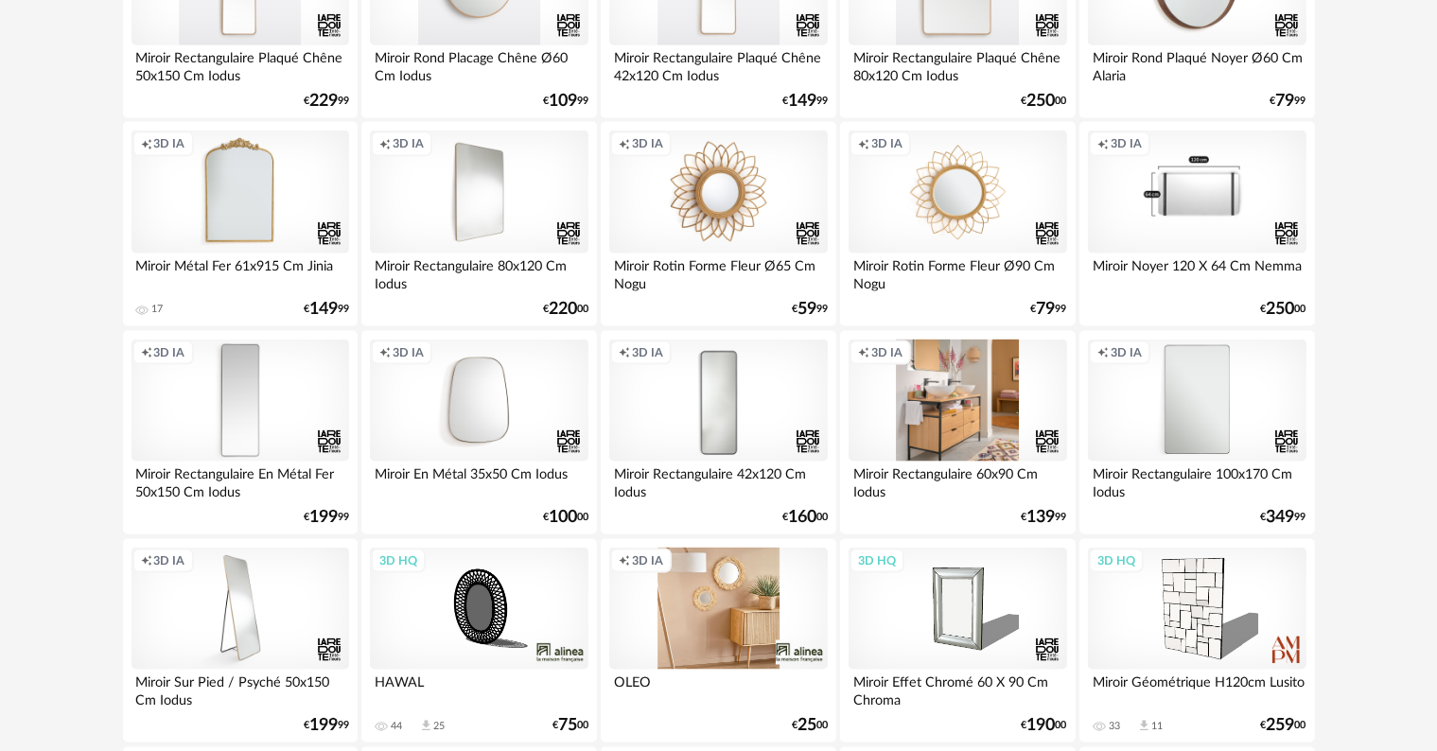
click at [950, 406] on div "Creation icon 3D IA" at bounding box center [957, 401] width 218 height 123
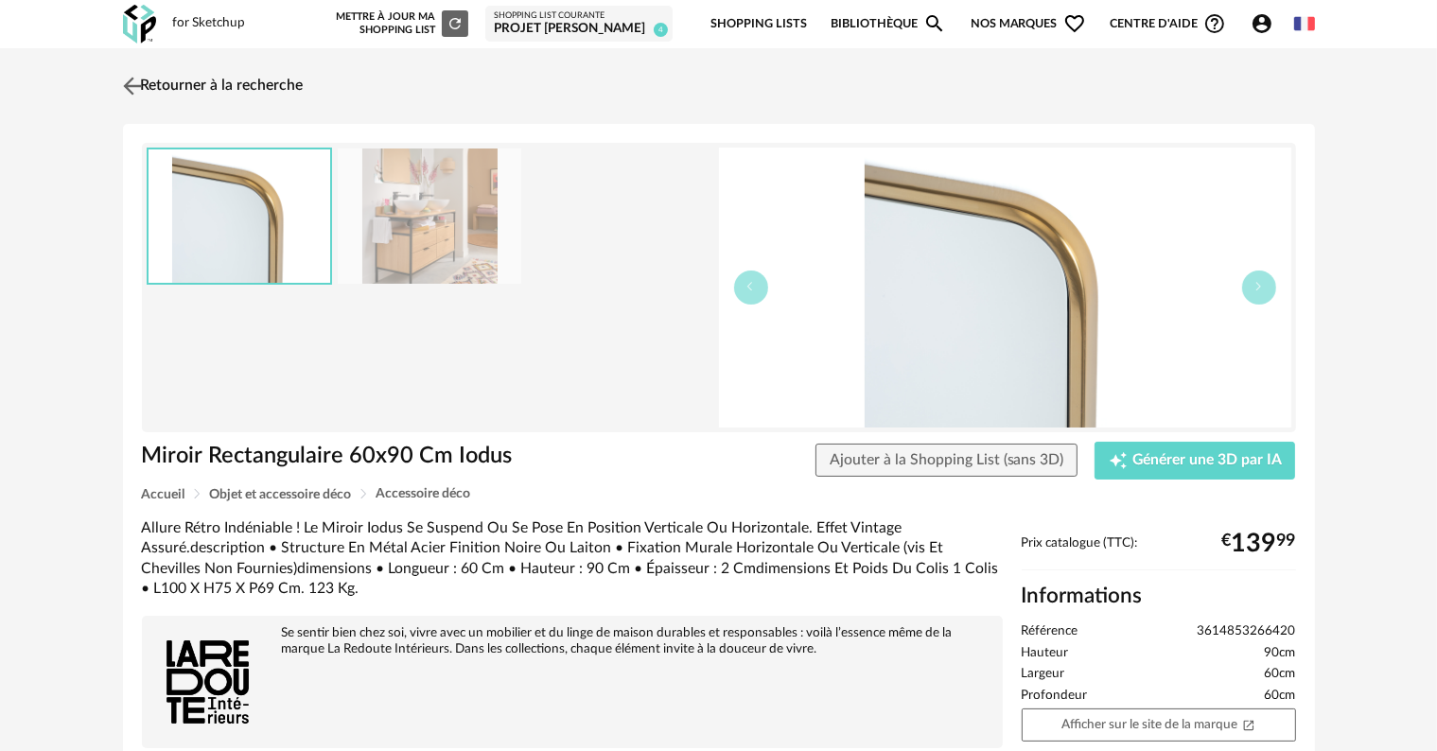
click at [280, 90] on link "Retourner à la recherche" at bounding box center [210, 86] width 185 height 42
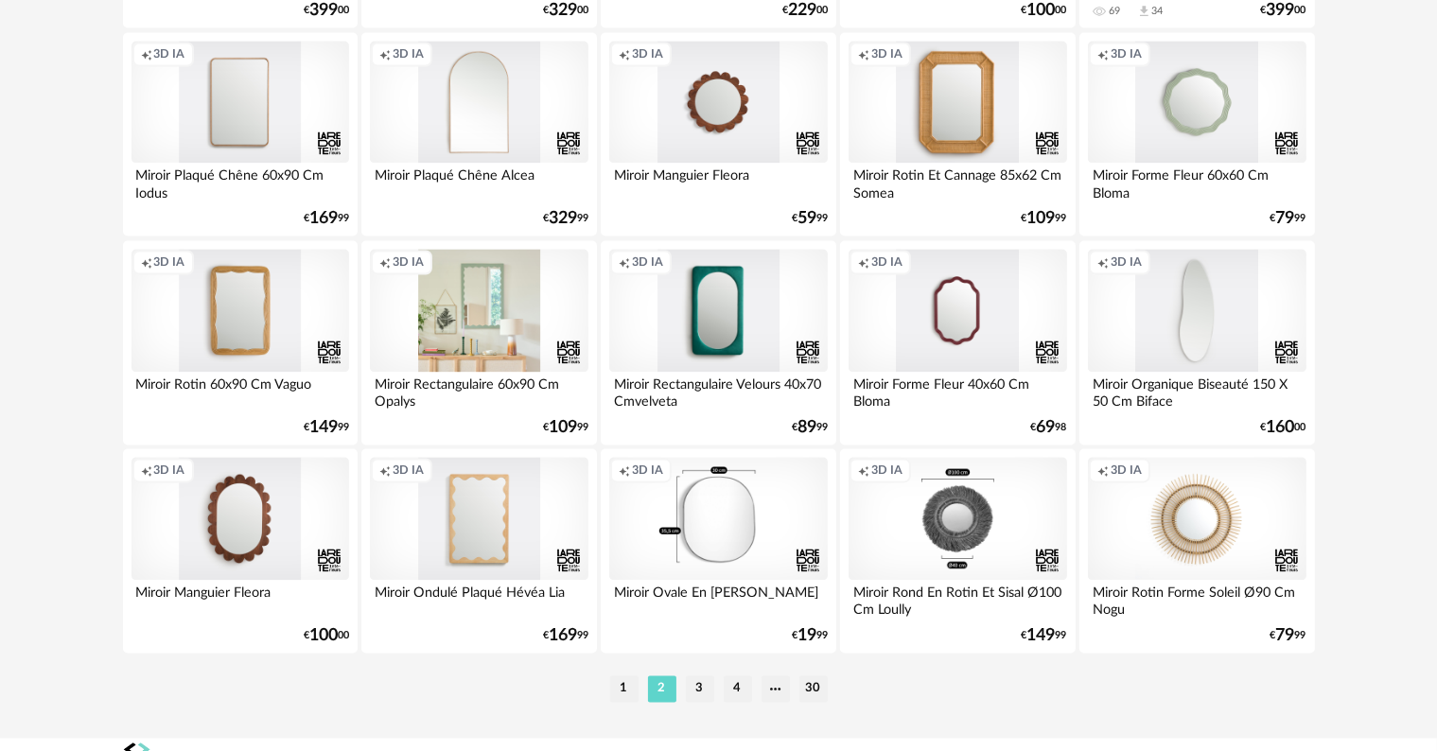
scroll to position [3808, 0]
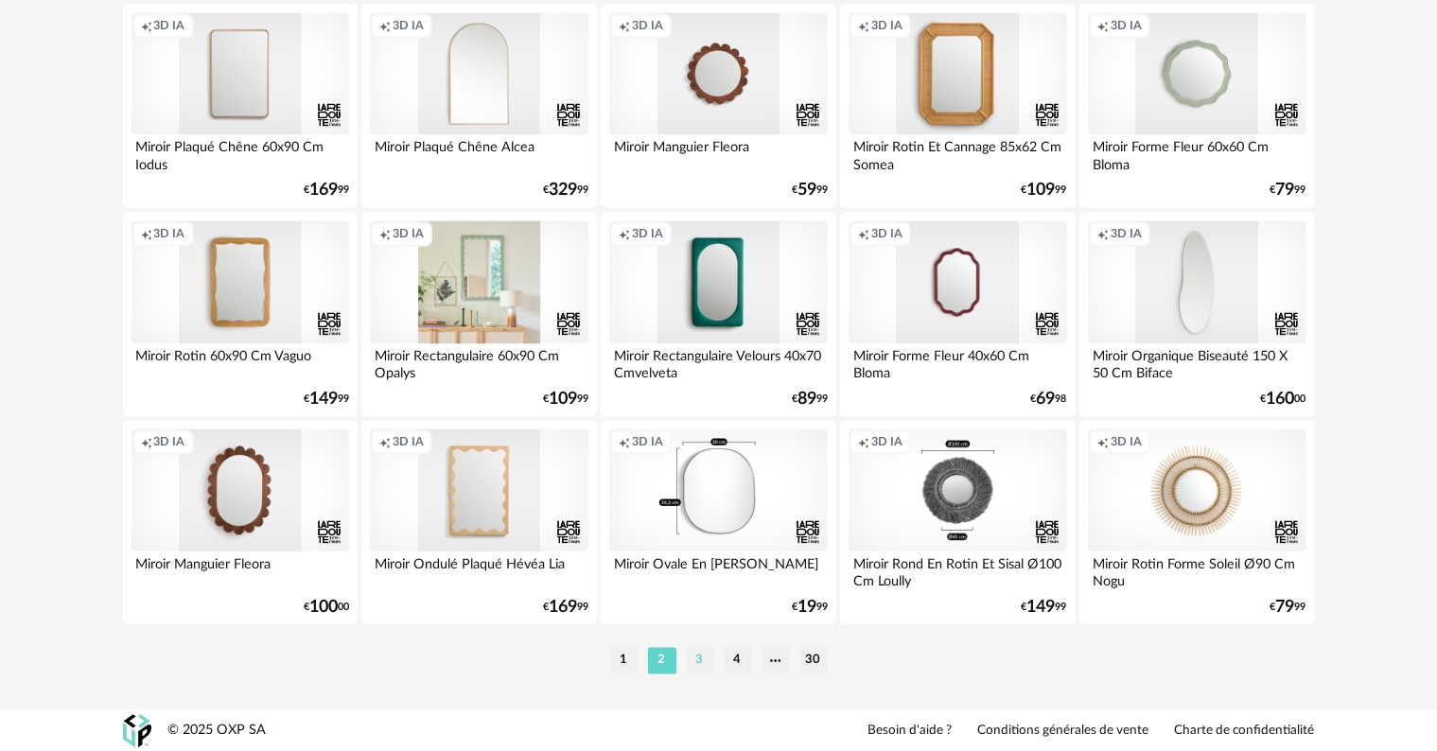
click at [698, 664] on li "3" at bounding box center [700, 660] width 28 height 26
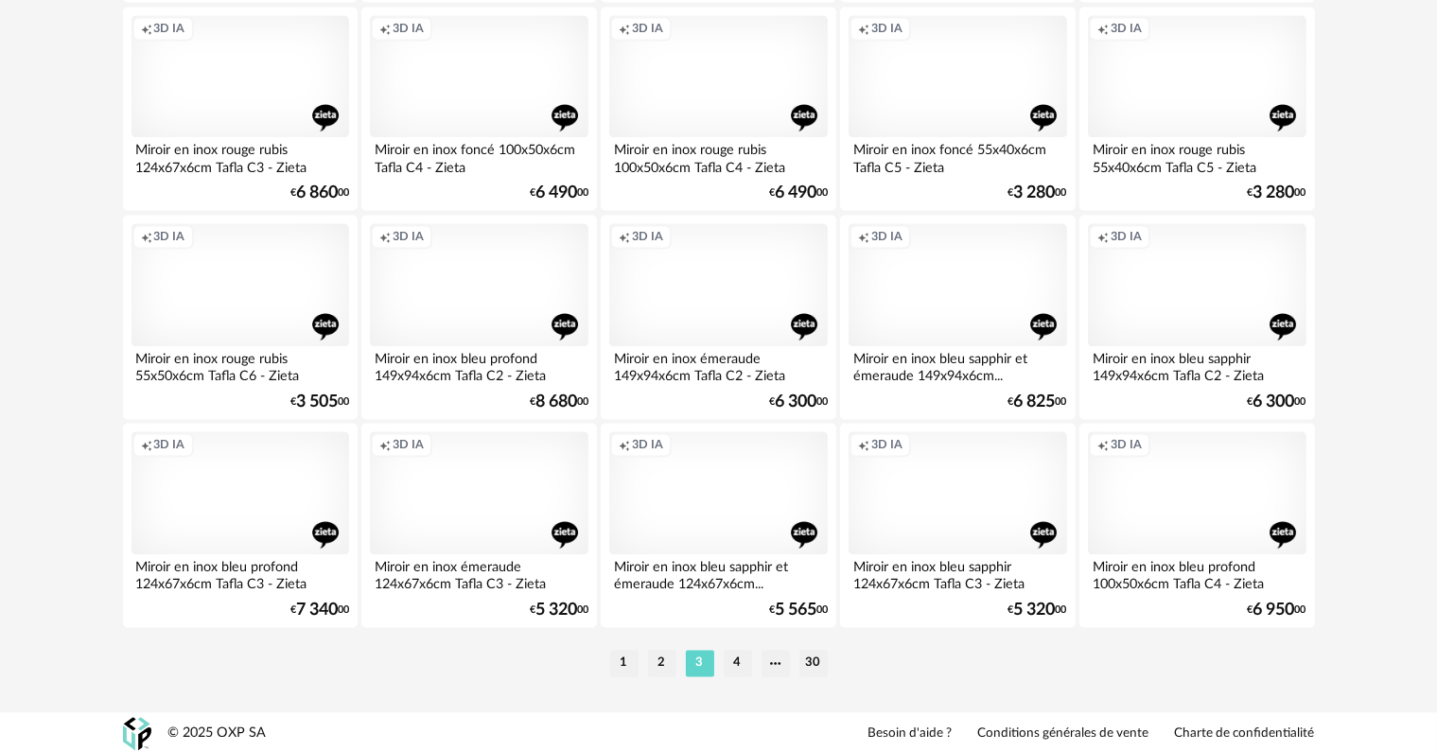
scroll to position [3808, 0]
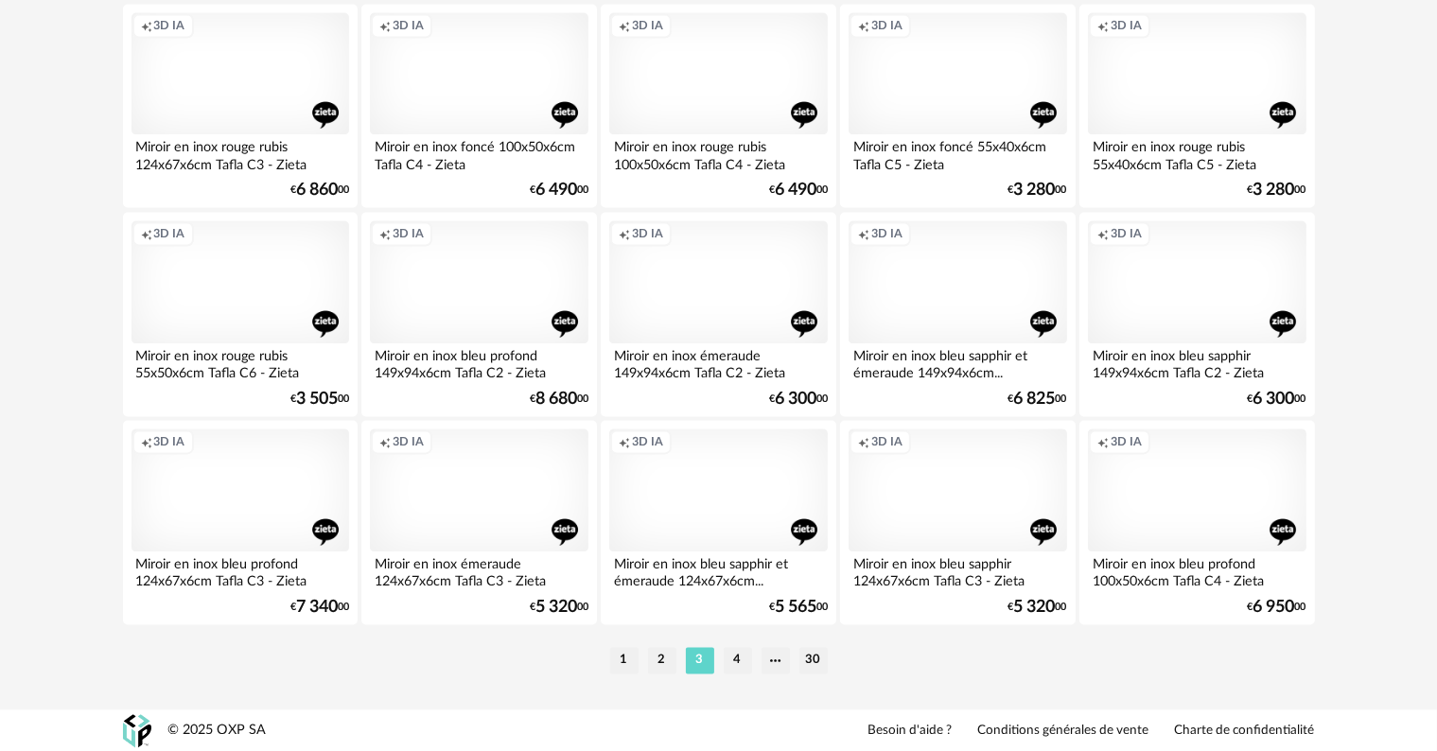
click at [733, 655] on li "4" at bounding box center [738, 660] width 28 height 26
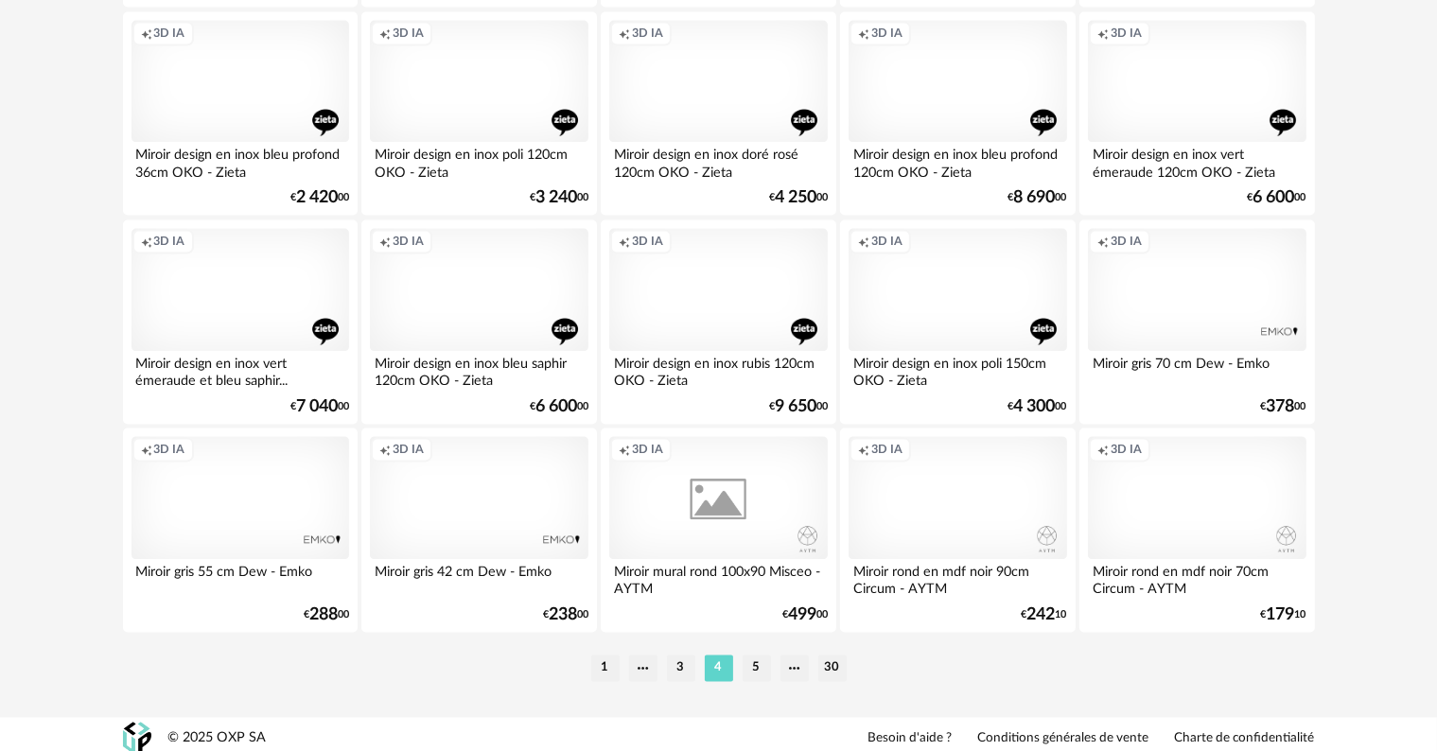
scroll to position [3808, 0]
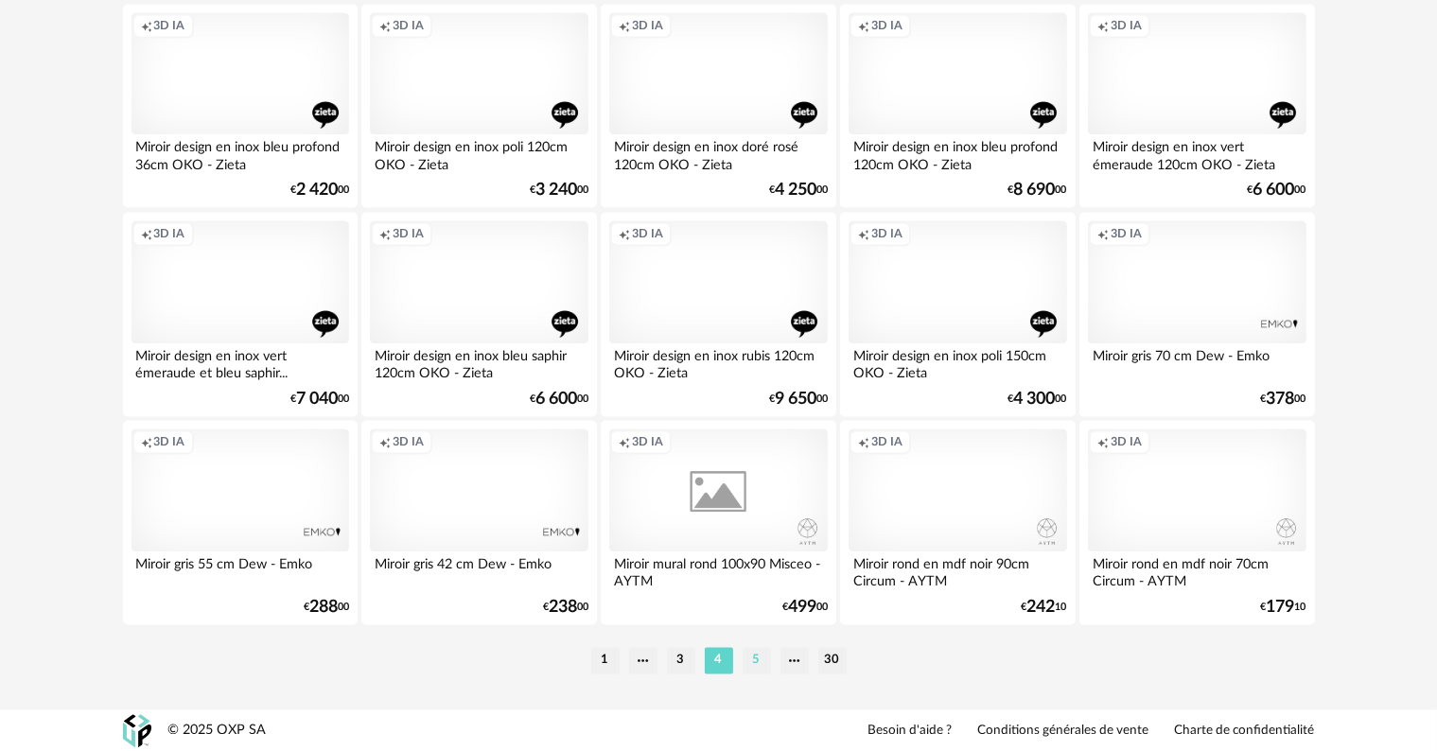
click at [750, 656] on li "5" at bounding box center [756, 660] width 28 height 26
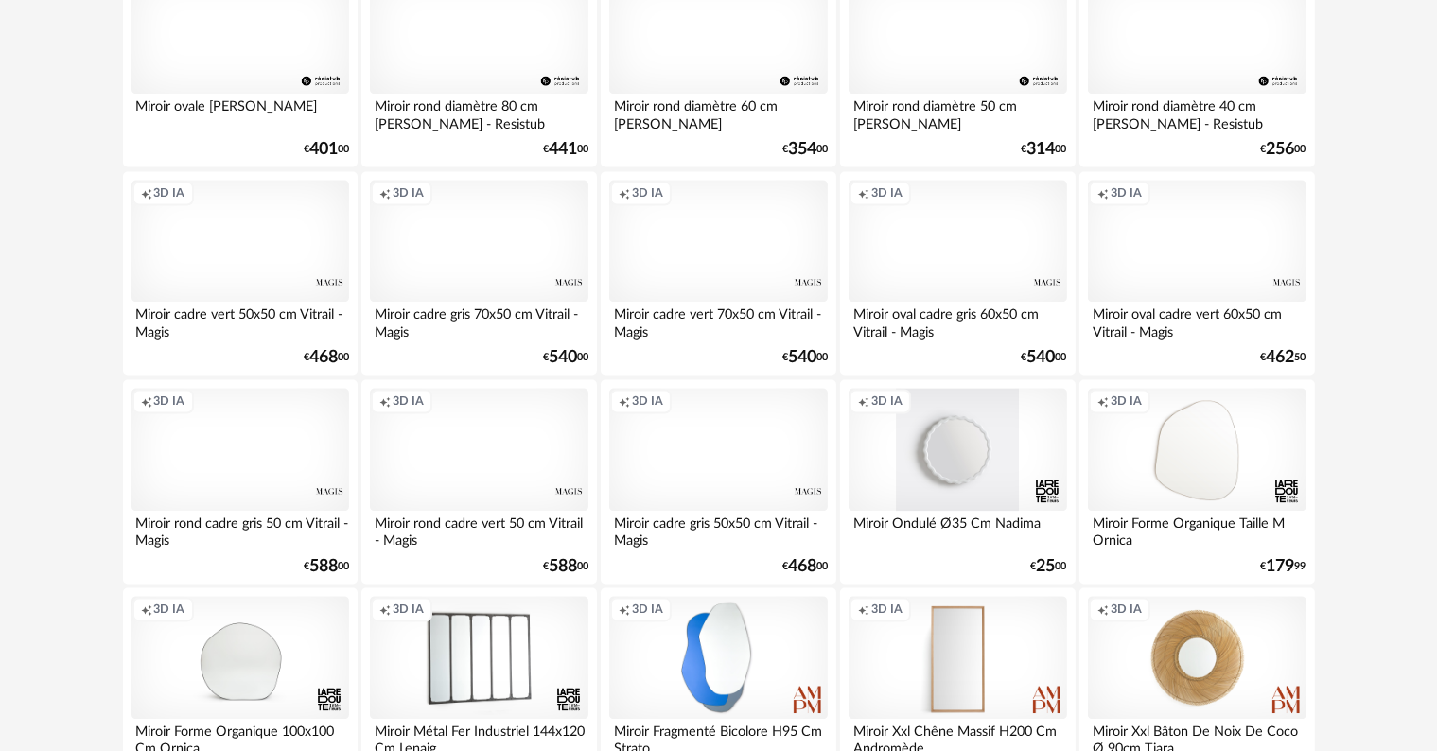
scroll to position [3808, 0]
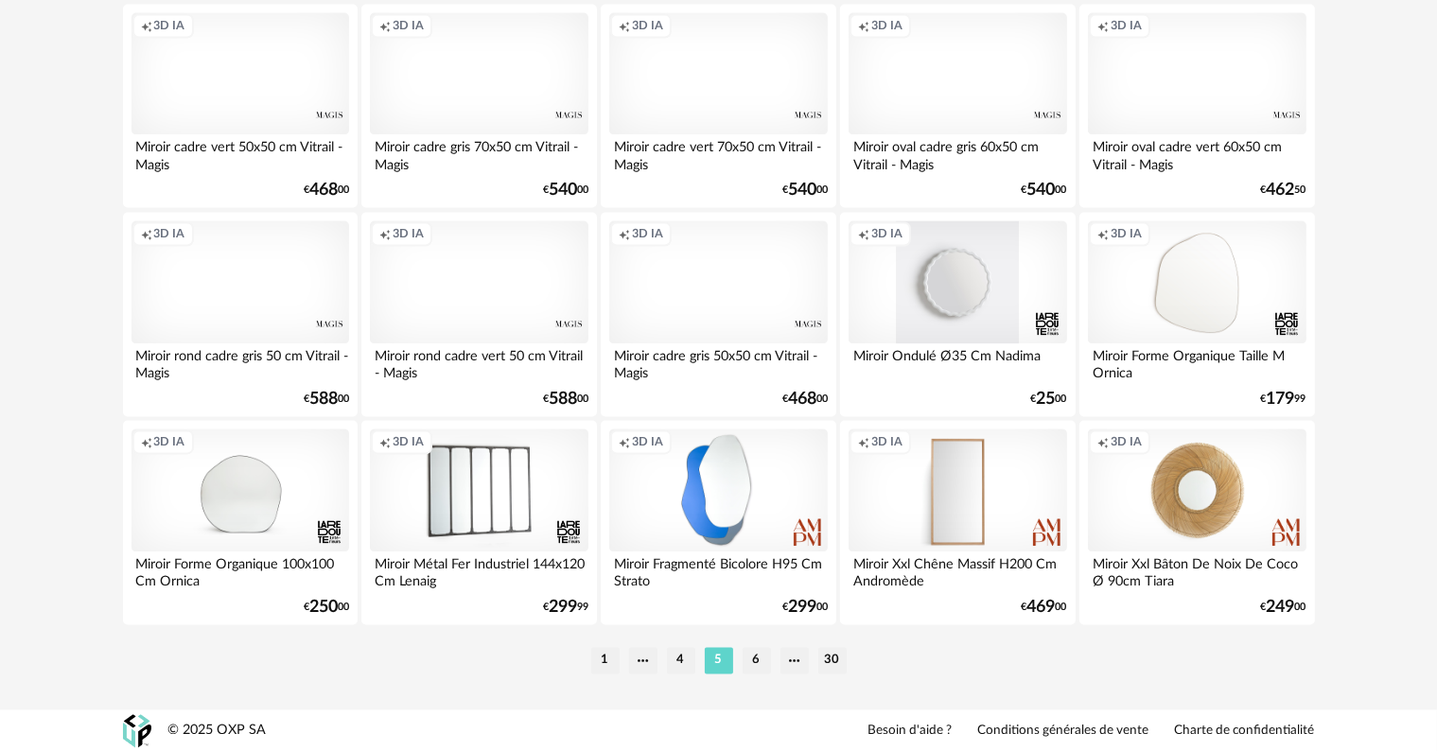
click at [750, 656] on li "6" at bounding box center [756, 660] width 28 height 26
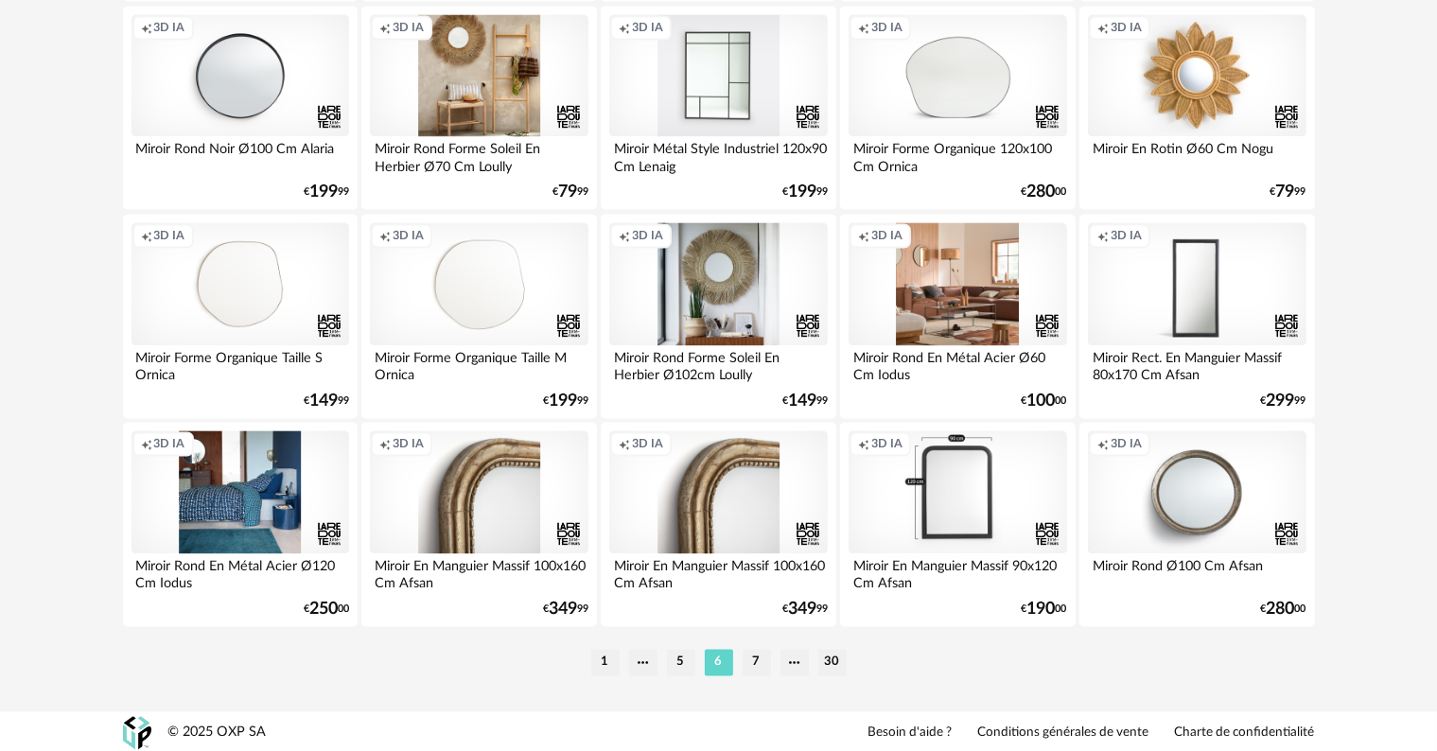
scroll to position [3808, 0]
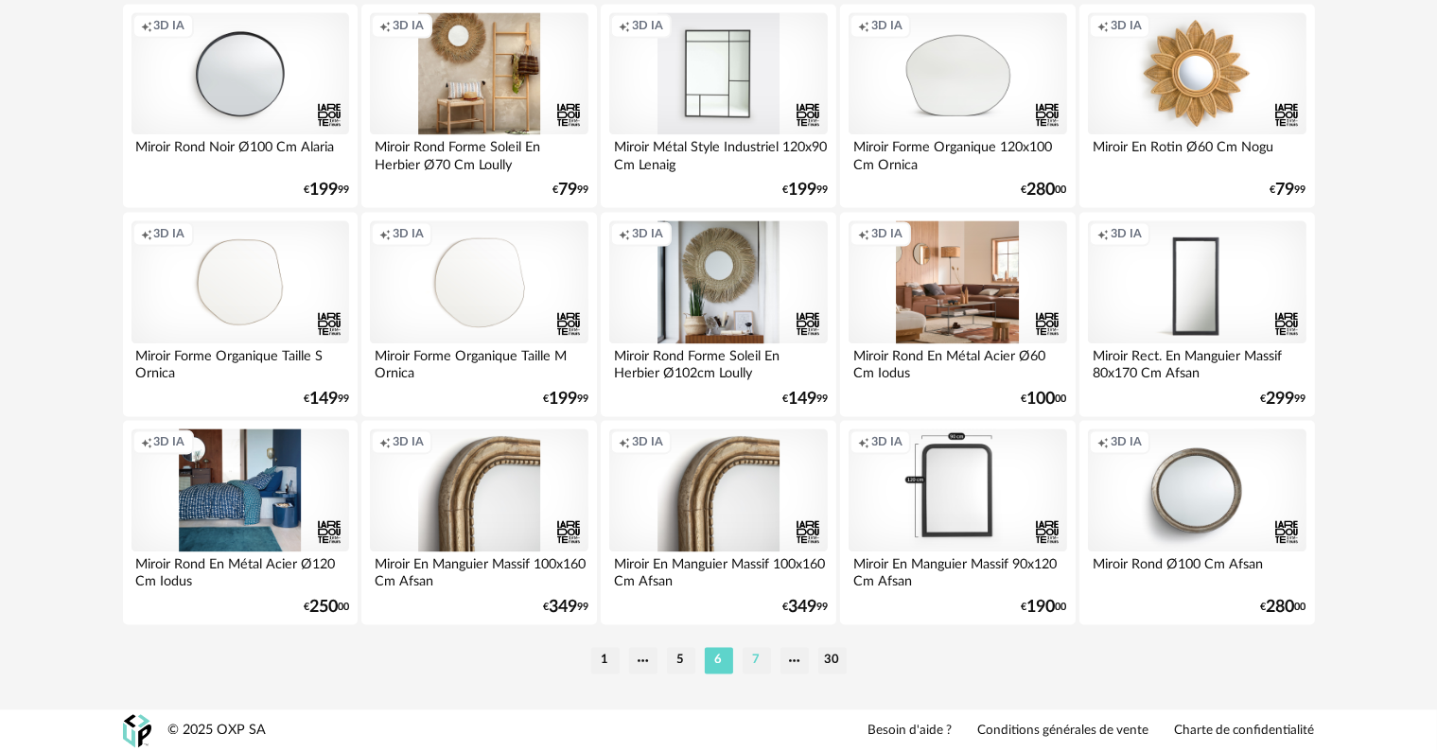
click at [756, 657] on li "7" at bounding box center [756, 660] width 28 height 26
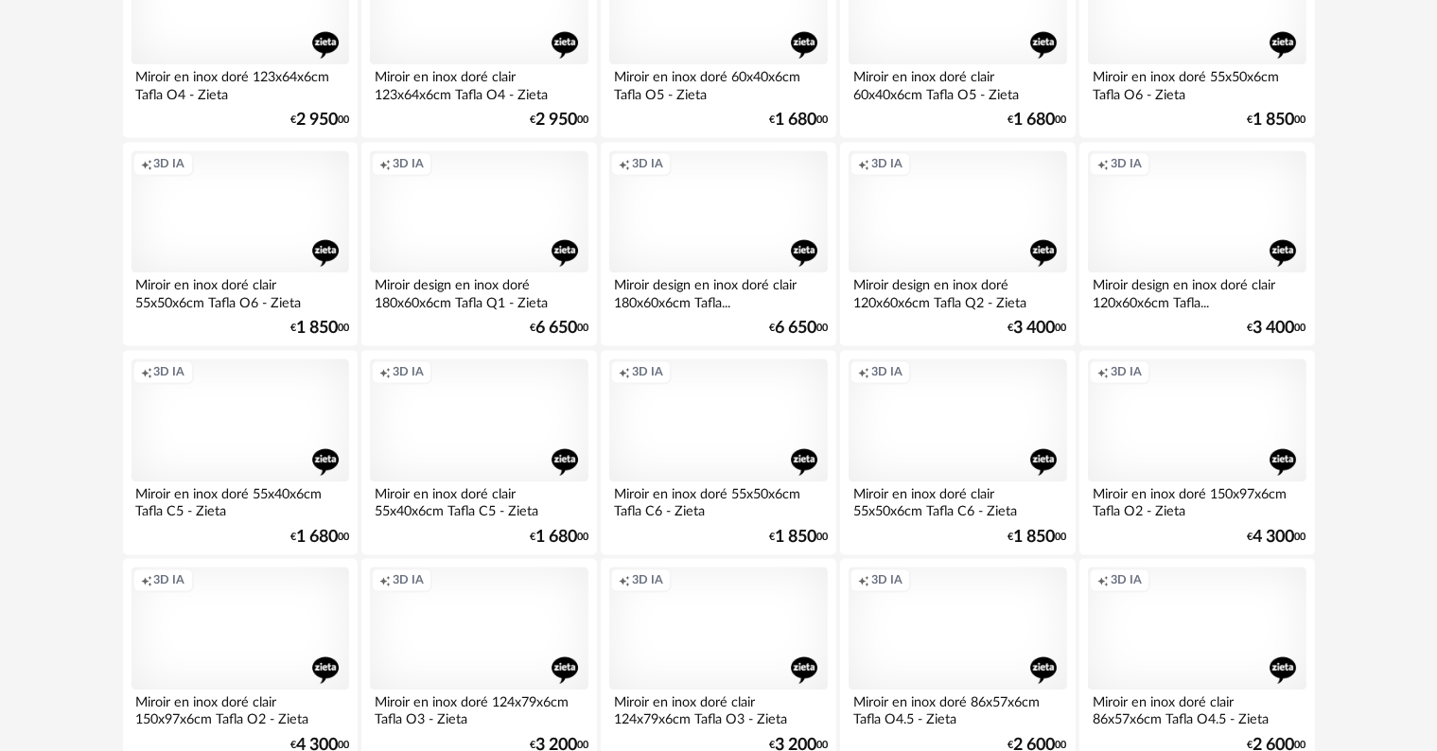
scroll to position [3808, 0]
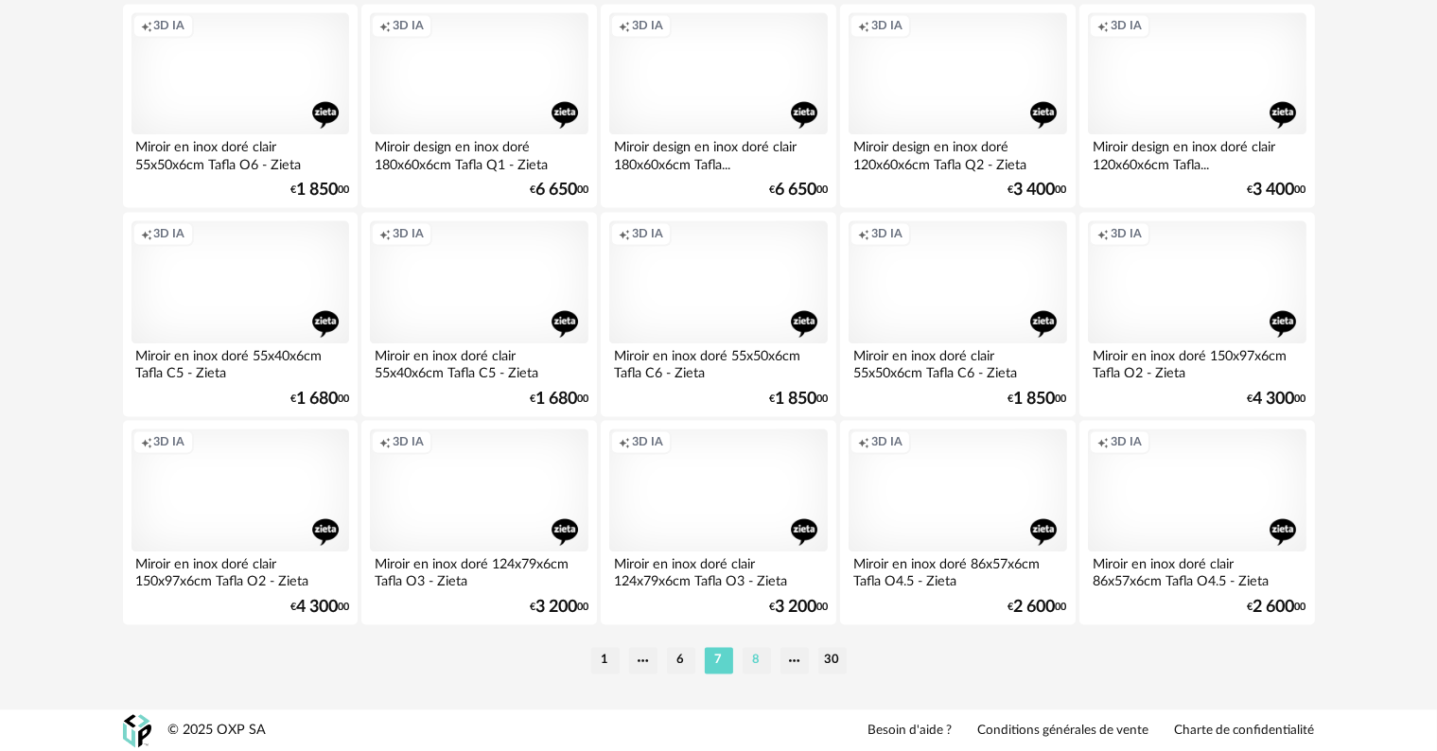
click at [752, 660] on li "8" at bounding box center [756, 660] width 28 height 26
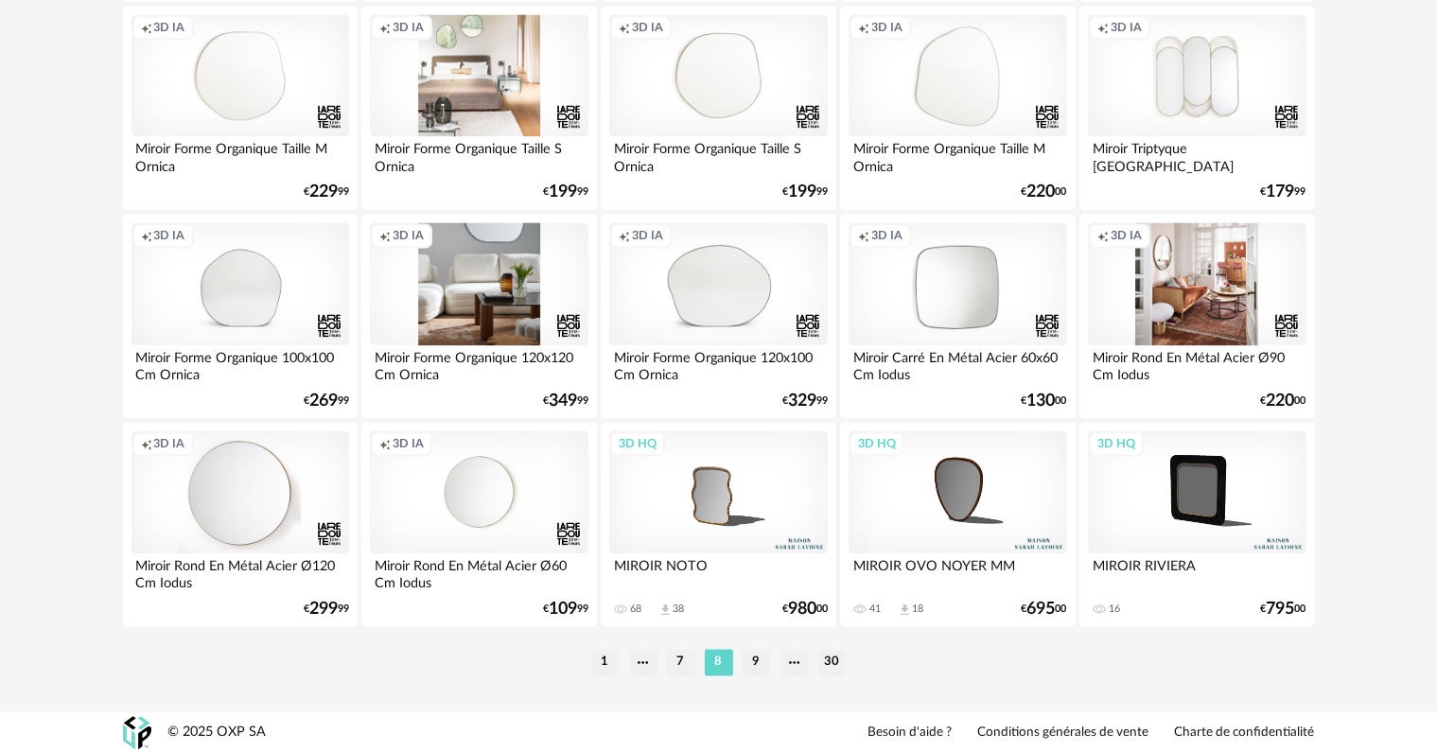
scroll to position [3808, 0]
click at [604, 657] on li "1" at bounding box center [605, 660] width 28 height 26
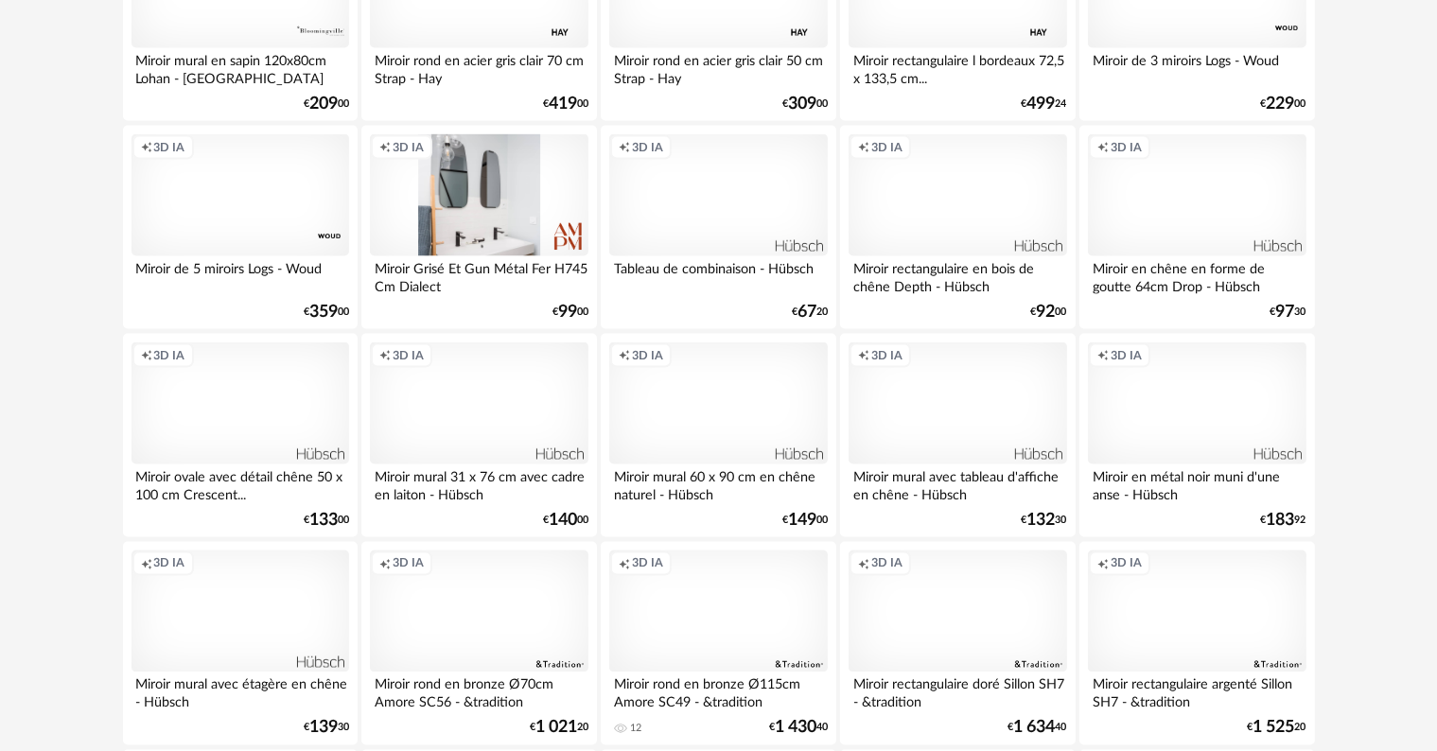
scroll to position [3121, 0]
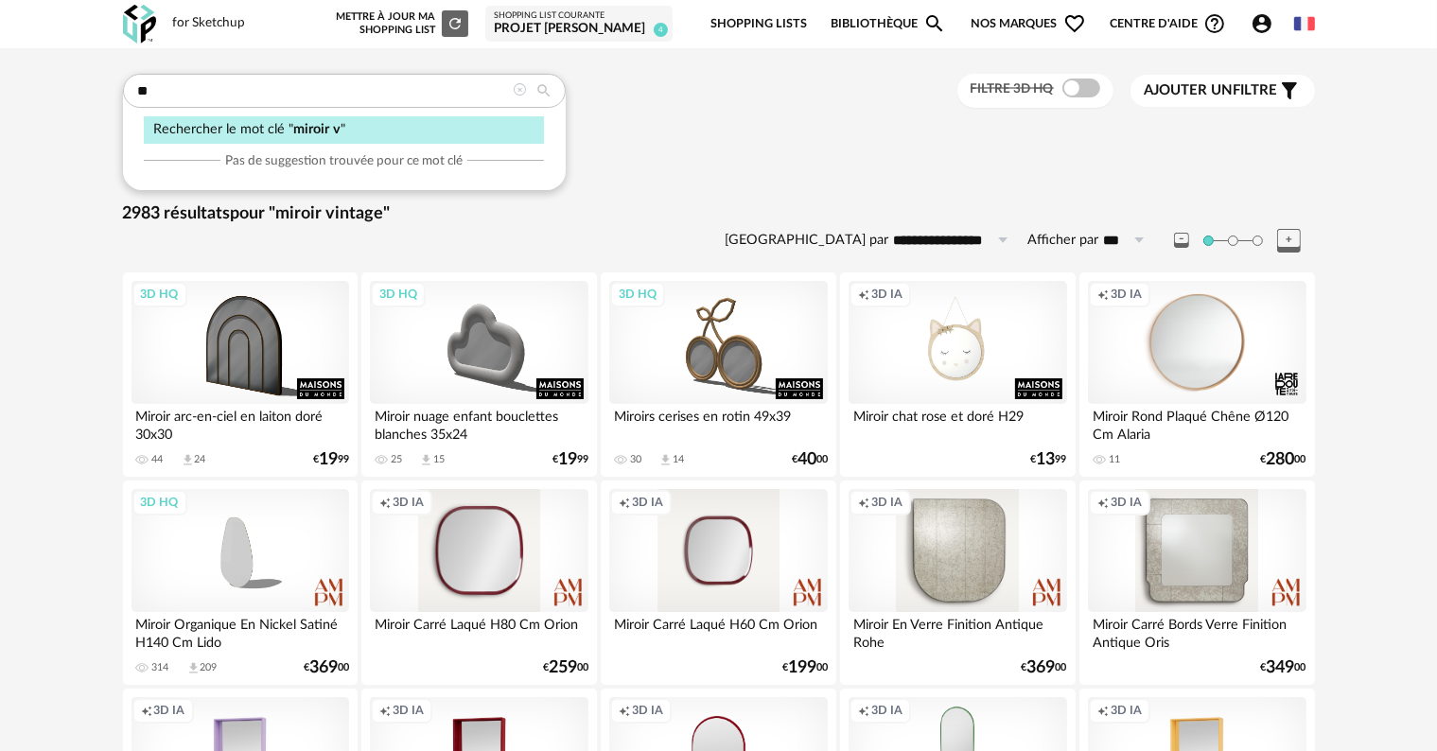
type input "*"
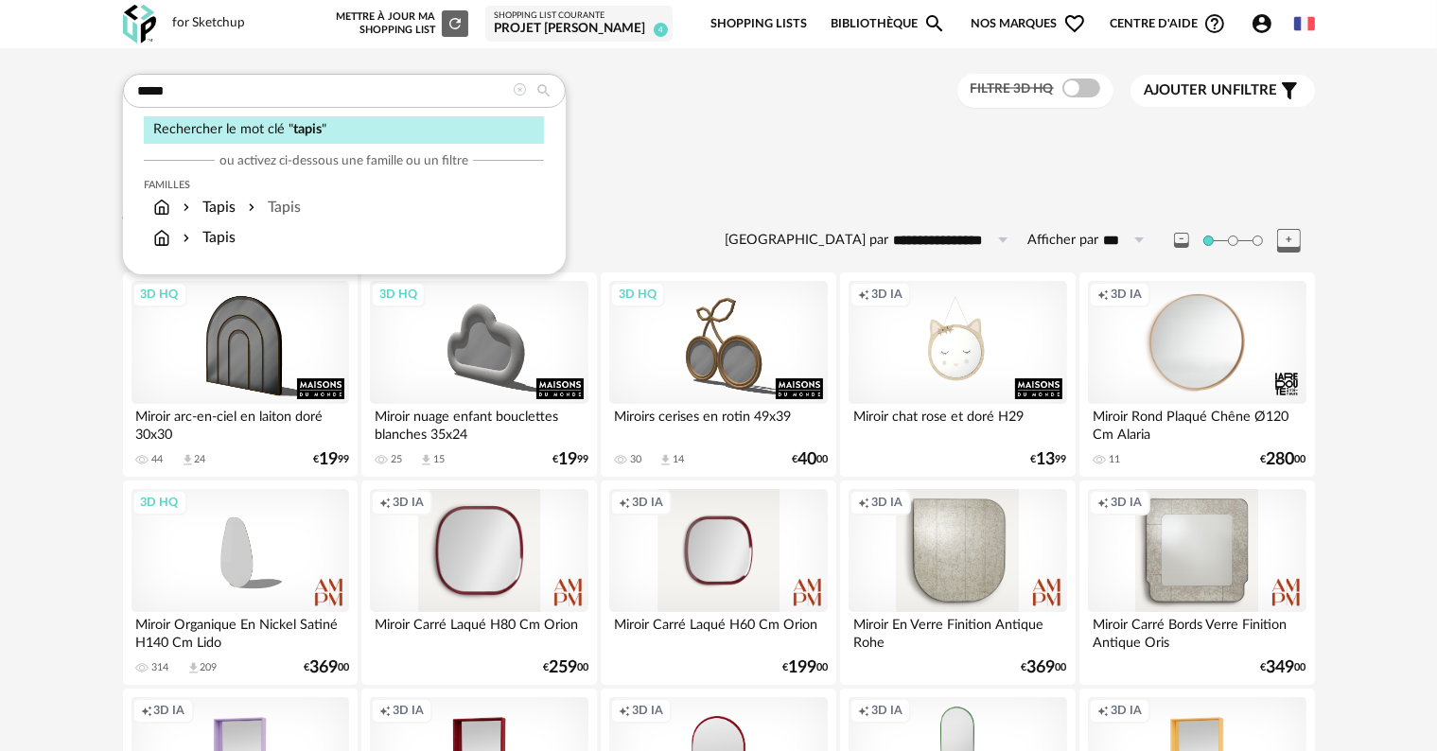
type input "*****"
type input "**********"
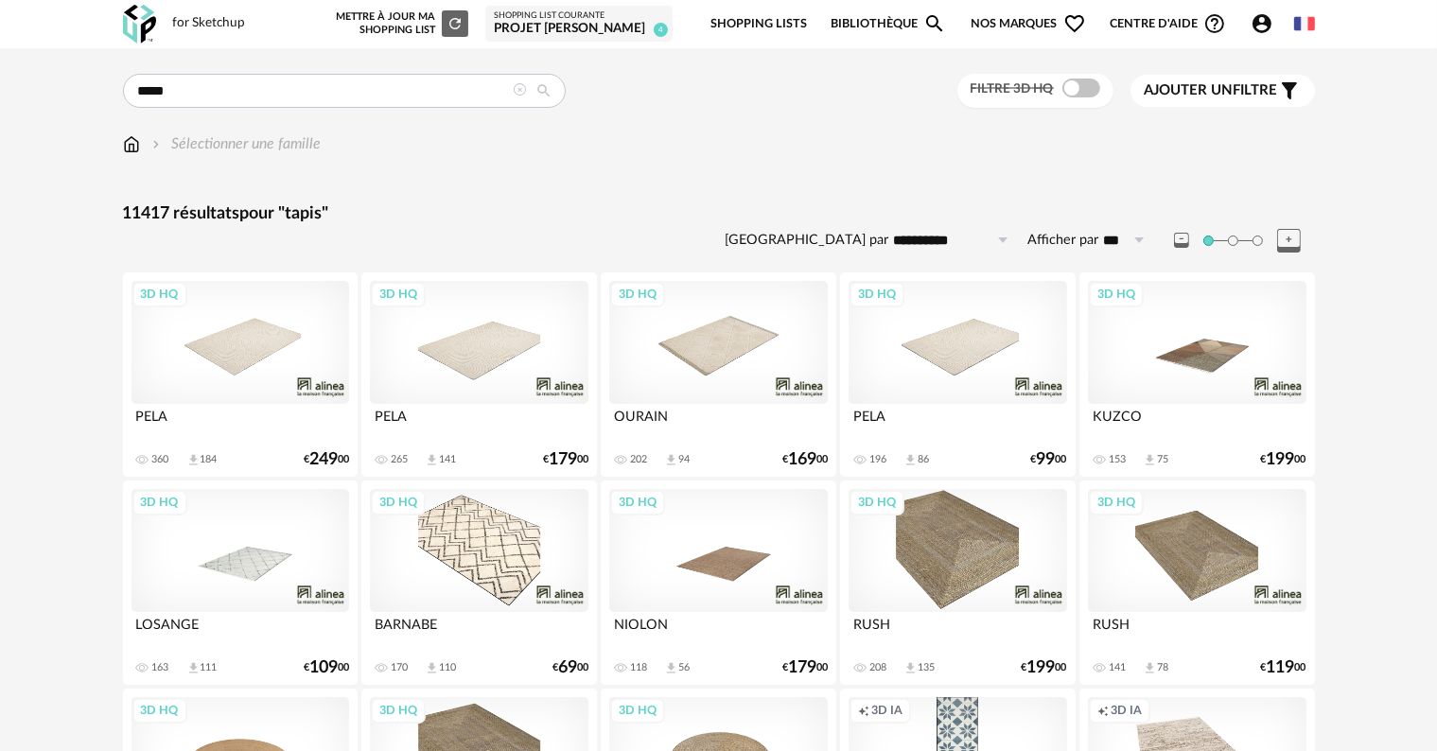
click at [309, 88] on input "*****" at bounding box center [344, 91] width 443 height 34
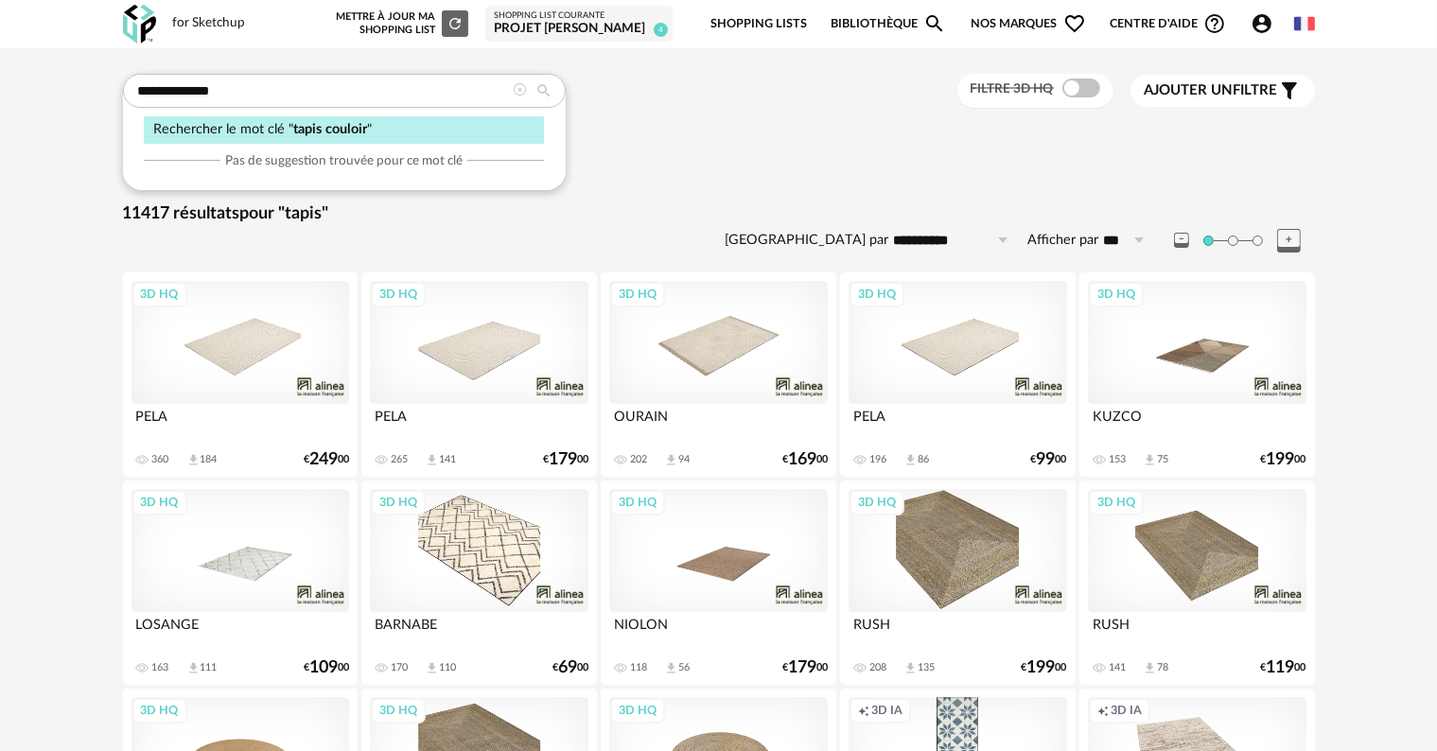
type input "**********"
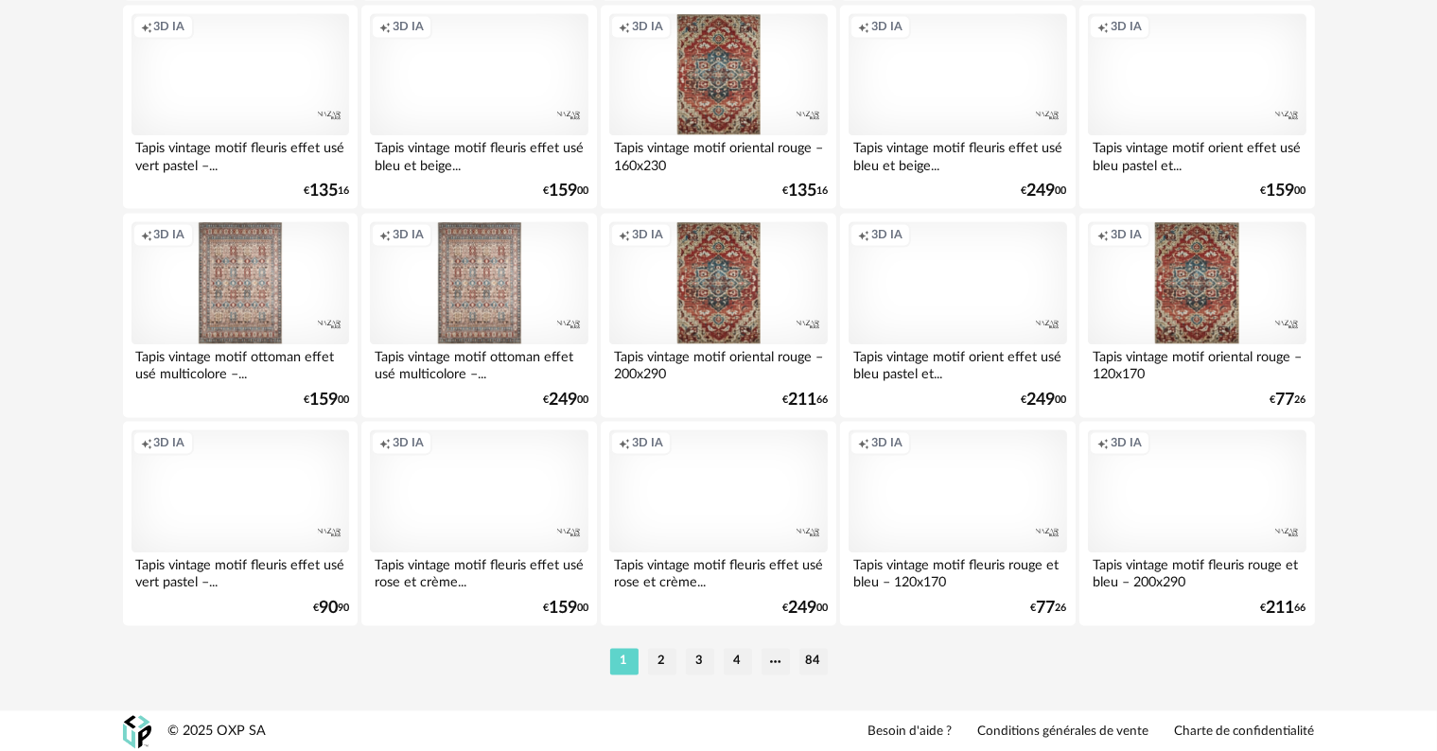
scroll to position [3808, 0]
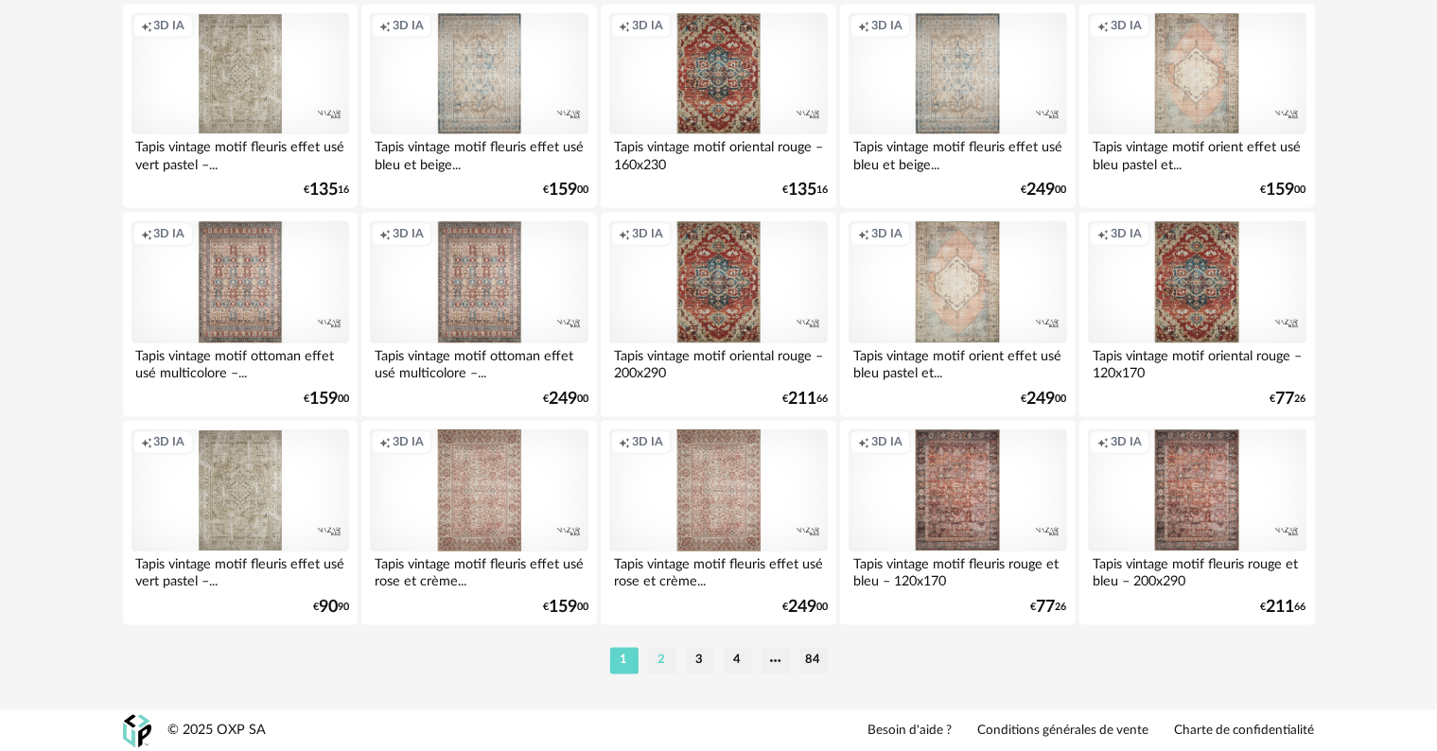
click at [666, 660] on li "2" at bounding box center [662, 660] width 28 height 26
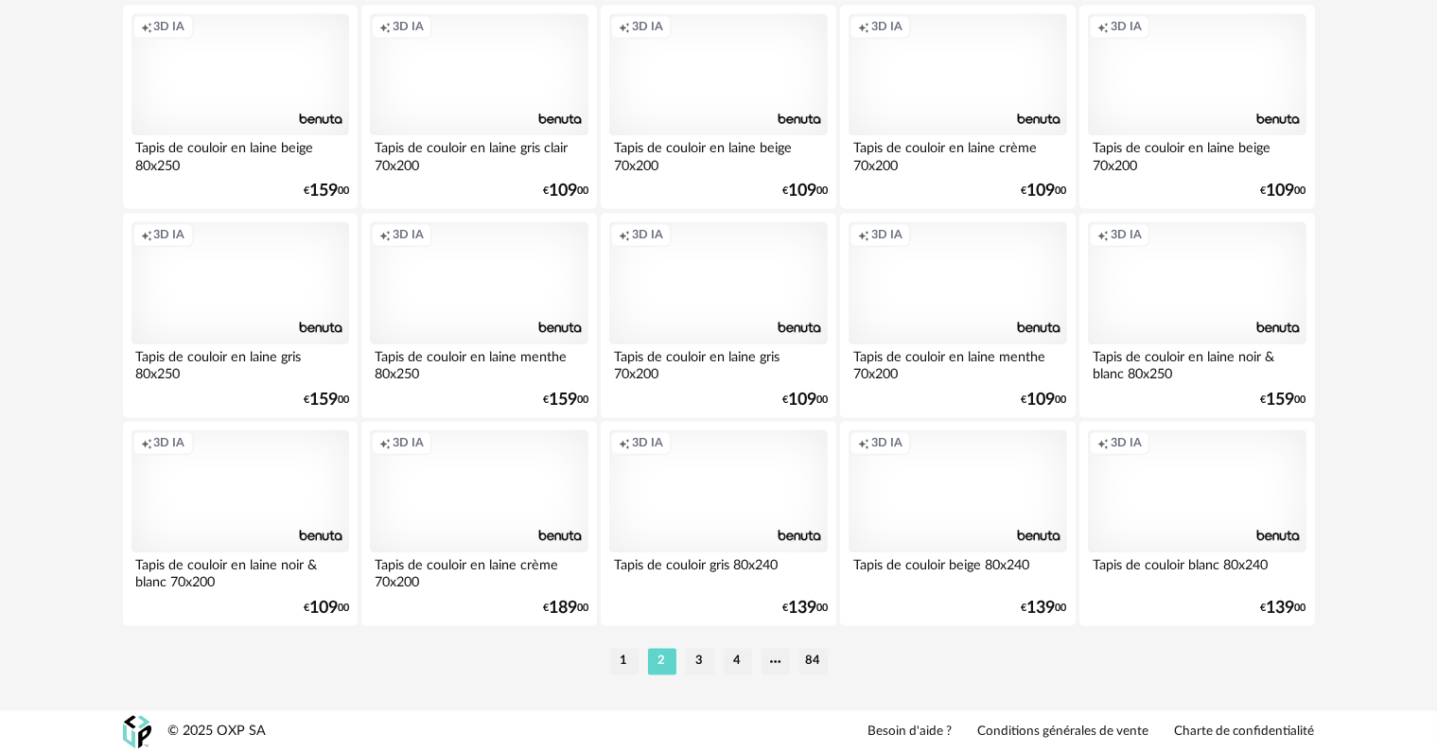
scroll to position [3808, 0]
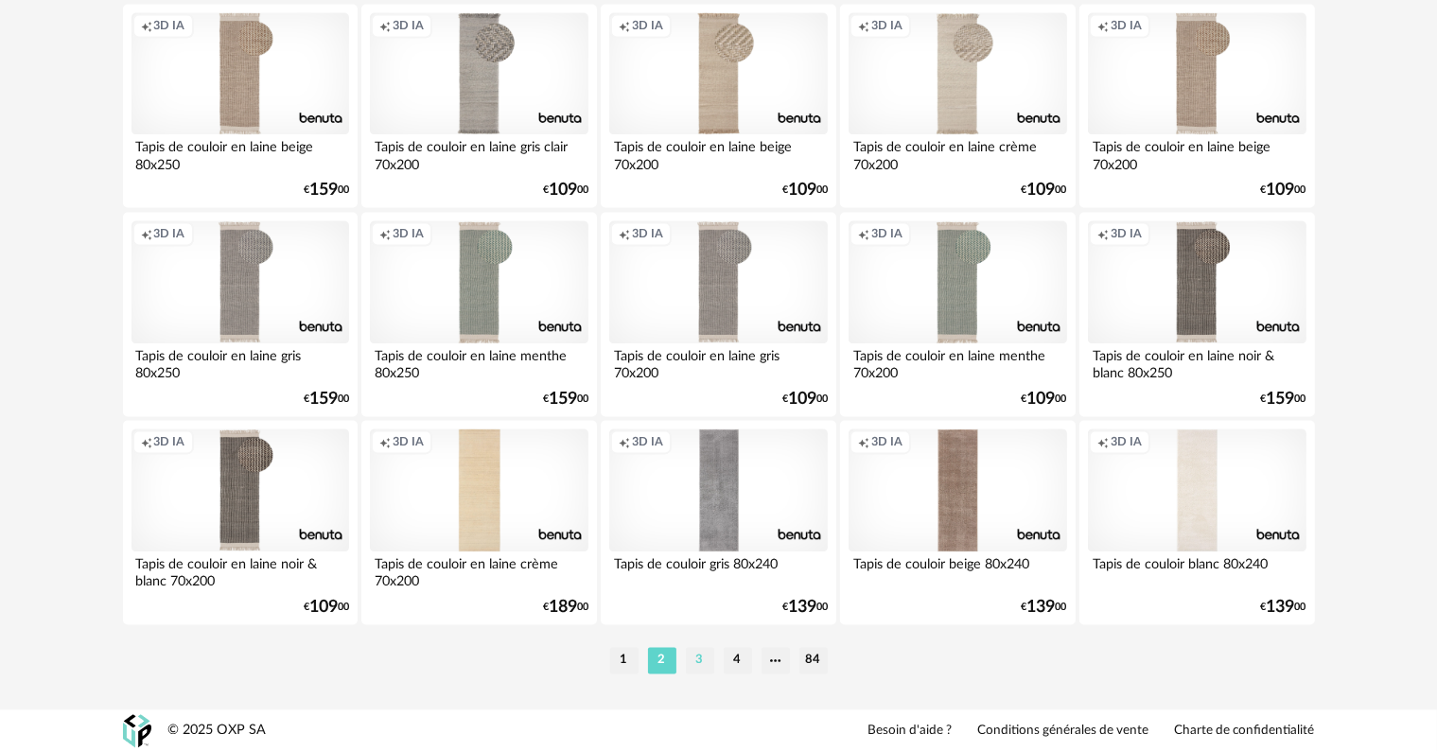
click at [696, 657] on li "3" at bounding box center [700, 660] width 28 height 26
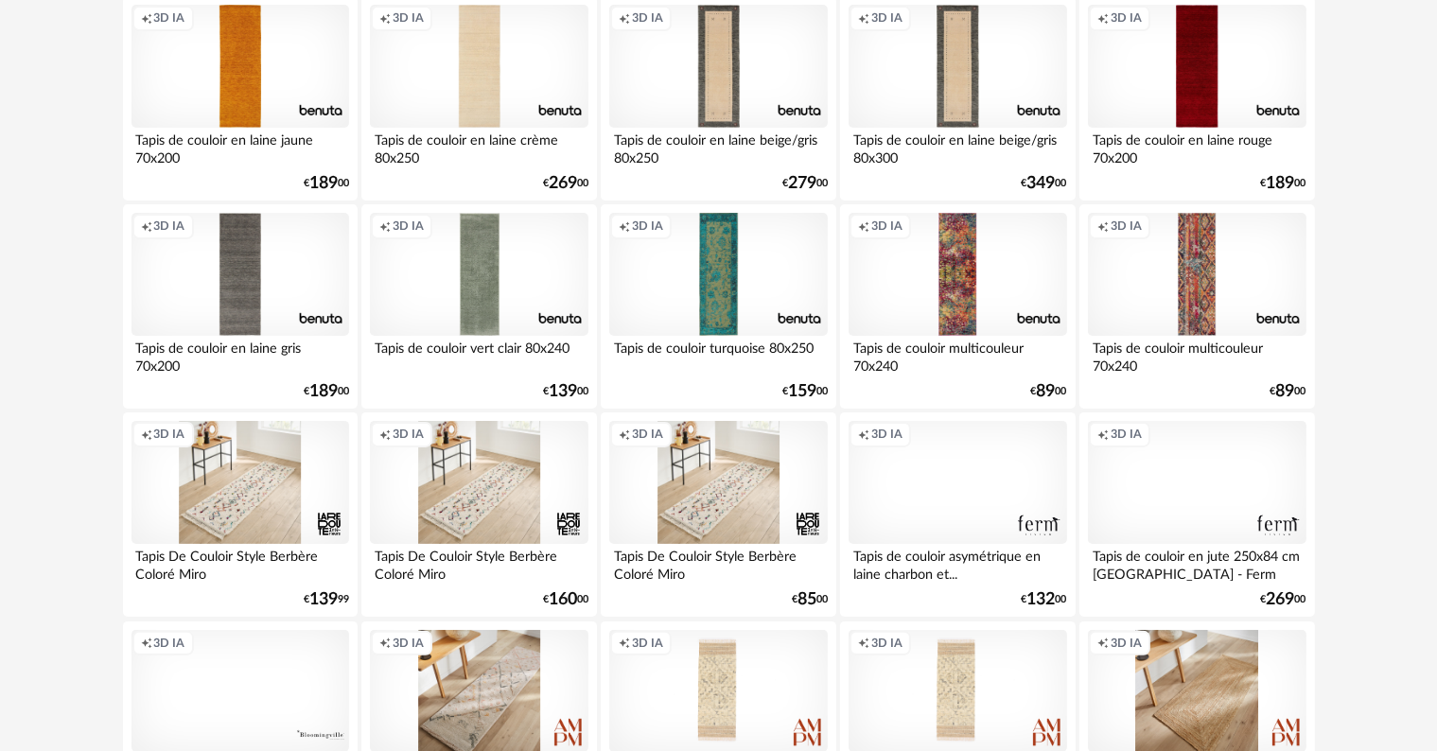
scroll to position [284, 0]
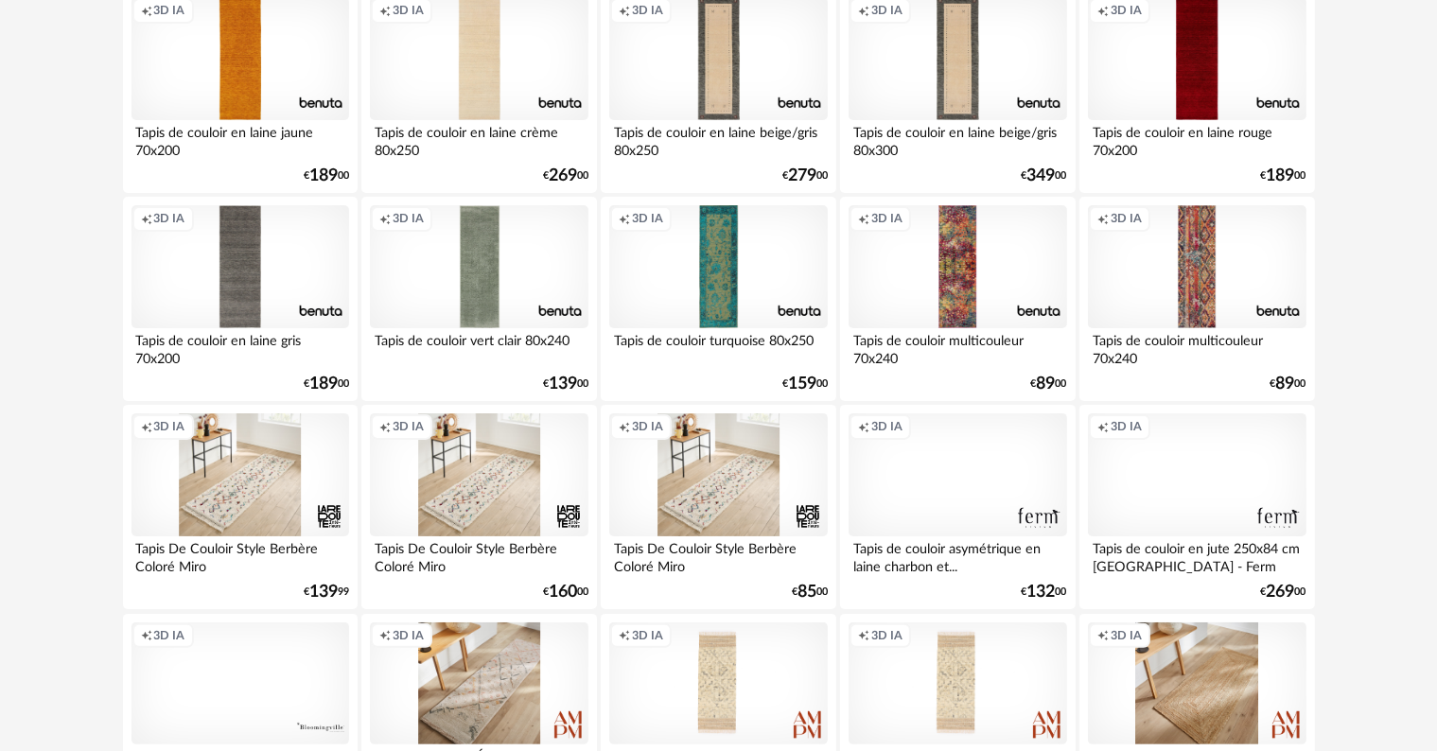
click at [958, 490] on div "Creation icon 3D IA" at bounding box center [957, 474] width 218 height 123
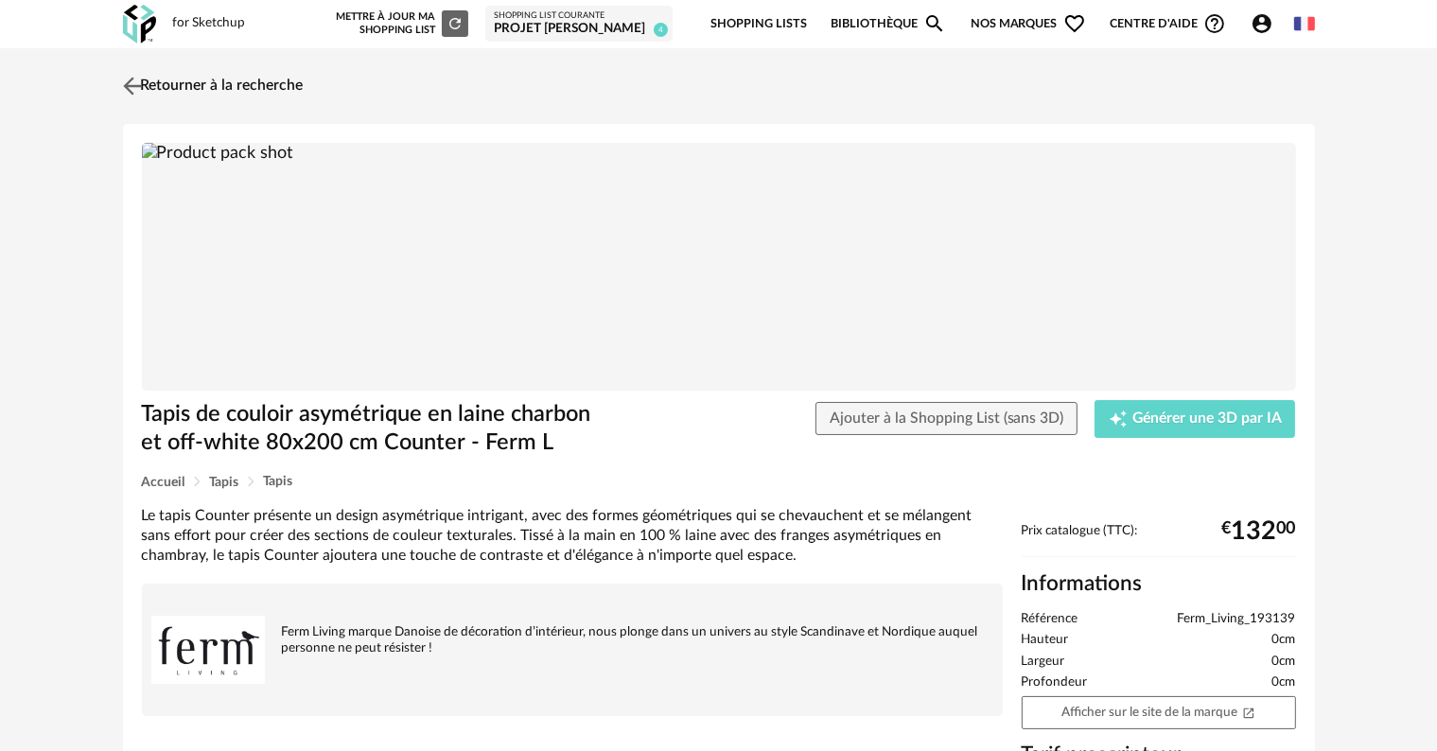
click at [160, 84] on link "Retourner à la recherche" at bounding box center [210, 86] width 185 height 42
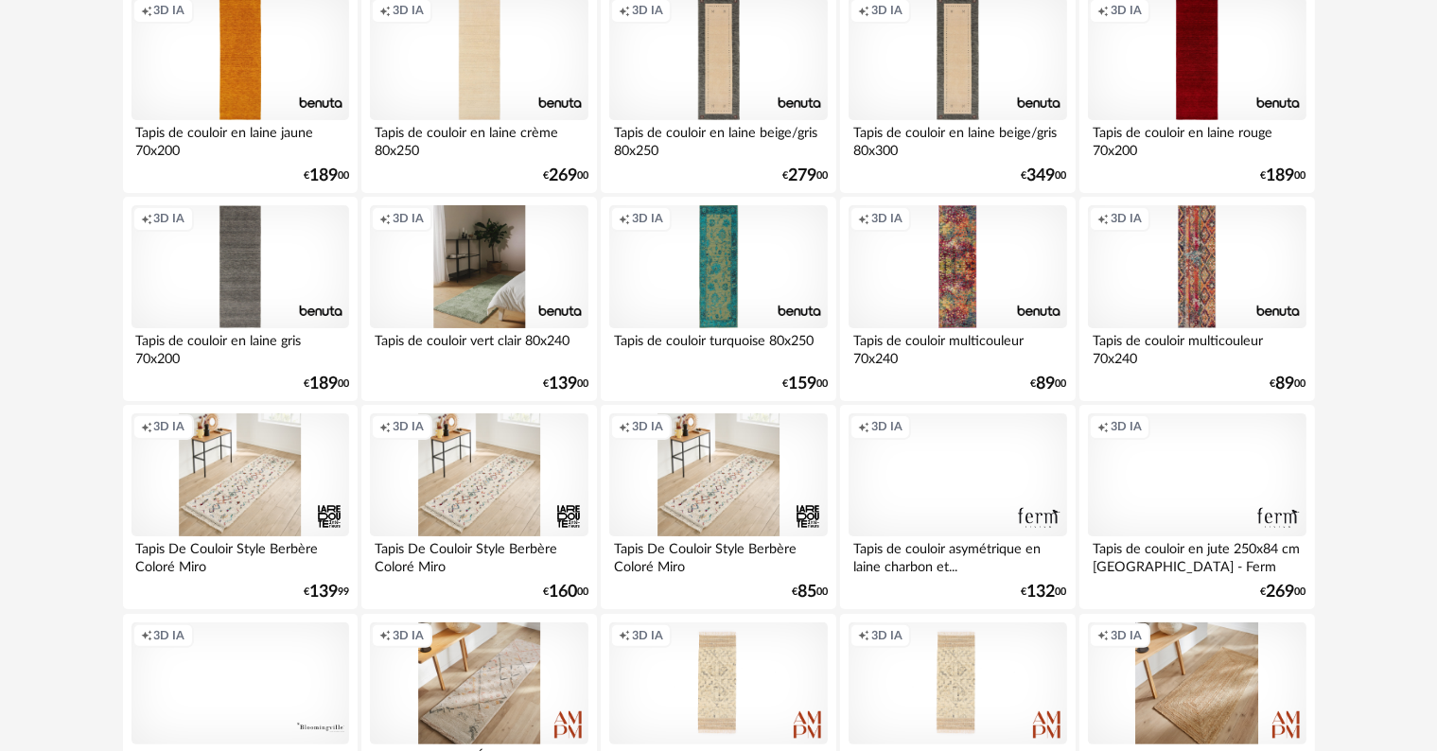
click at [469, 284] on div "Creation icon 3D IA" at bounding box center [479, 266] width 218 height 123
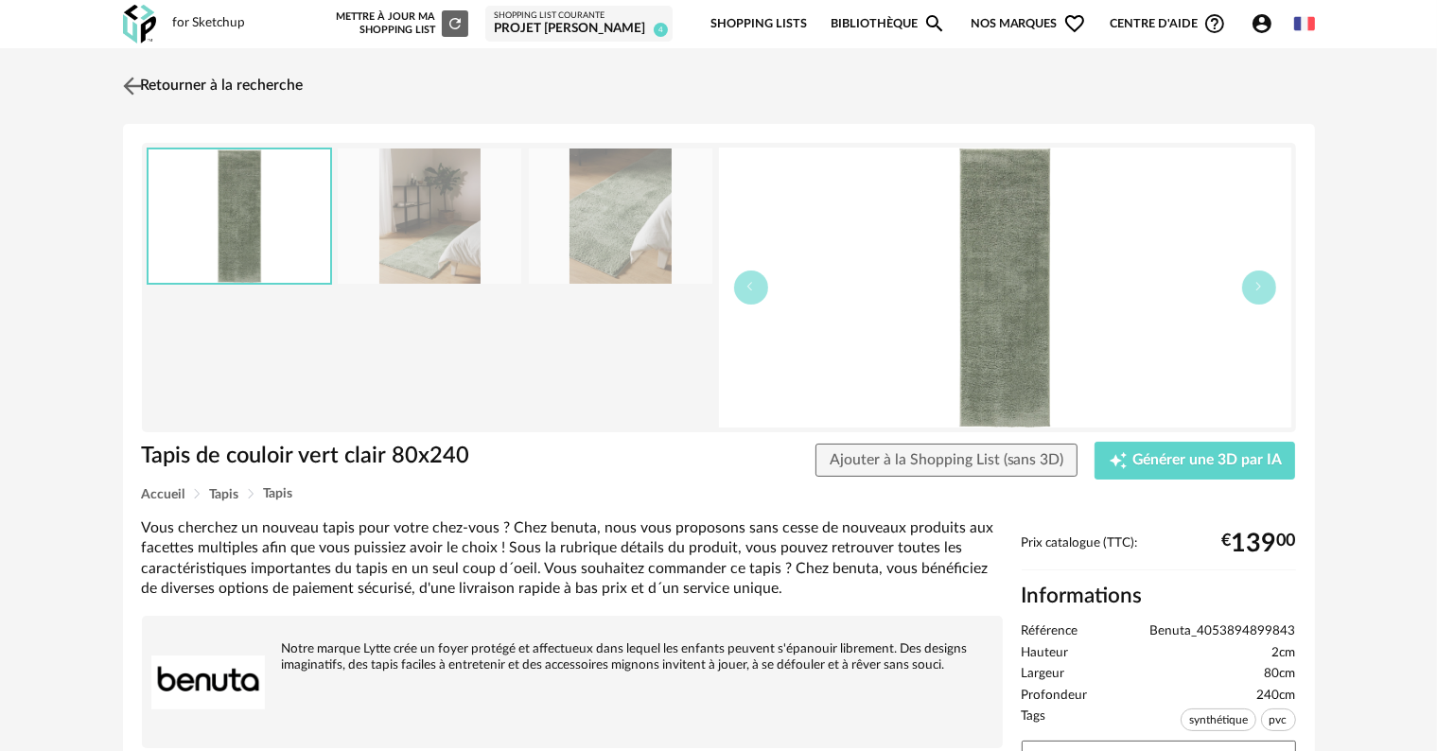
click at [173, 79] on link "Retourner à la recherche" at bounding box center [210, 86] width 185 height 42
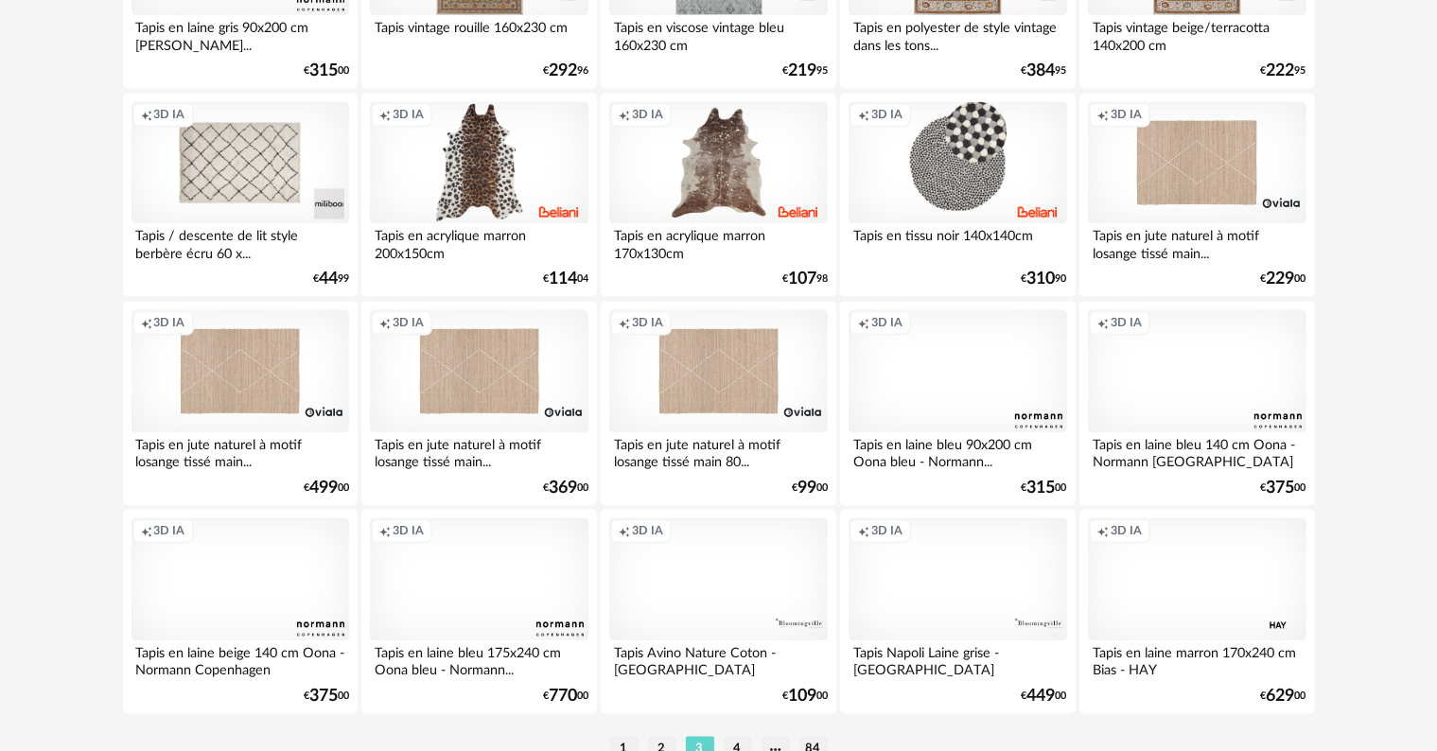
scroll to position [3808, 0]
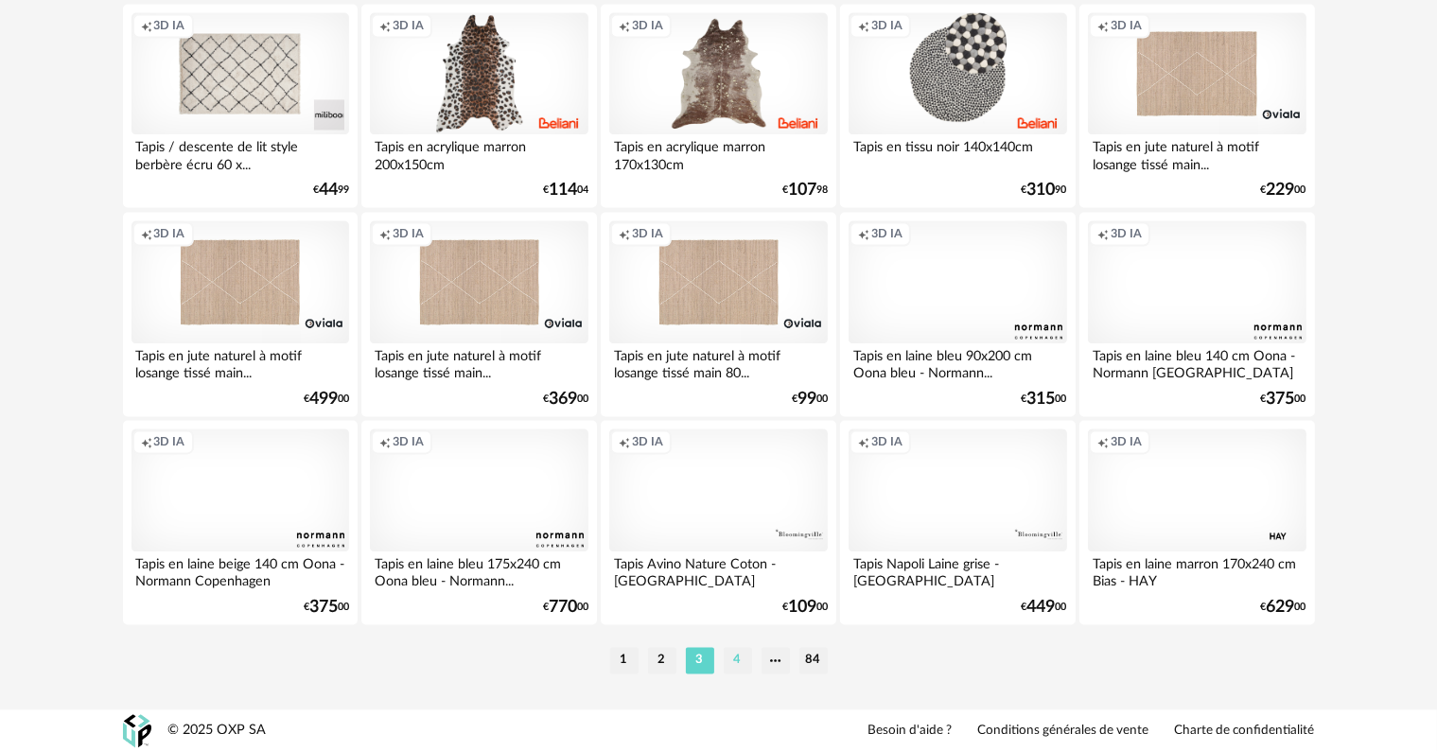
click at [738, 663] on li "4" at bounding box center [738, 660] width 28 height 26
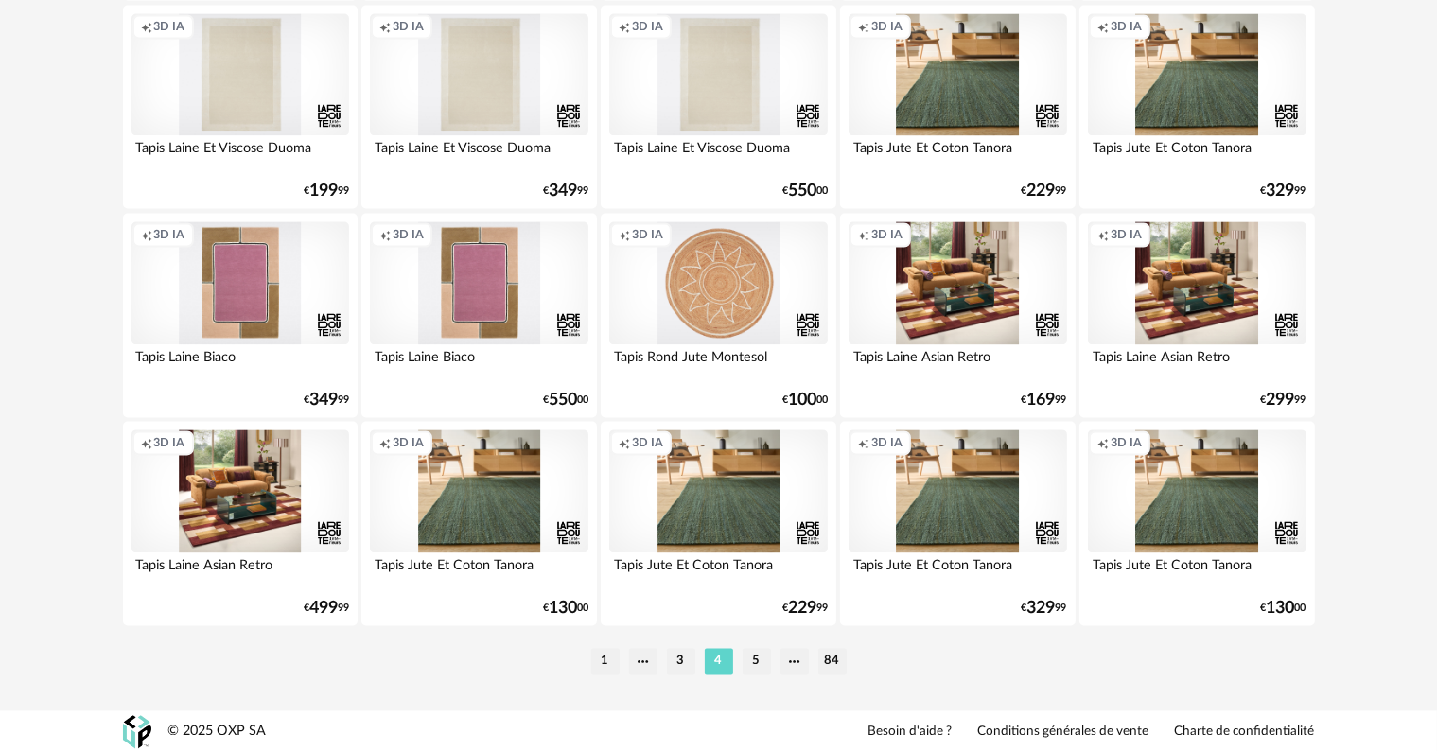
scroll to position [3808, 0]
click at [755, 655] on li "5" at bounding box center [756, 660] width 28 height 26
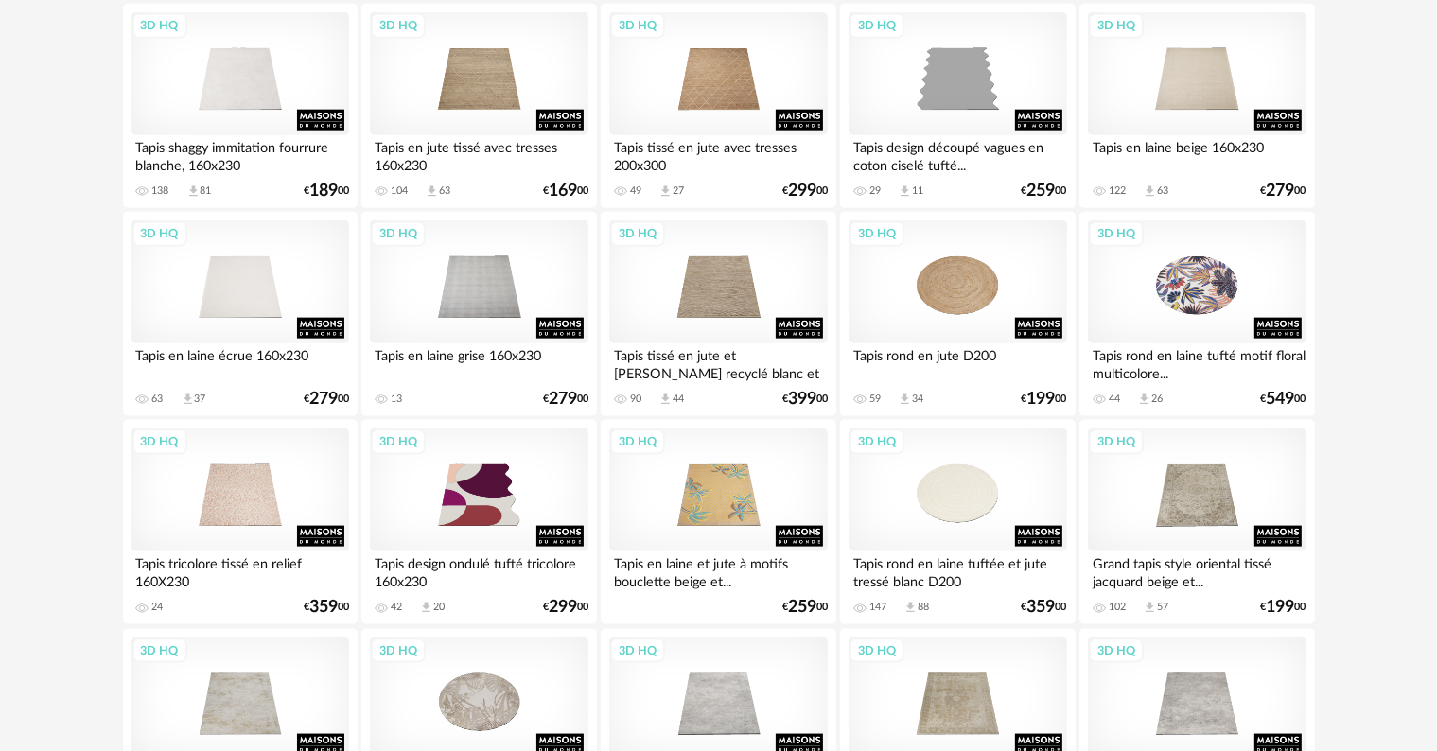
scroll to position [2270, 0]
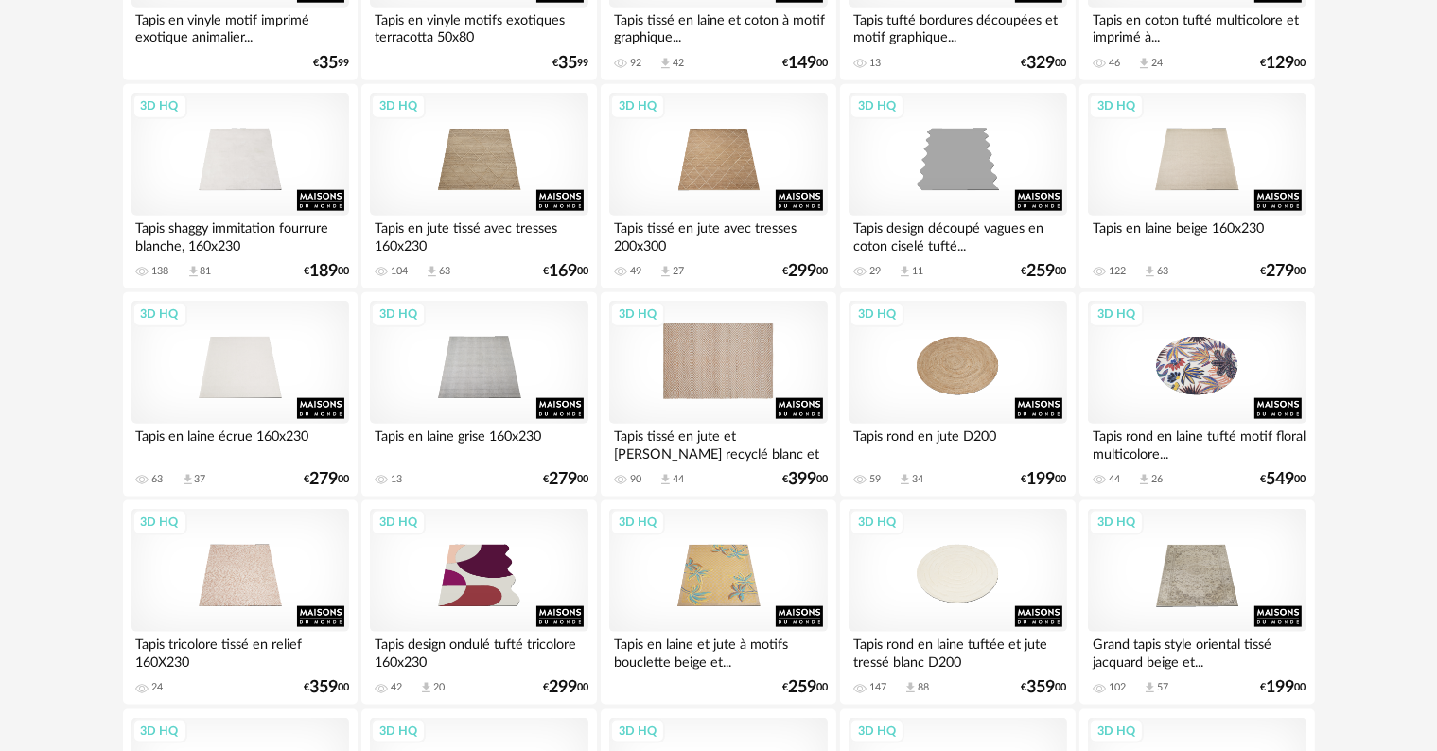
click at [723, 368] on div "3D HQ" at bounding box center [718, 362] width 218 height 123
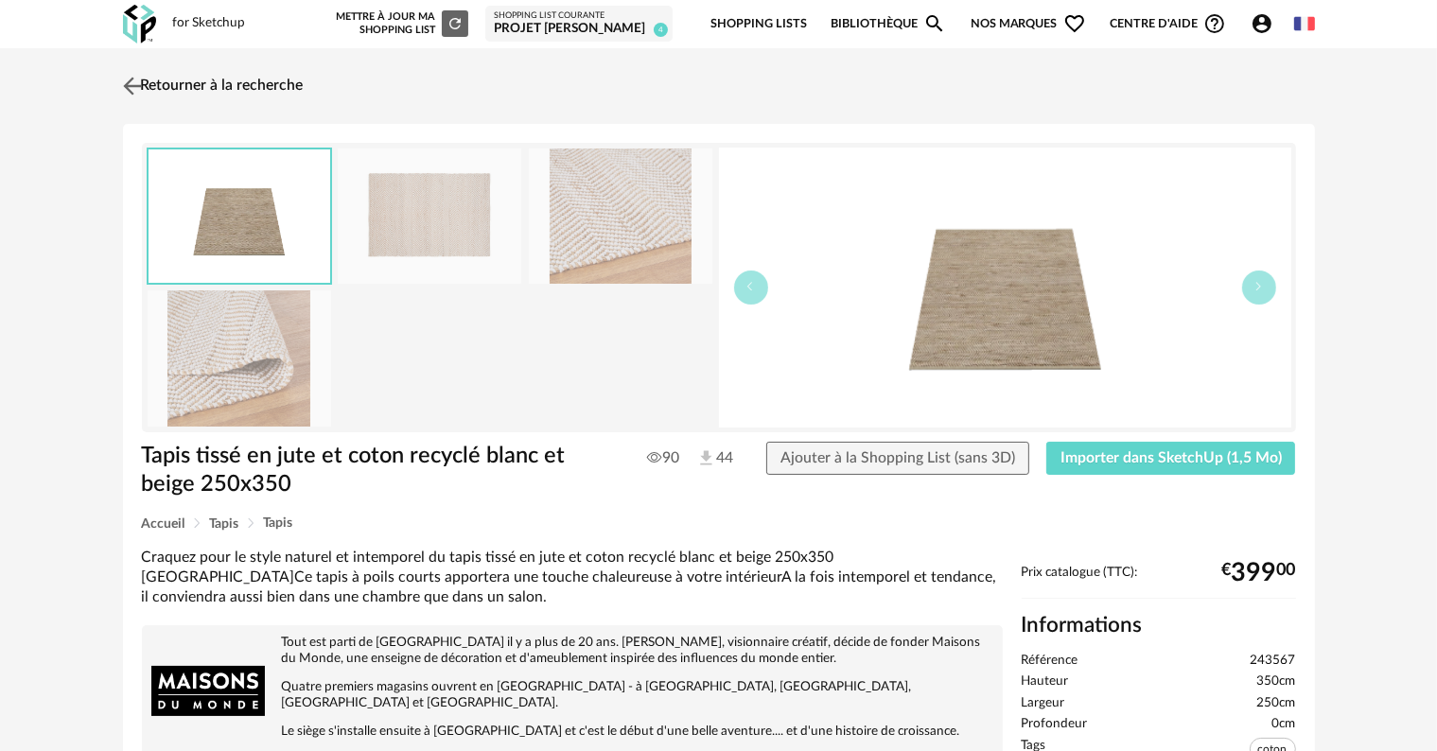
click at [248, 82] on link "Retourner à la recherche" at bounding box center [210, 86] width 185 height 42
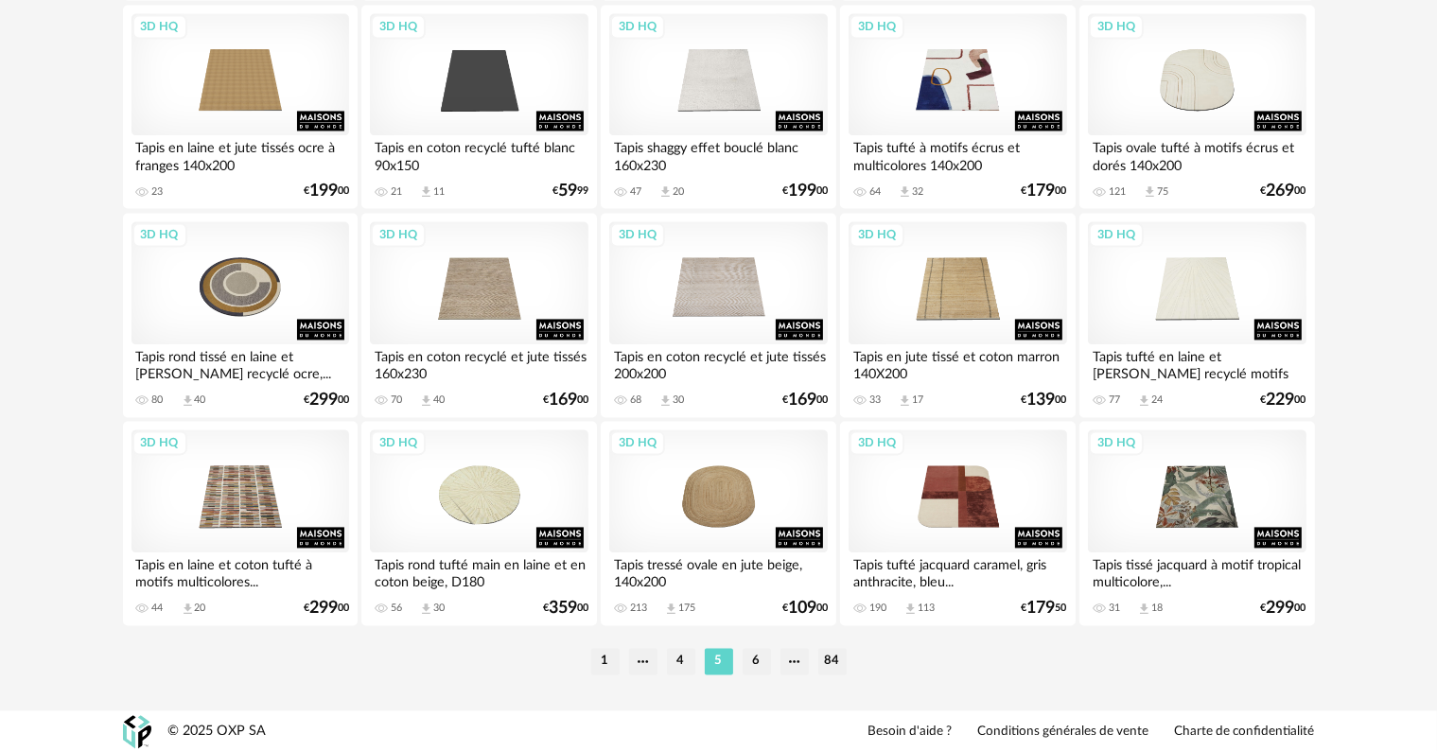
scroll to position [3808, 0]
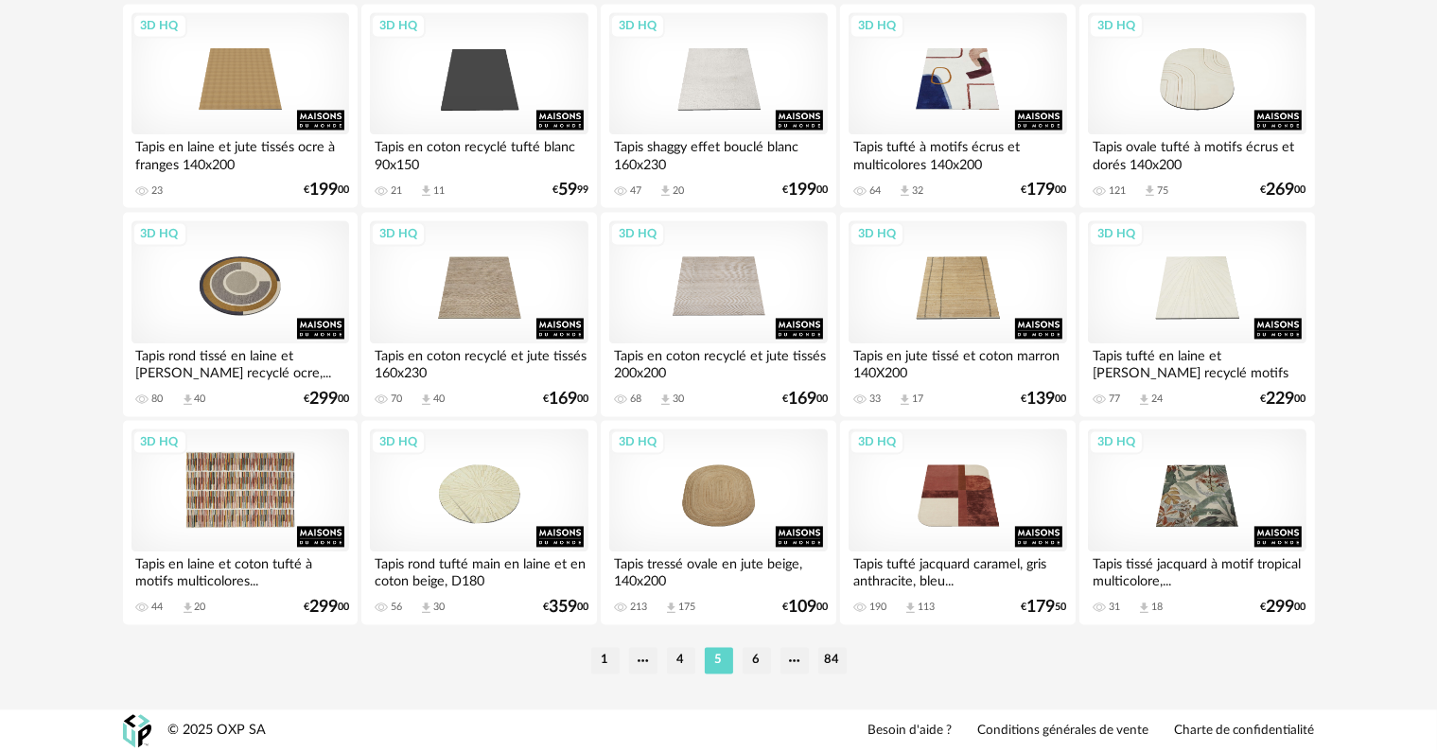
click at [262, 515] on div "3D HQ" at bounding box center [240, 489] width 218 height 123
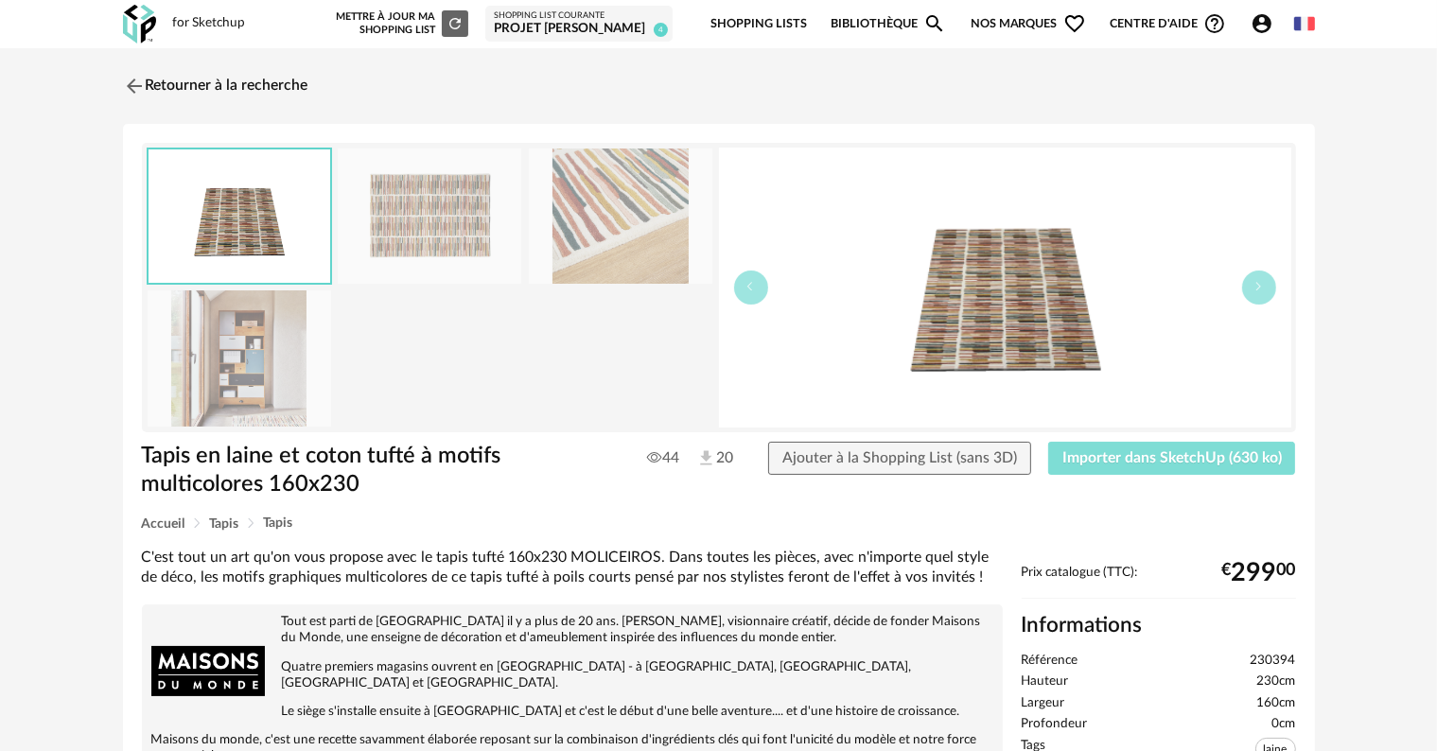
click at [1146, 462] on span "Importer dans SketchUp (630 ko)" at bounding box center [1171, 457] width 219 height 15
click at [168, 77] on link "Retourner à la recherche" at bounding box center [210, 86] width 185 height 42
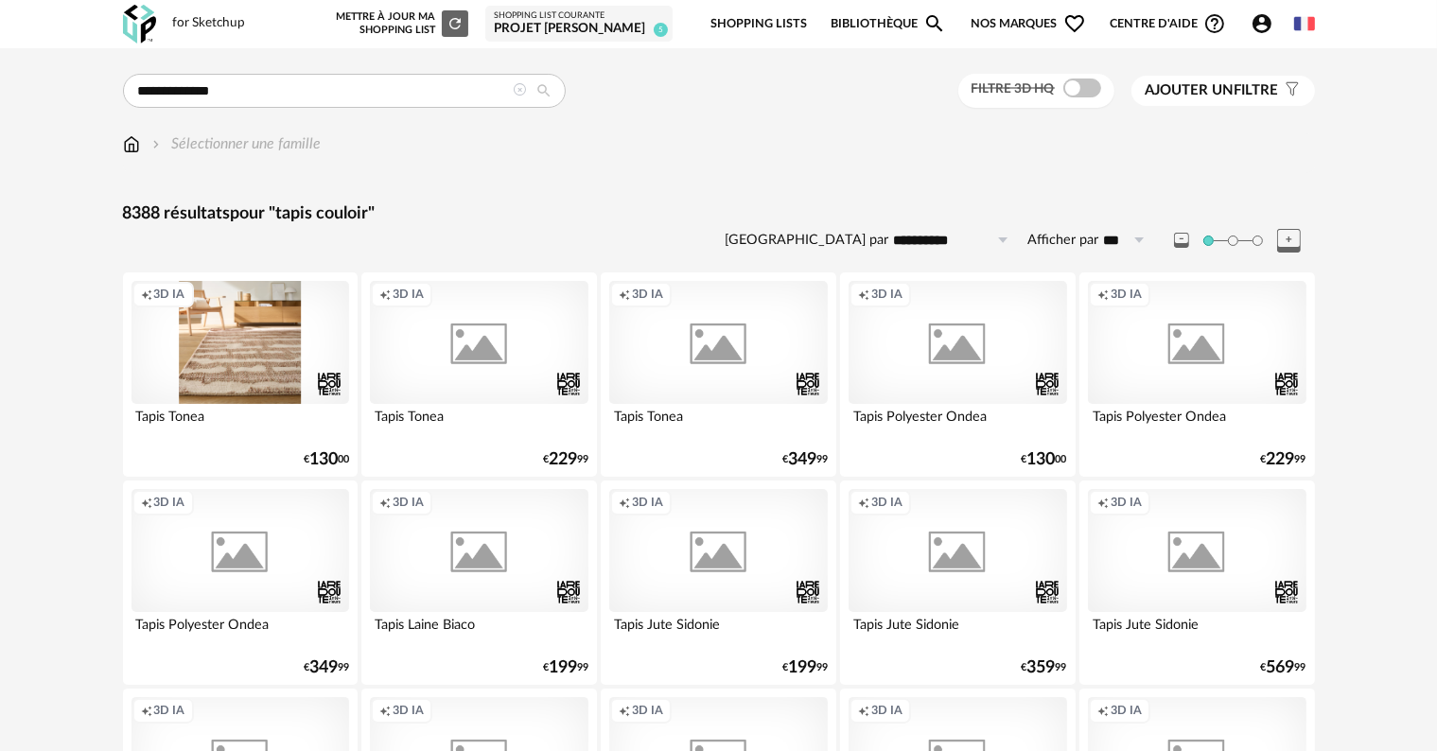
scroll to position [3808, 0]
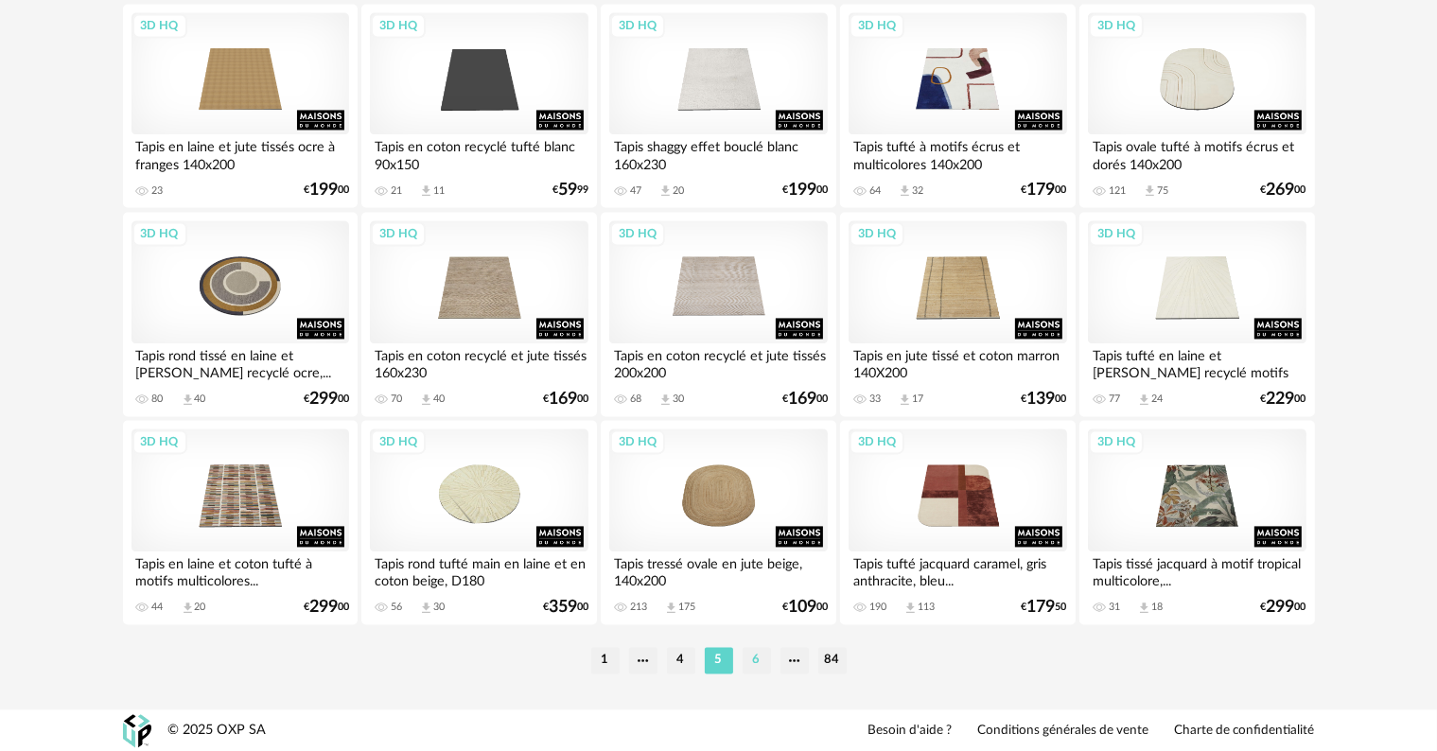
click at [757, 660] on li "6" at bounding box center [756, 660] width 28 height 26
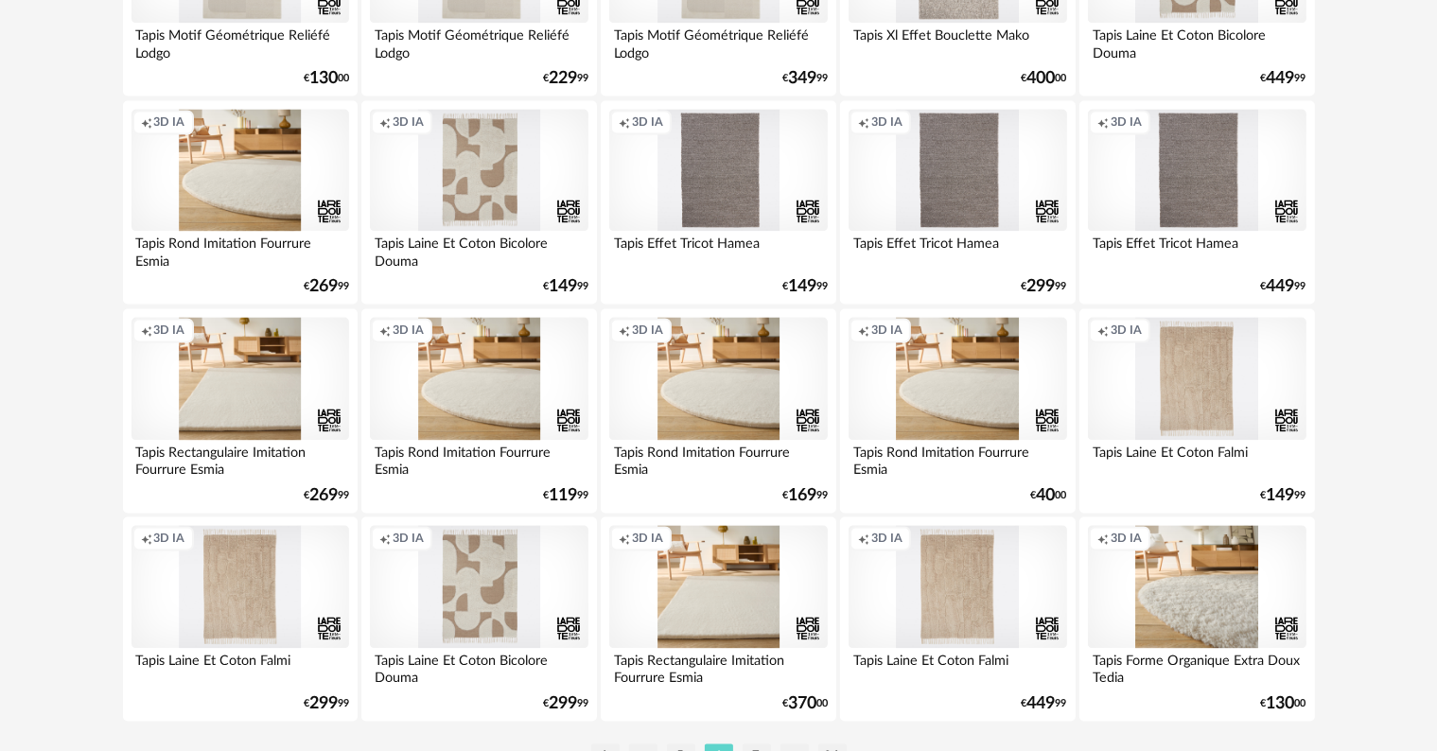
scroll to position [3808, 0]
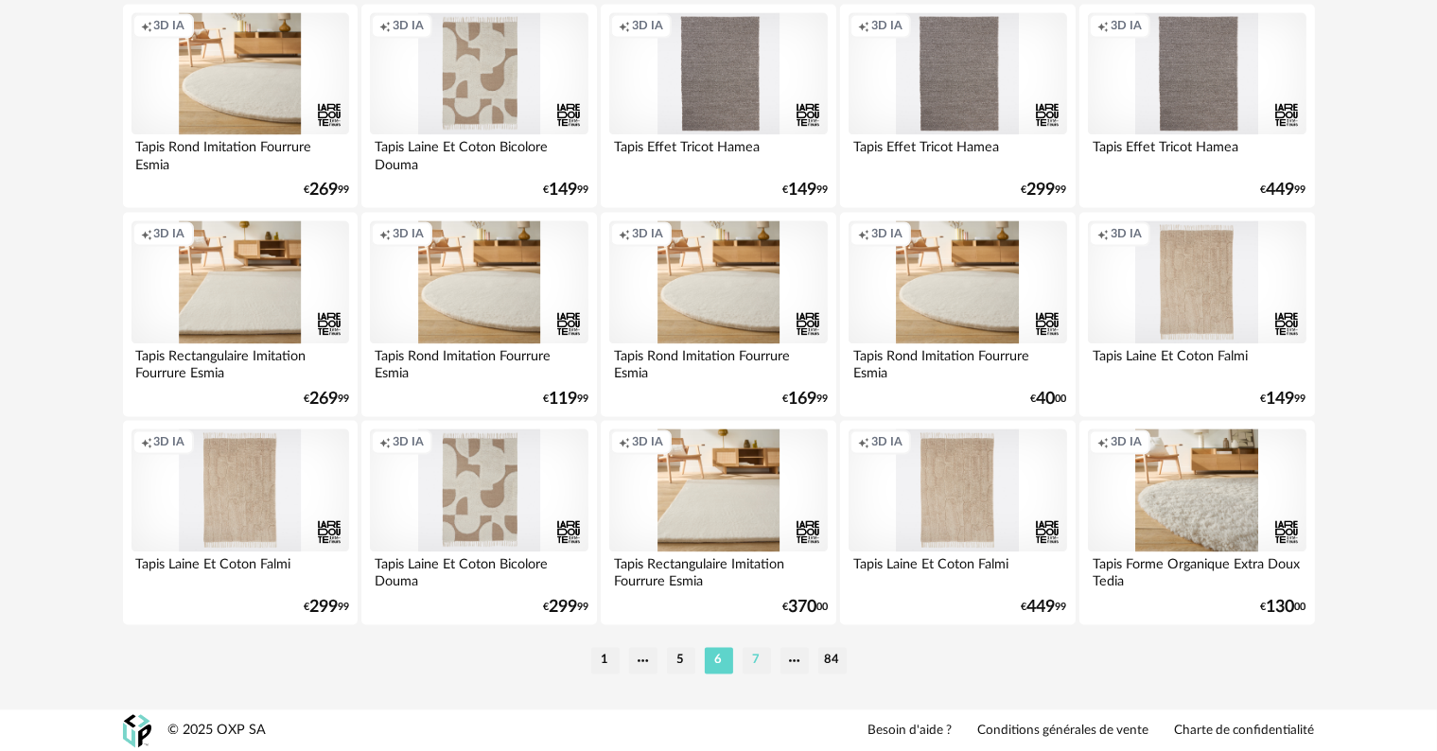
click at [753, 658] on li "7" at bounding box center [756, 660] width 28 height 26
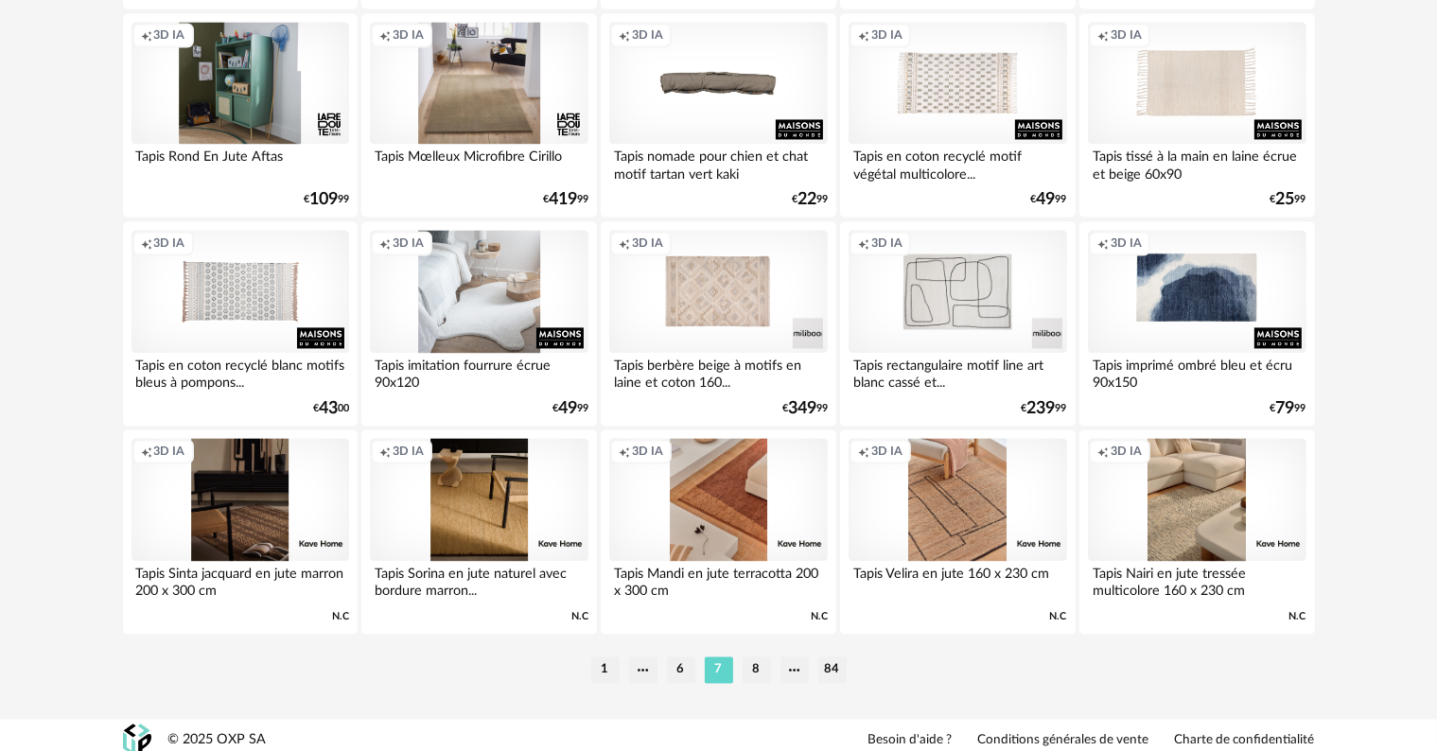
scroll to position [3808, 0]
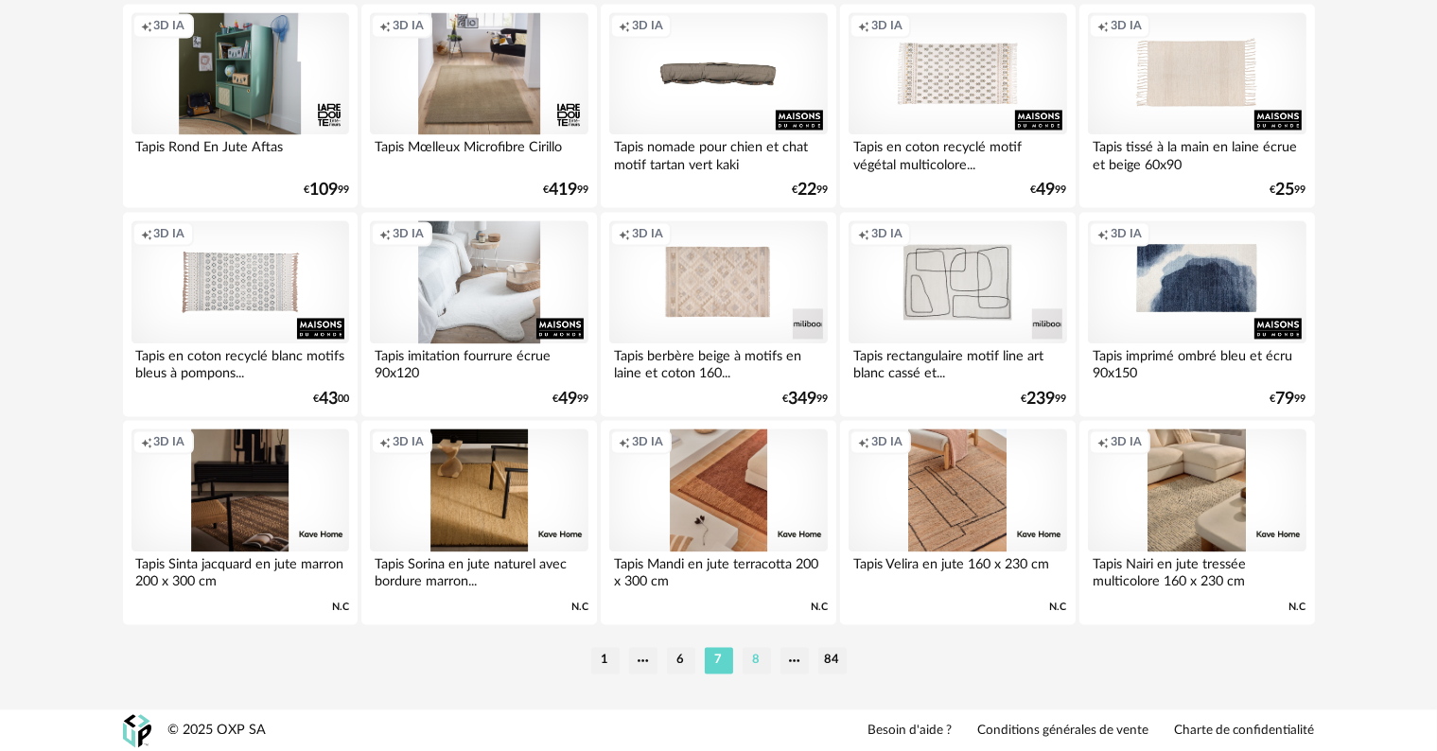
click at [754, 663] on li "8" at bounding box center [756, 660] width 28 height 26
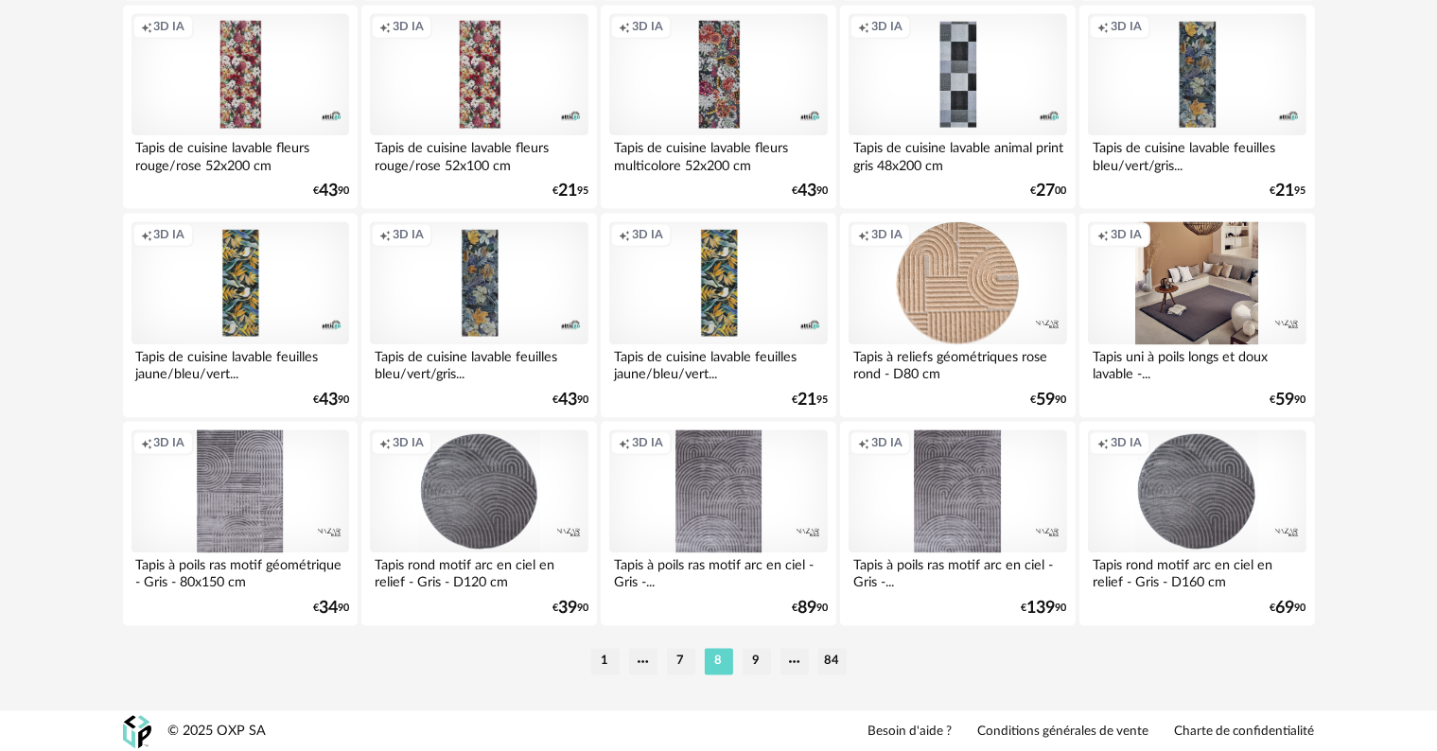
scroll to position [3808, 0]
click at [759, 658] on li "9" at bounding box center [756, 660] width 28 height 26
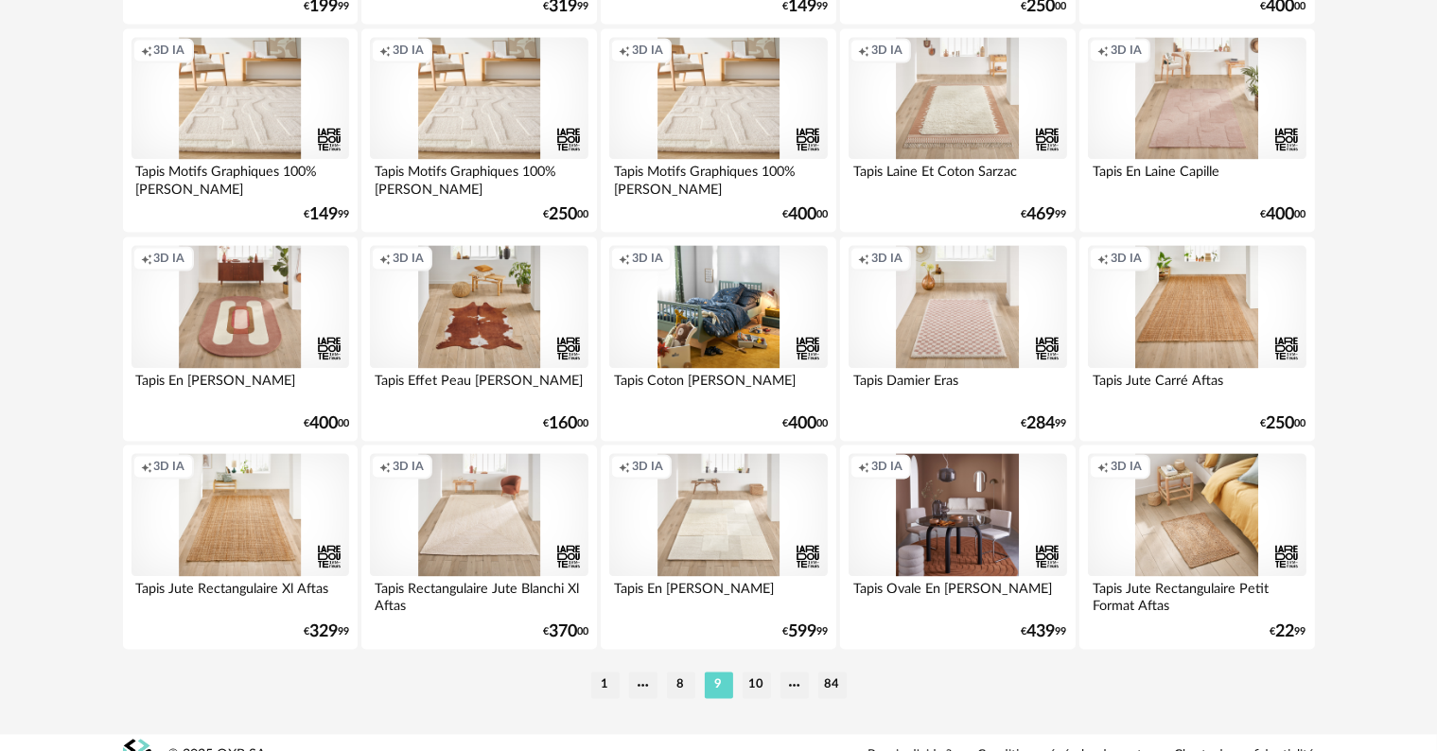
scroll to position [3808, 0]
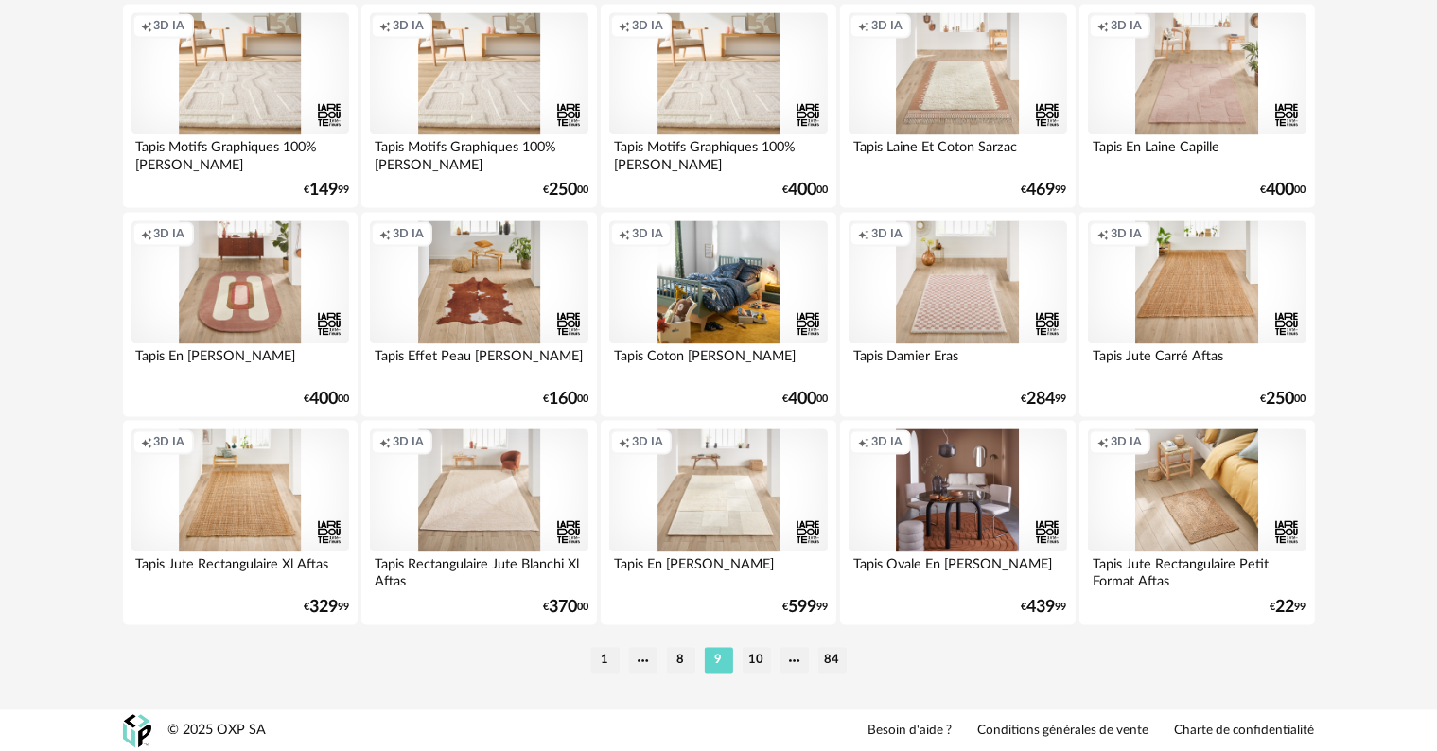
click at [759, 658] on li "10" at bounding box center [756, 660] width 28 height 26
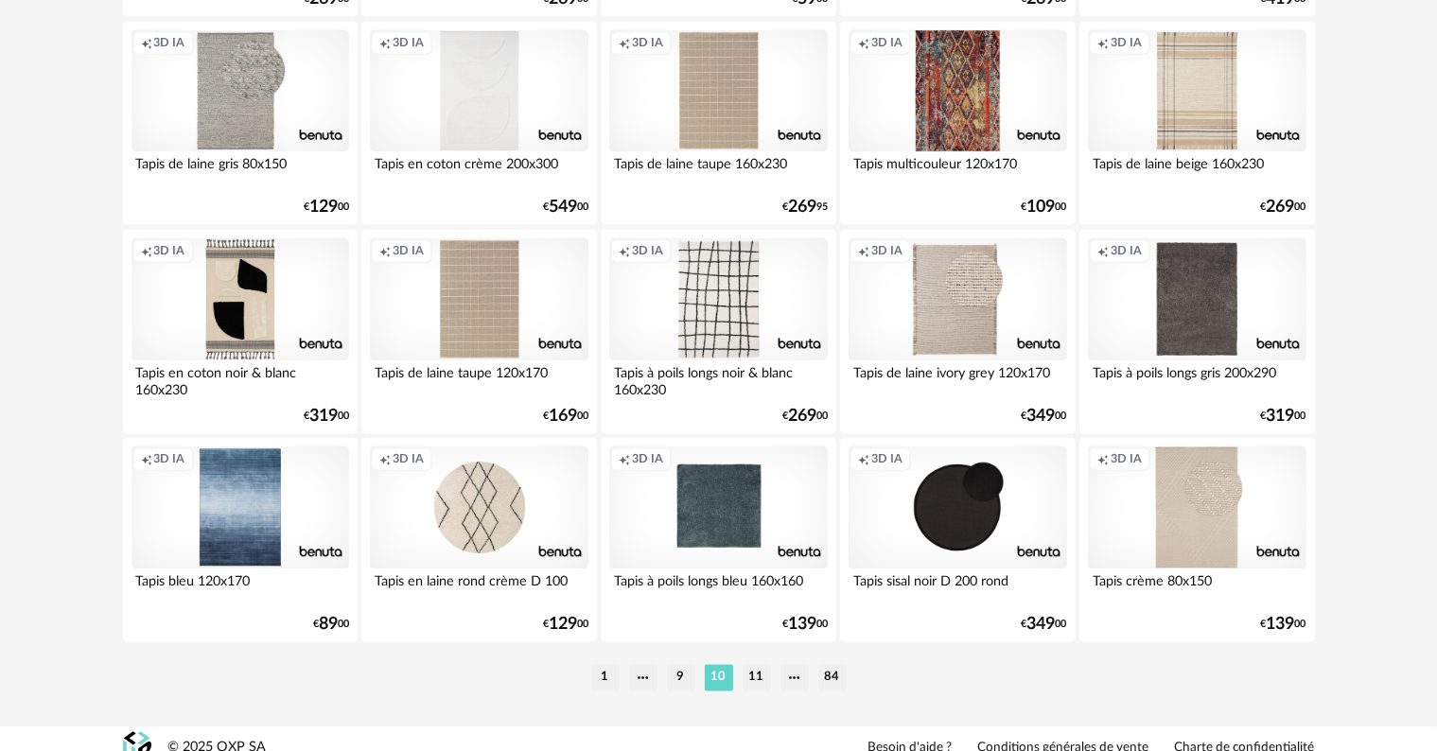
scroll to position [3808, 0]
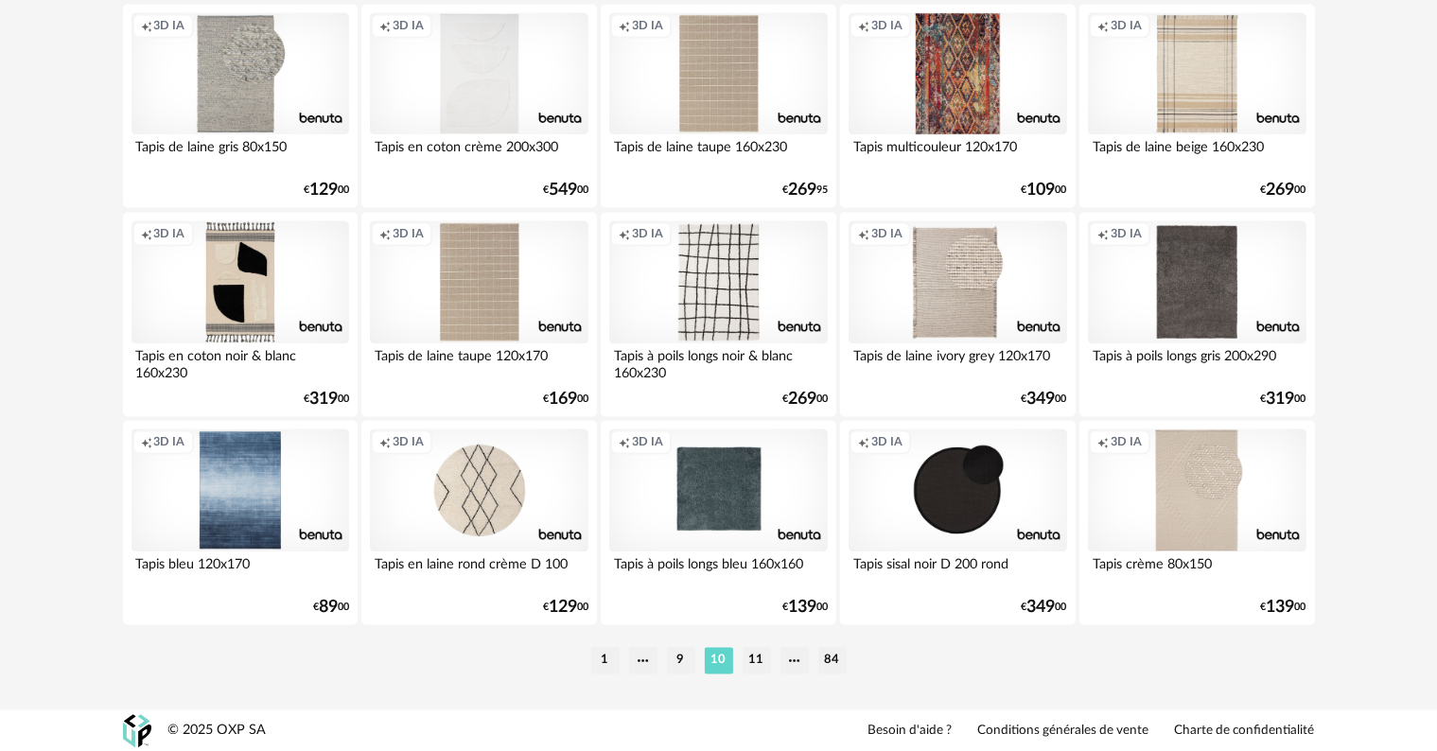
click at [759, 658] on li "11" at bounding box center [756, 660] width 28 height 26
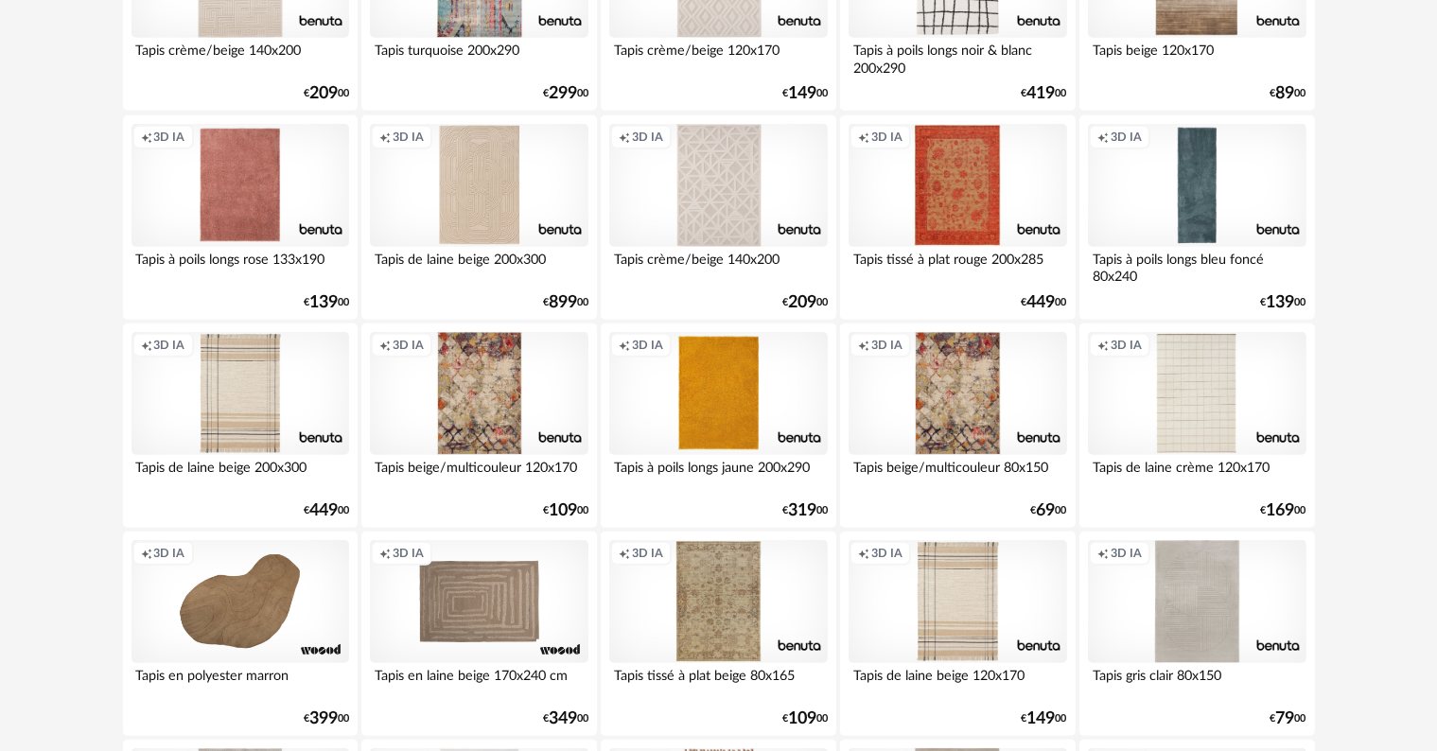
scroll to position [1608, 0]
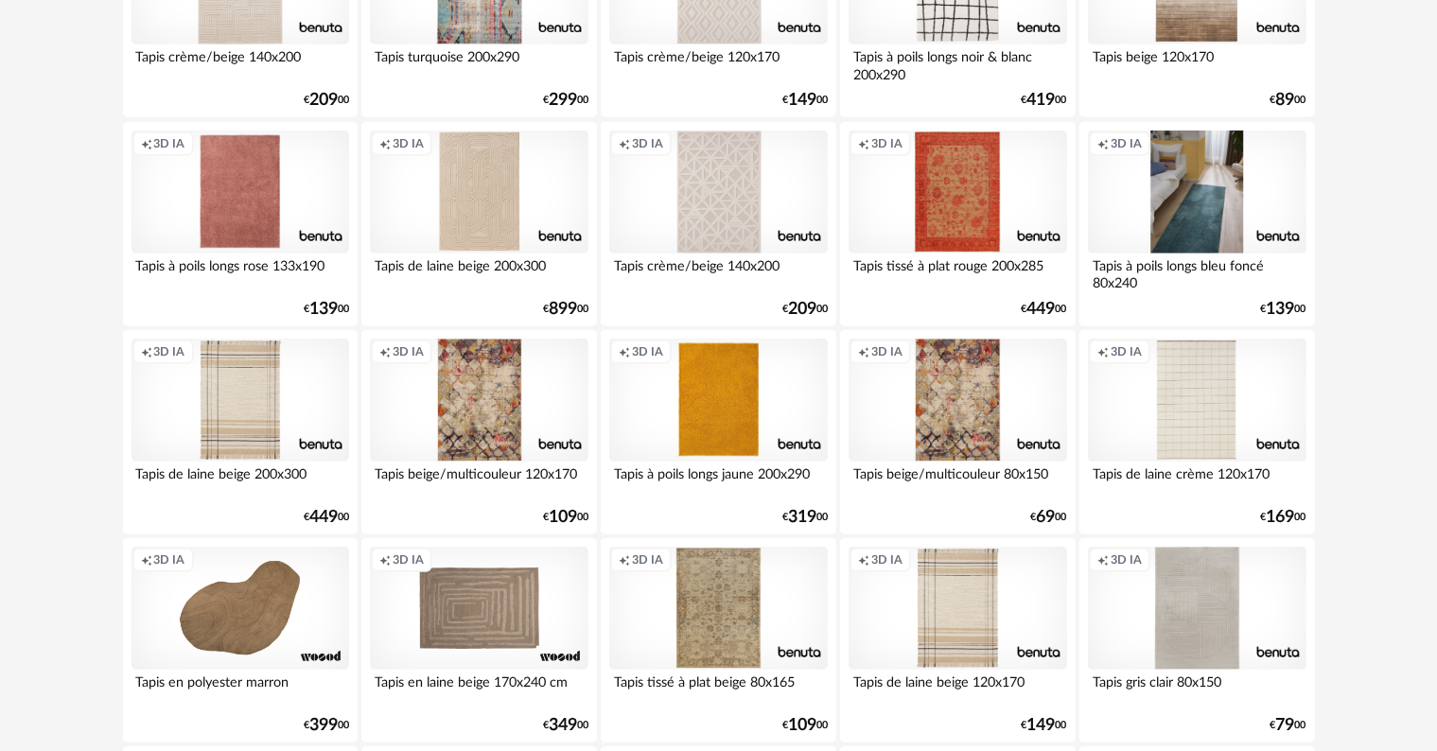
click at [1190, 246] on div "Creation icon 3D IA" at bounding box center [1197, 192] width 218 height 123
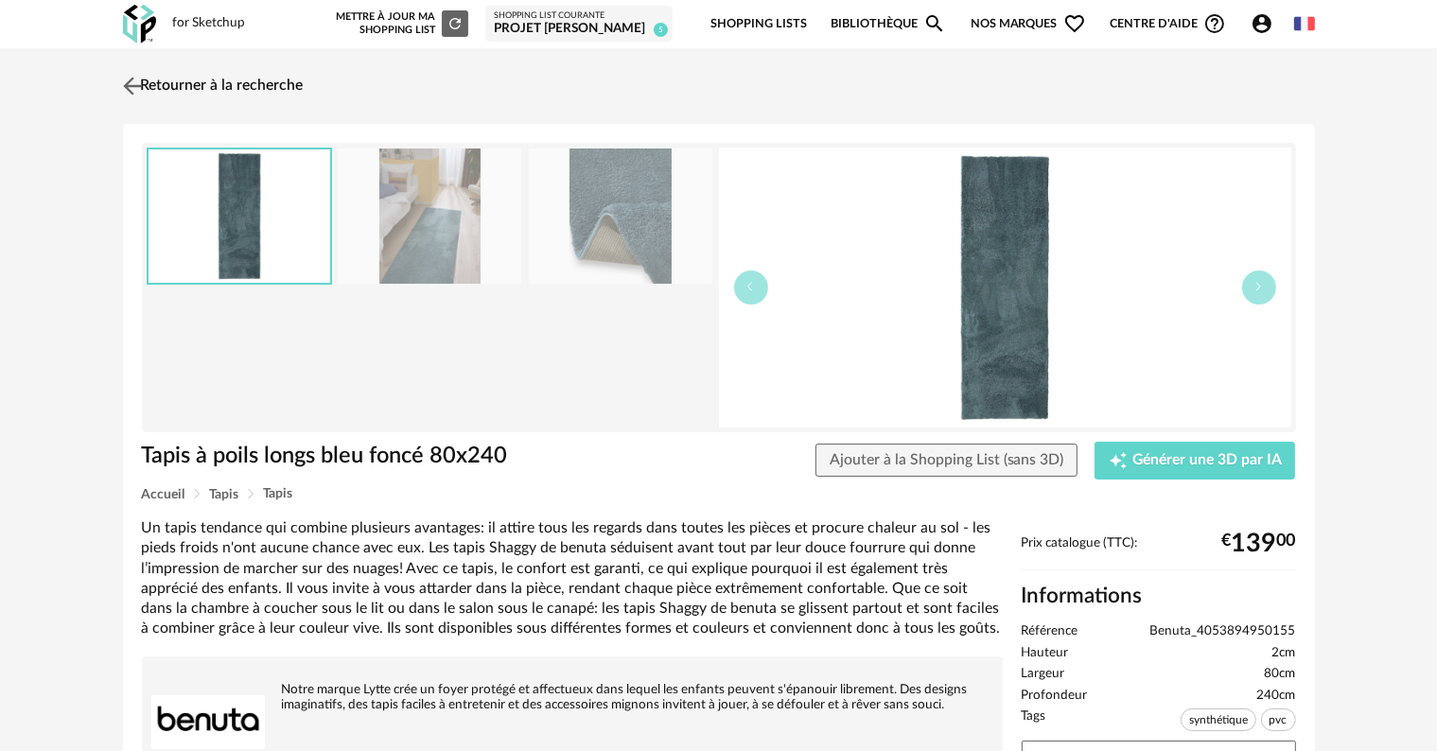
click at [150, 84] on link "Retourner à la recherche" at bounding box center [210, 86] width 185 height 42
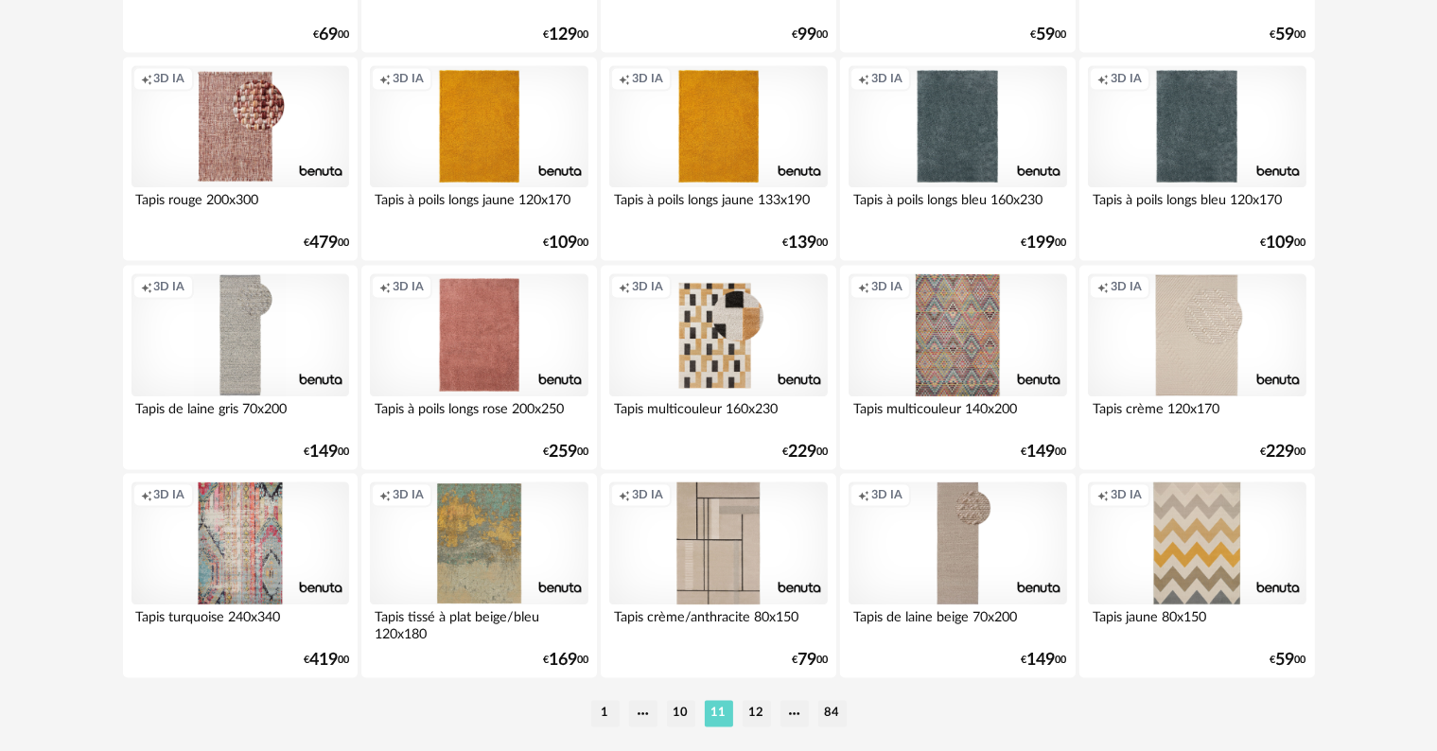
scroll to position [3808, 0]
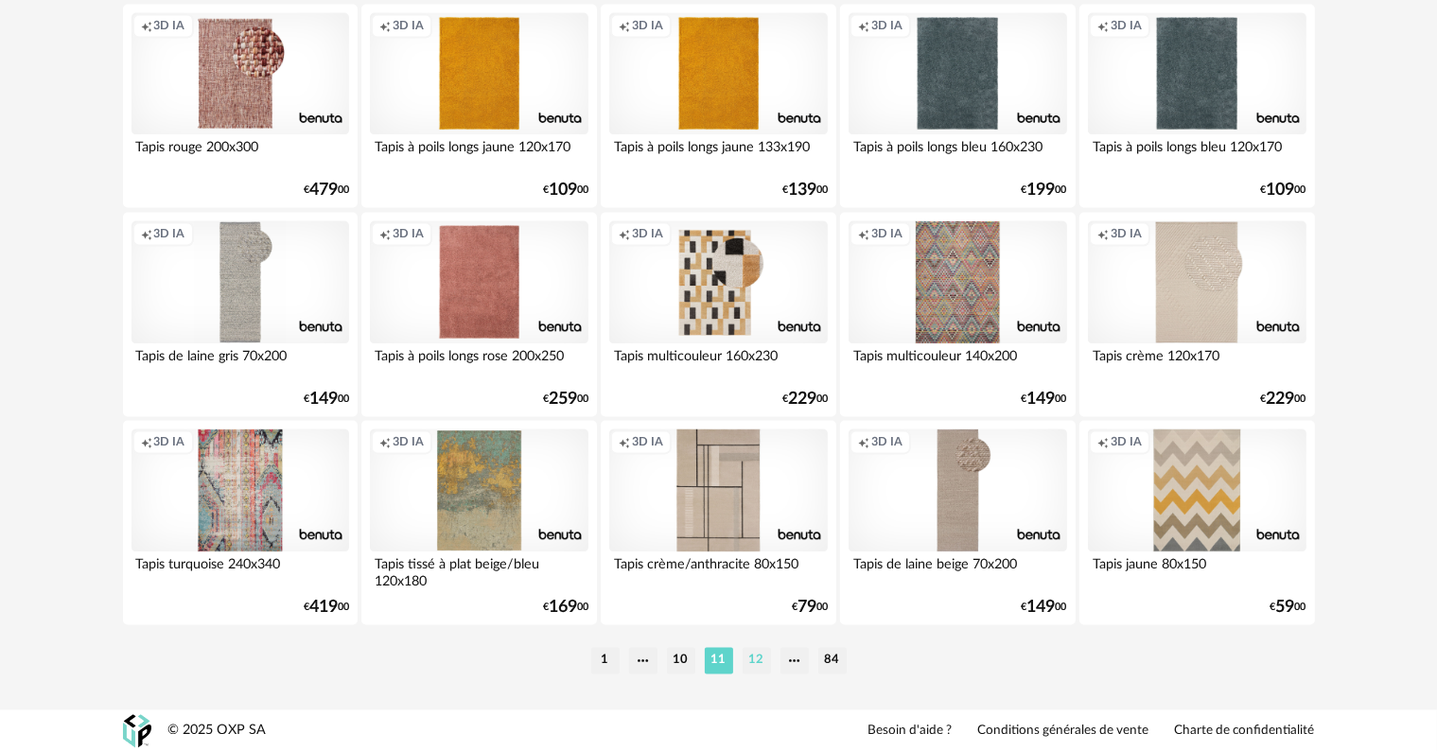
click at [760, 661] on li "12" at bounding box center [756, 660] width 28 height 26
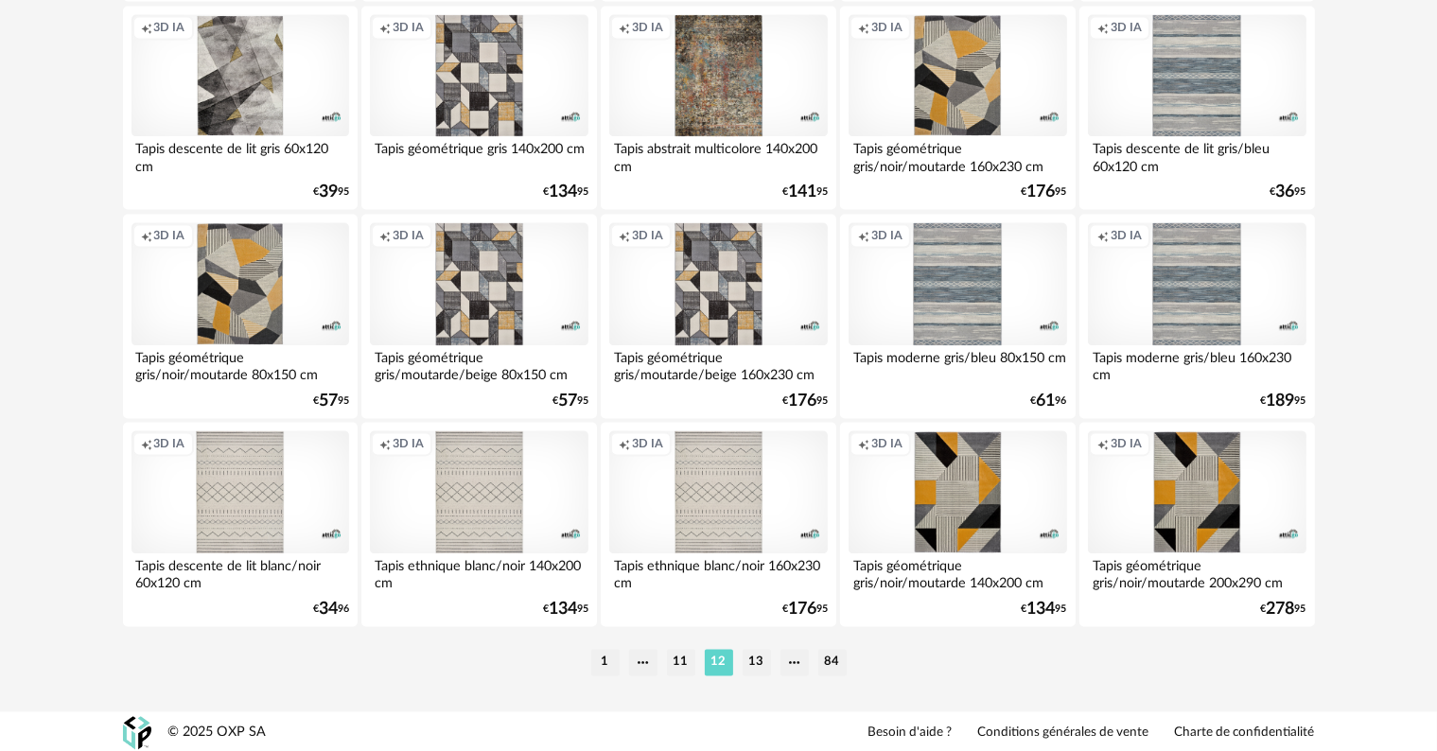
scroll to position [3808, 0]
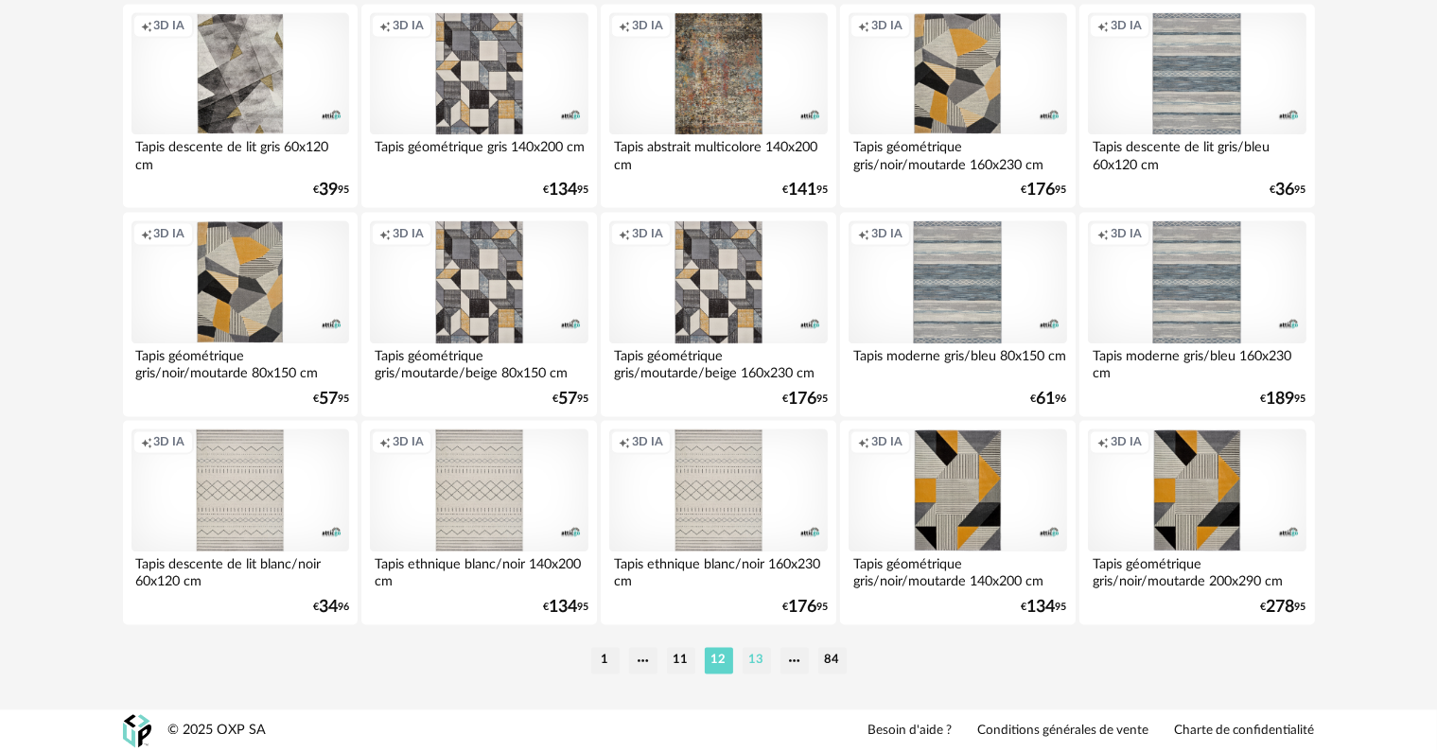
click at [749, 659] on li "13" at bounding box center [756, 660] width 28 height 26
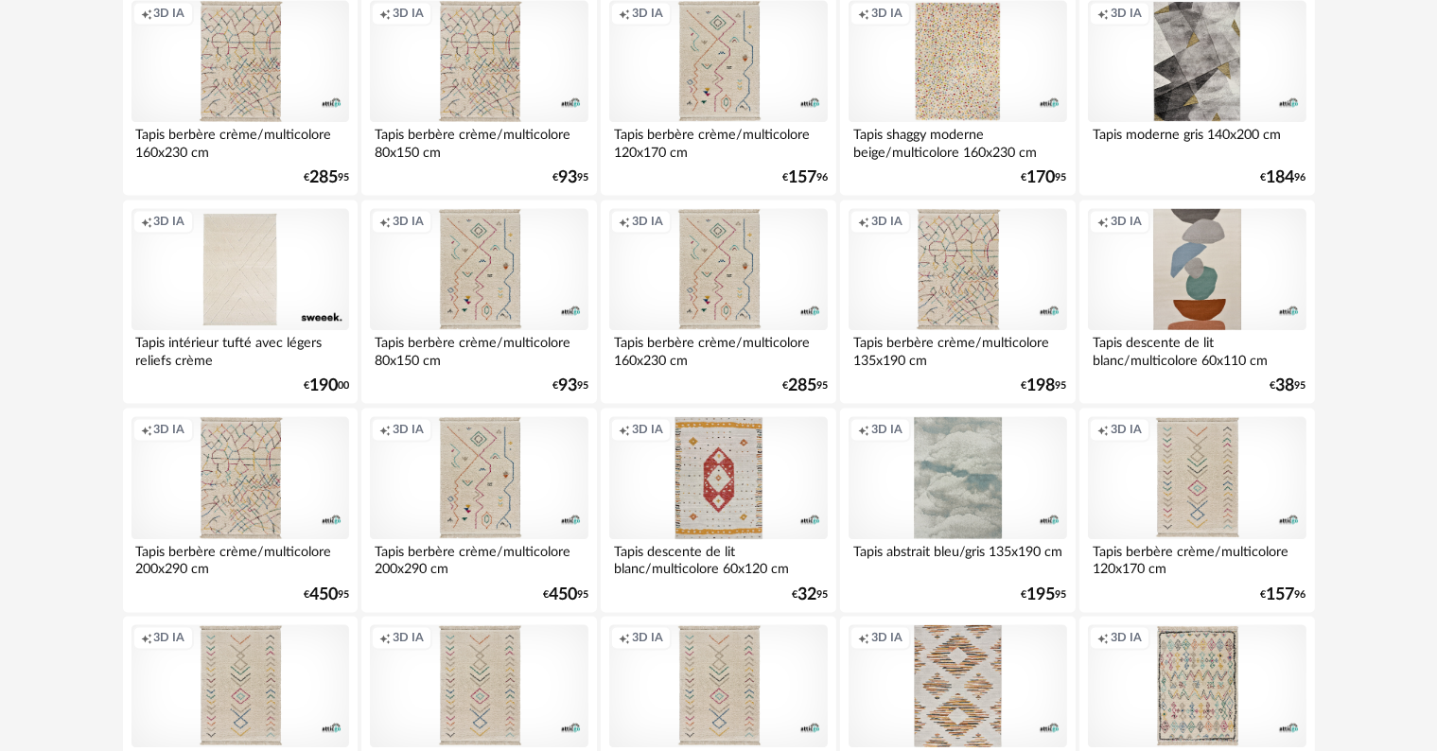
scroll to position [3808, 0]
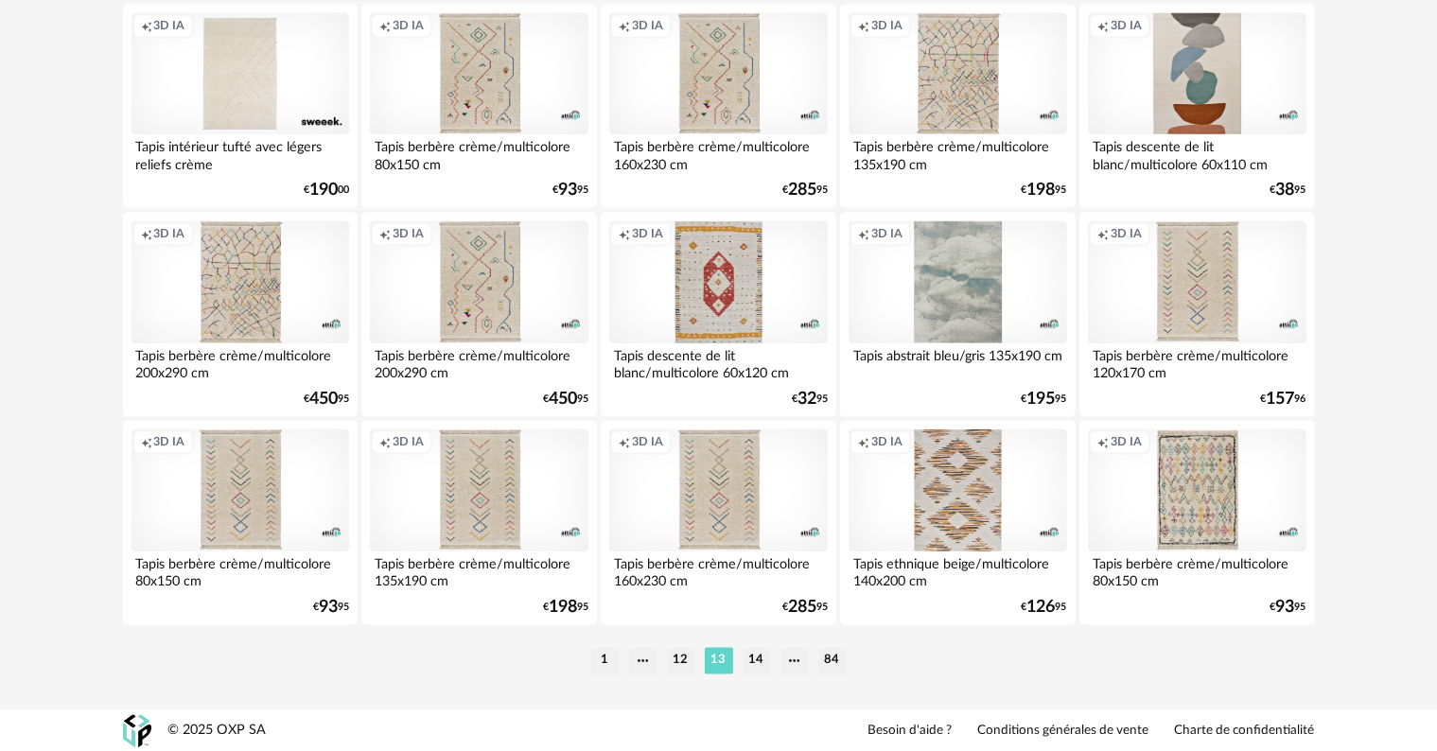
click at [753, 653] on li "14" at bounding box center [756, 660] width 28 height 26
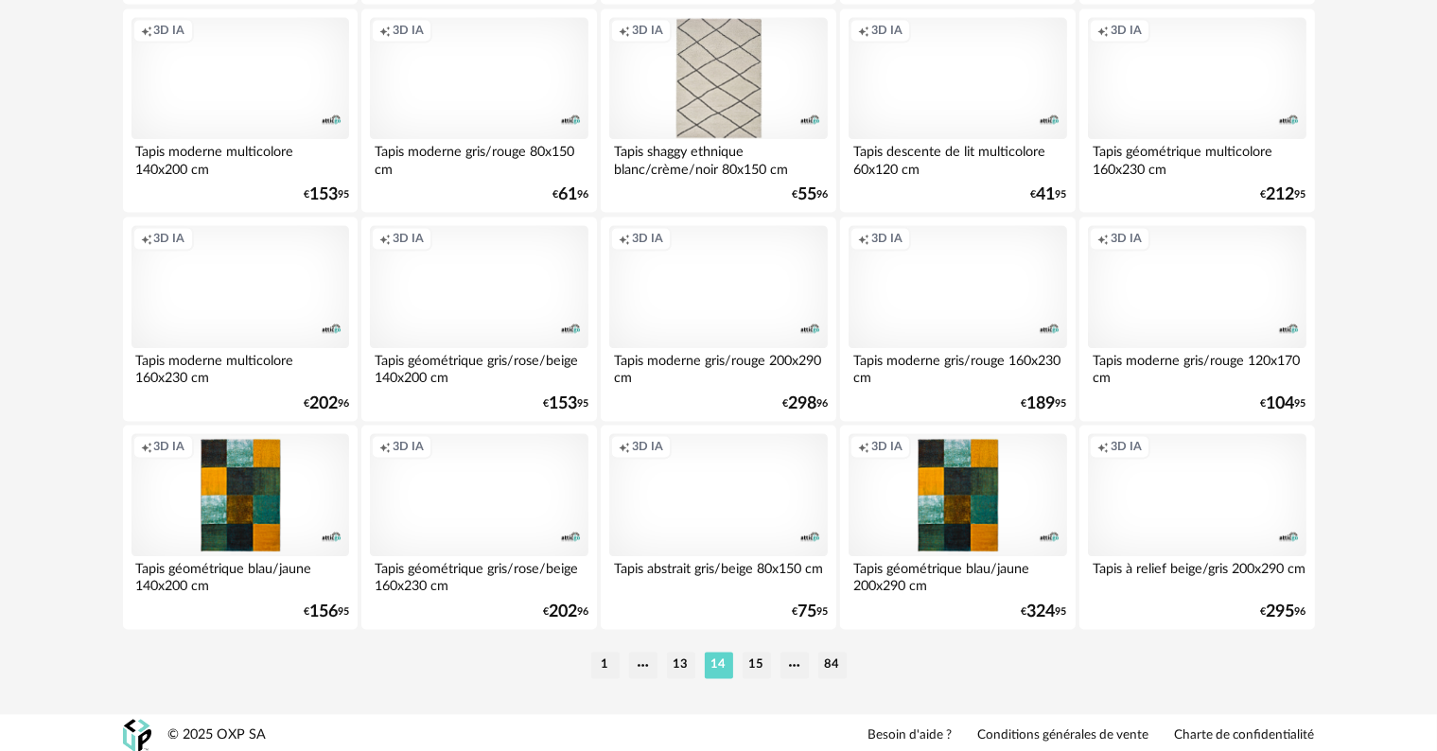
scroll to position [3808, 0]
